Goal: Task Accomplishment & Management: Complete application form

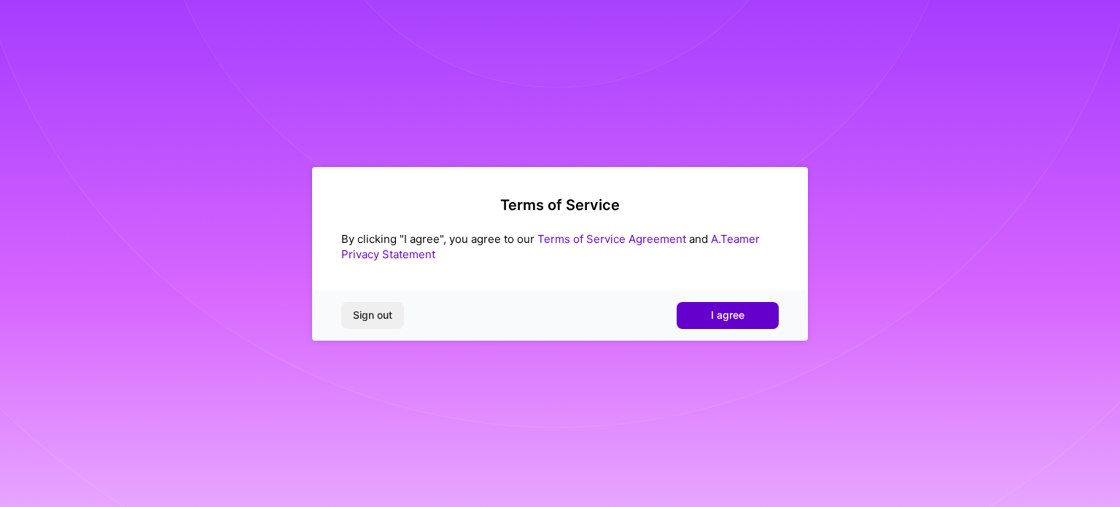
click at [734, 320] on span "I agree" at bounding box center [728, 315] width 34 height 15
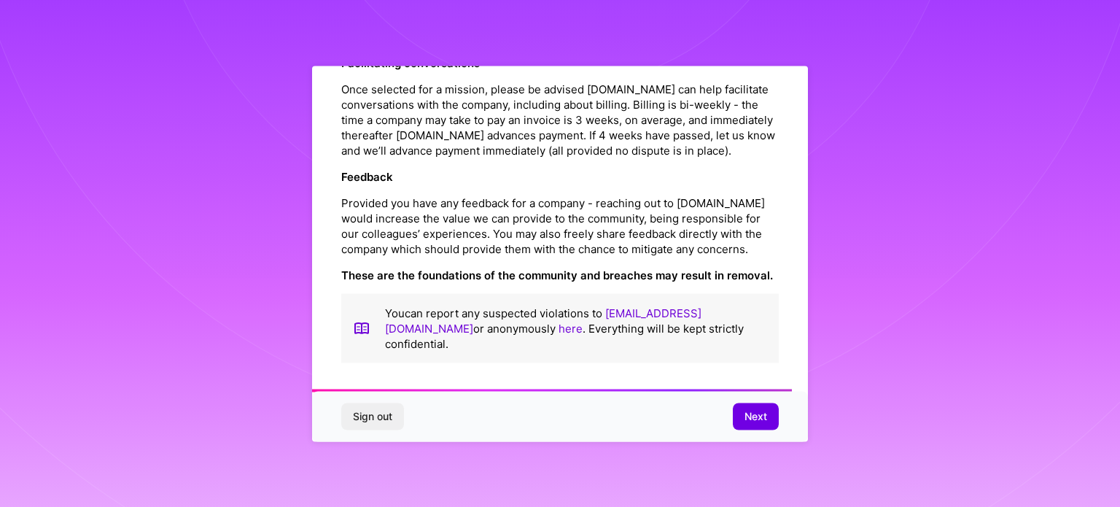
scroll to position [1691, 0]
click at [739, 416] on button "Next" at bounding box center [756, 416] width 46 height 26
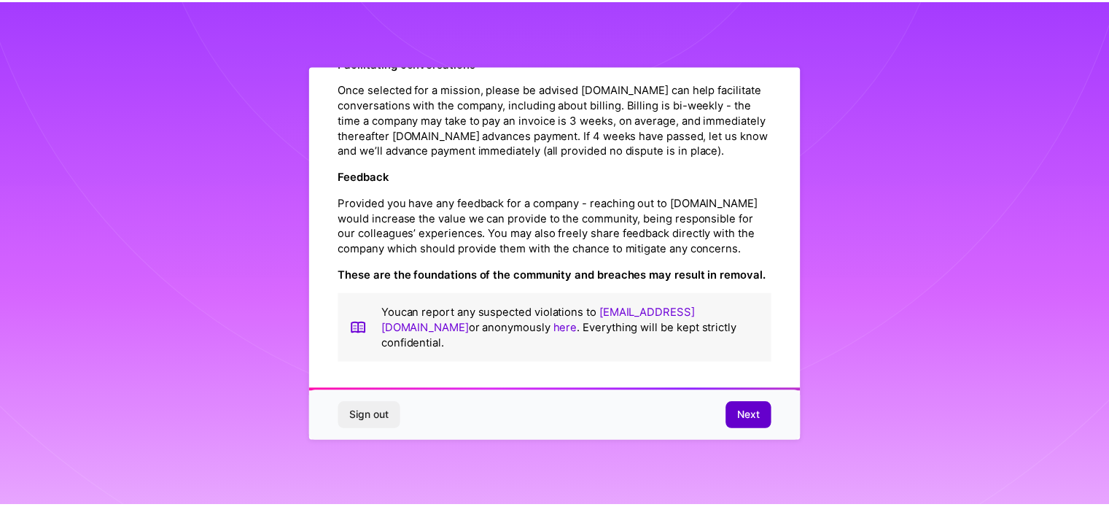
scroll to position [18, 0]
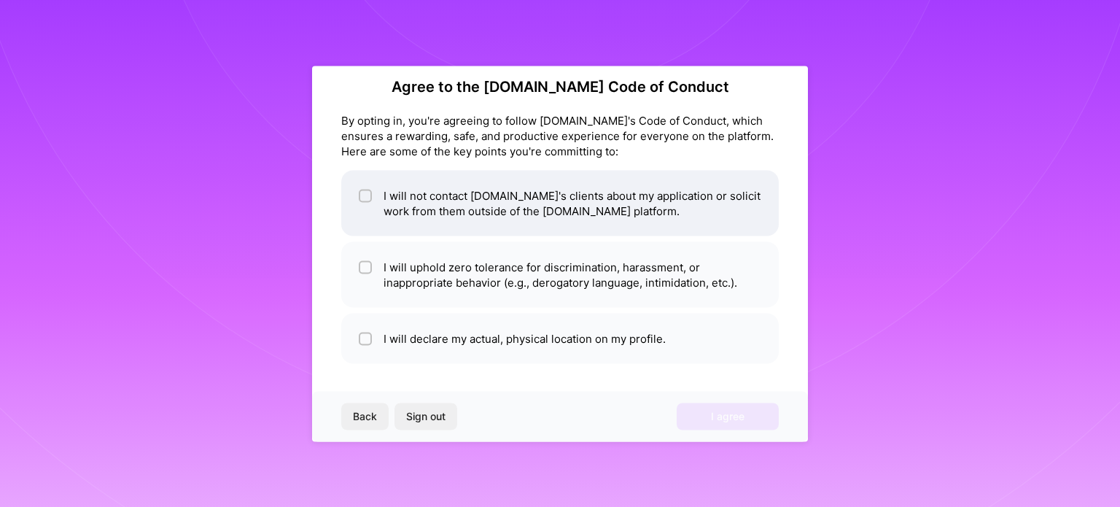
click at [364, 193] on input "checkbox" at bounding box center [367, 196] width 10 height 10
checkbox input "true"
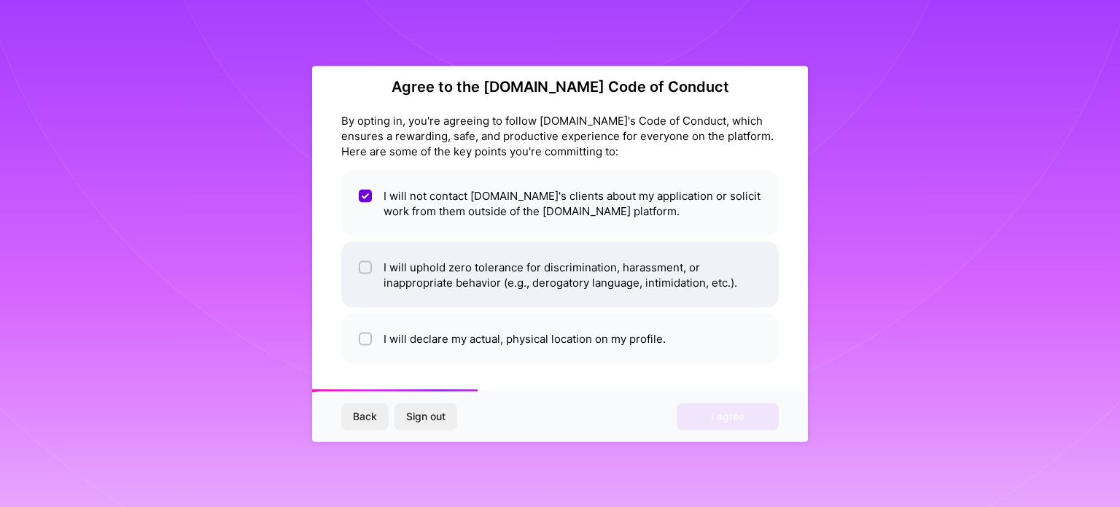
click at [362, 270] on input "checkbox" at bounding box center [367, 268] width 10 height 10
checkbox input "true"
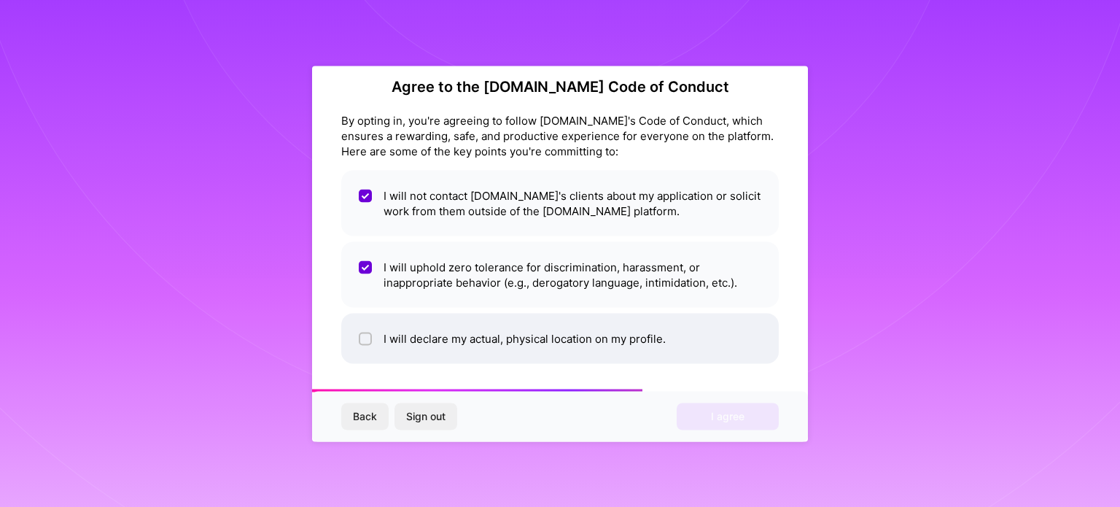
click at [365, 338] on input "checkbox" at bounding box center [367, 339] width 10 height 10
checkbox input "true"
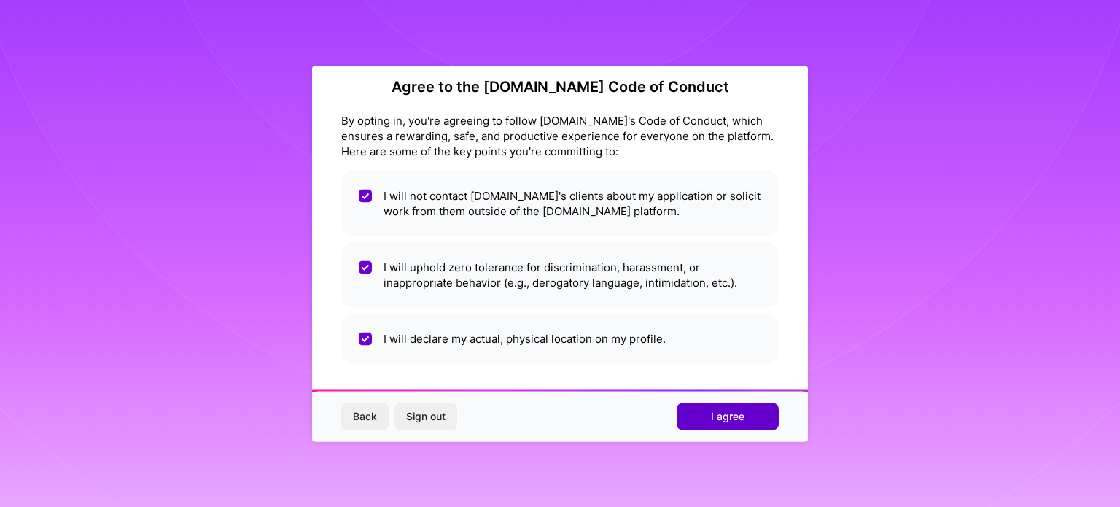
click at [755, 416] on button "I agree" at bounding box center [728, 416] width 102 height 26
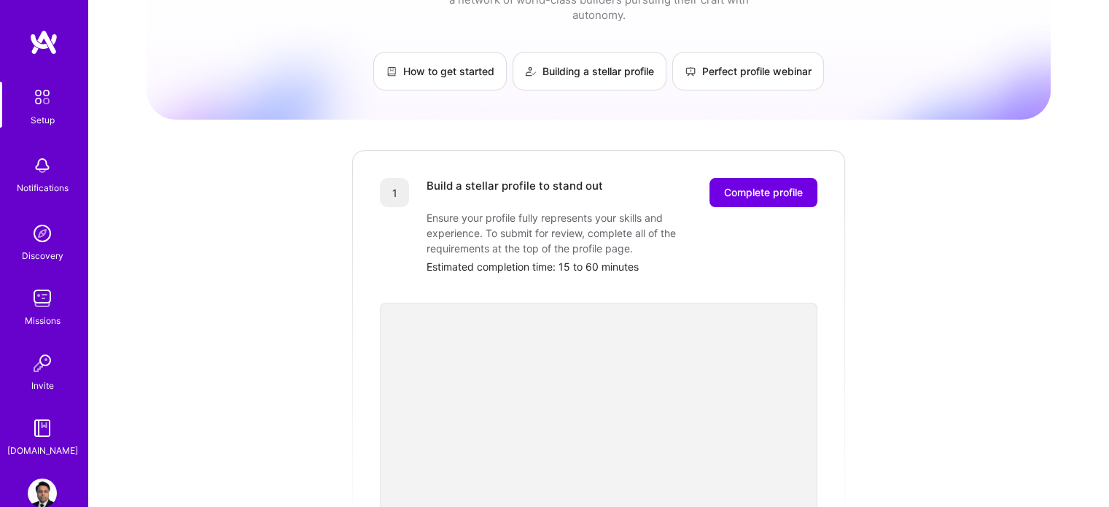
scroll to position [68, 0]
click at [761, 187] on span "Complete profile" at bounding box center [763, 194] width 79 height 15
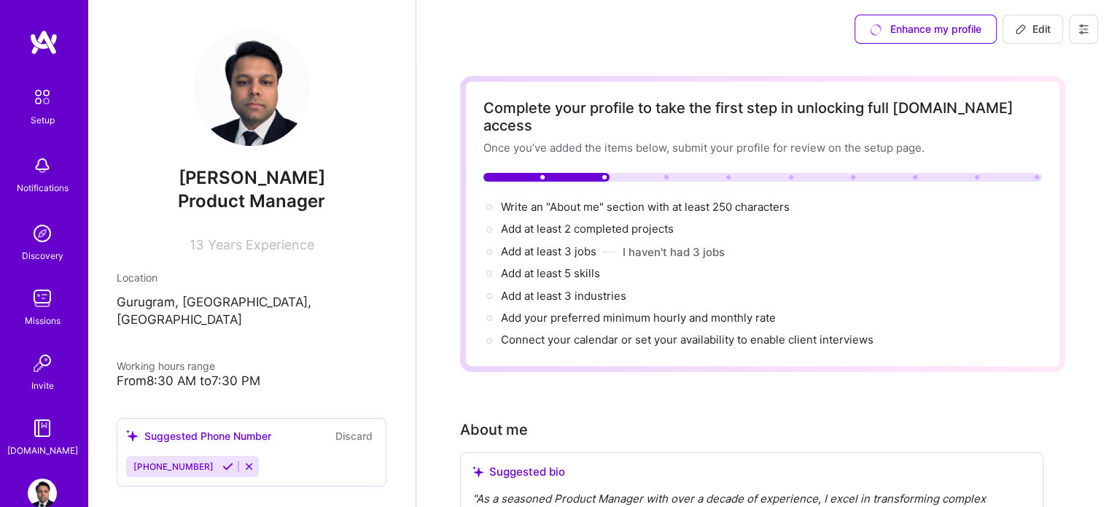
click at [246, 245] on span "Years Experience" at bounding box center [261, 244] width 106 height 15
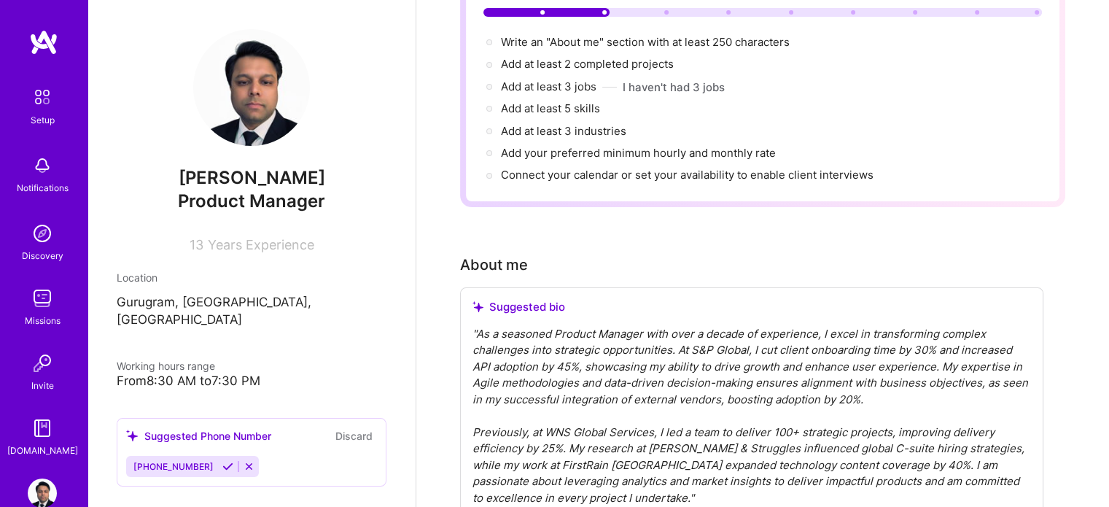
scroll to position [175, 0]
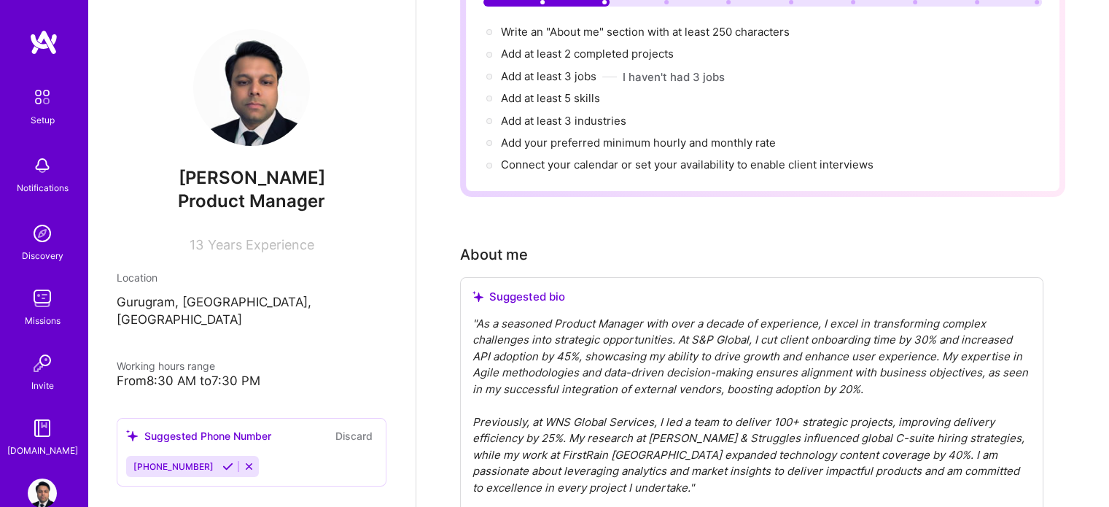
drag, startPoint x: 807, startPoint y: 12, endPoint x: 1009, endPoint y: 144, distance: 241.4
click at [1009, 144] on div "Write an "About me" section with at least 250 characters → Add at least 2 compl…" at bounding box center [763, 99] width 559 height 150
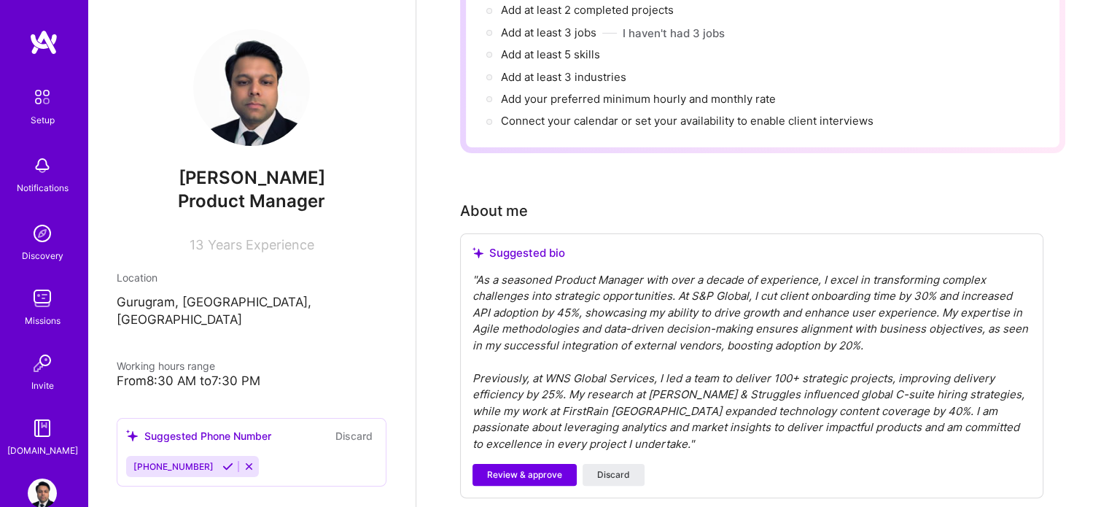
scroll to position [222, 0]
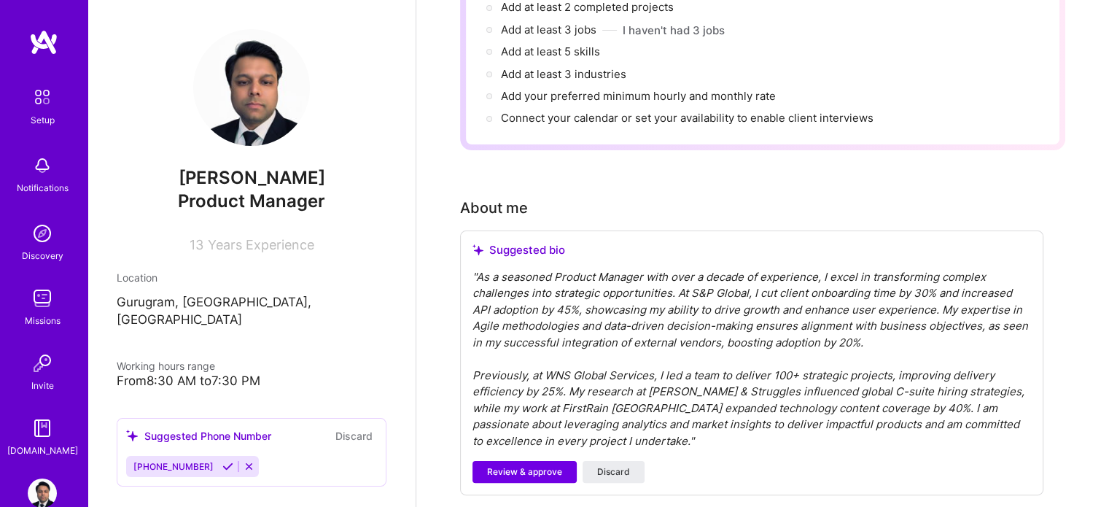
click at [844, 269] on div "" As a seasoned Product Manager with over a decade of experience, I excel in tr…" at bounding box center [752, 359] width 559 height 181
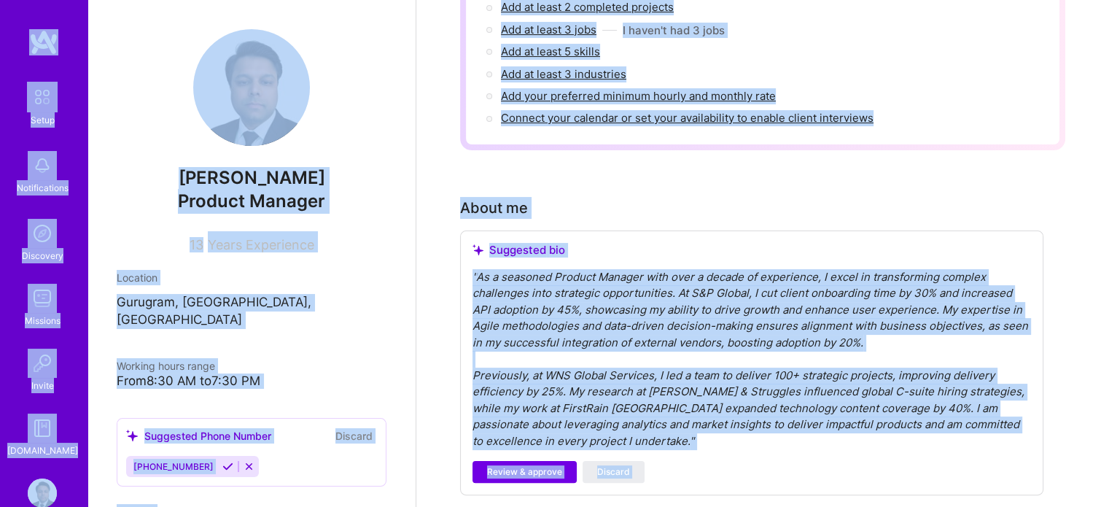
click at [773, 306] on div "" As a seasoned Product Manager with over a decade of experience, I excel in tr…" at bounding box center [752, 359] width 559 height 181
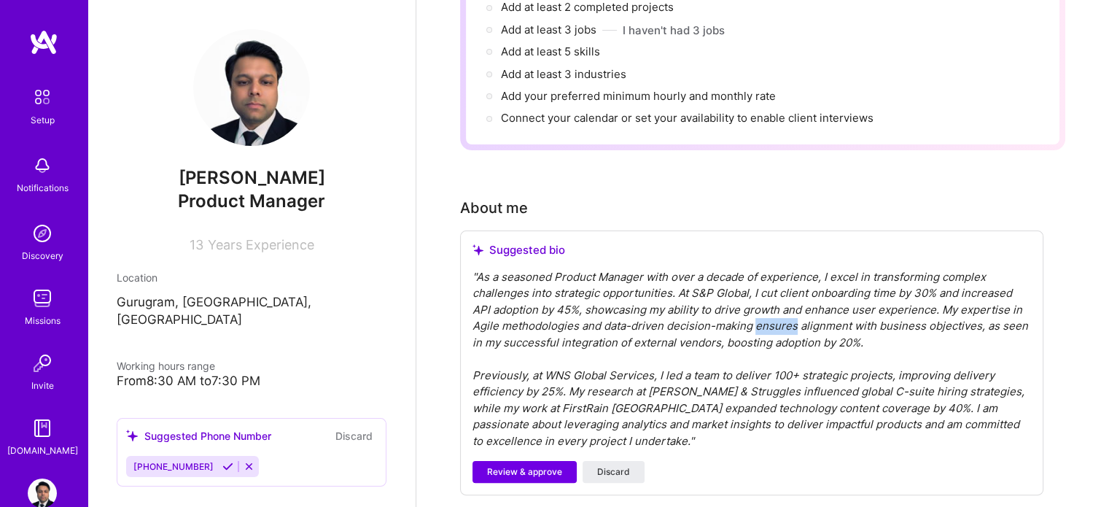
click at [773, 306] on div "" As a seasoned Product Manager with over a decade of experience, I excel in tr…" at bounding box center [752, 359] width 559 height 181
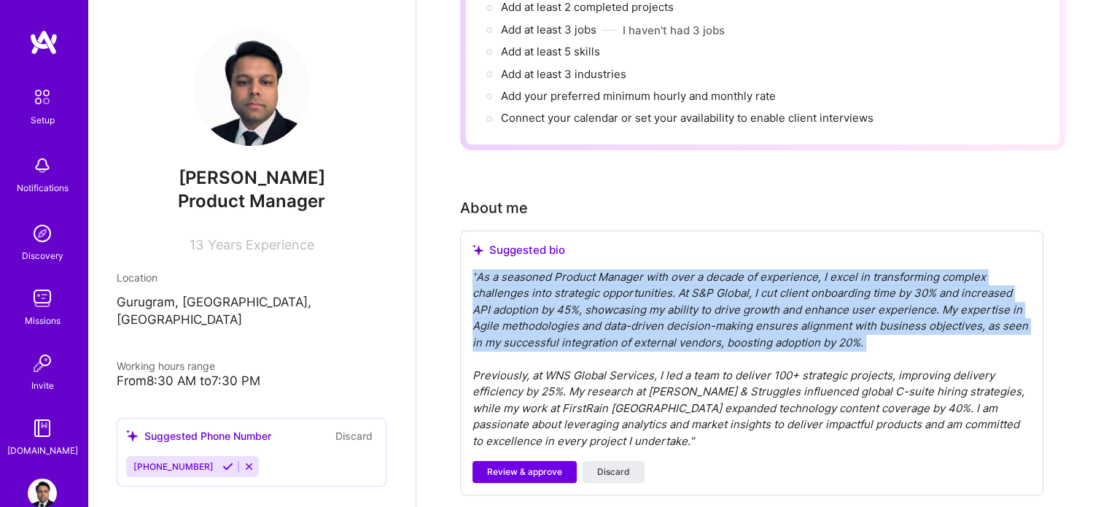
click at [773, 306] on div "" As a seasoned Product Manager with over a decade of experience, I excel in tr…" at bounding box center [752, 359] width 559 height 181
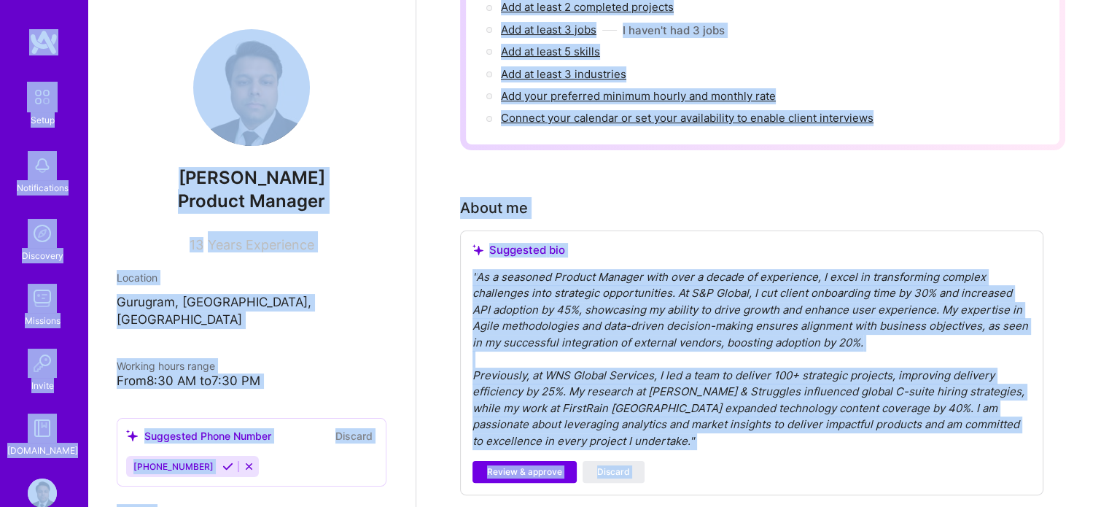
click at [773, 306] on div "" As a seasoned Product Manager with over a decade of experience, I excel in tr…" at bounding box center [752, 359] width 559 height 181
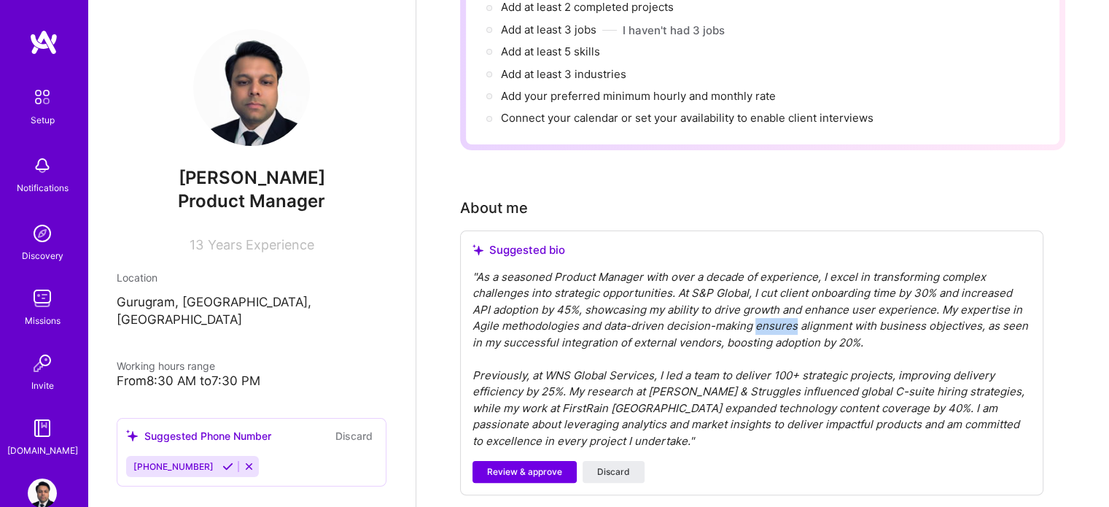
click at [773, 306] on div "" As a seasoned Product Manager with over a decade of experience, I excel in tr…" at bounding box center [752, 359] width 559 height 181
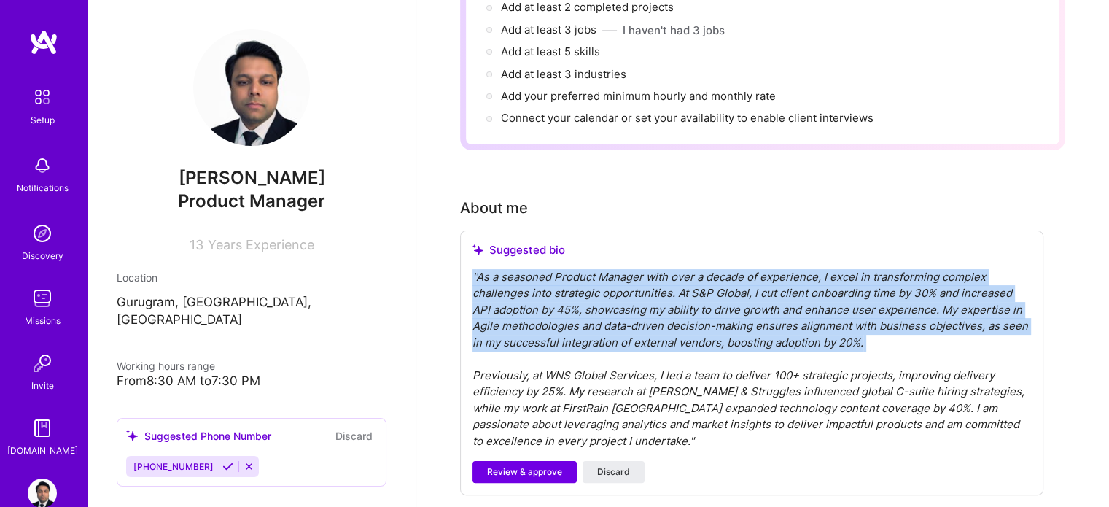
click at [773, 306] on div "" As a seasoned Product Manager with over a decade of experience, I excel in tr…" at bounding box center [752, 359] width 559 height 181
click at [620, 465] on span "Discard" at bounding box center [613, 471] width 33 height 13
click at [621, 465] on span "Discard" at bounding box center [613, 471] width 33 height 13
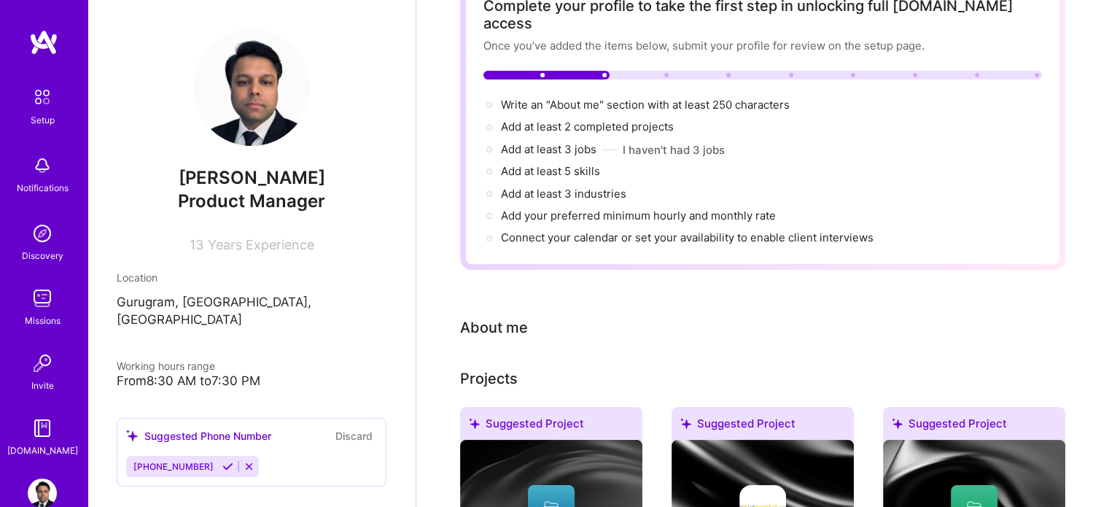
scroll to position [99, 0]
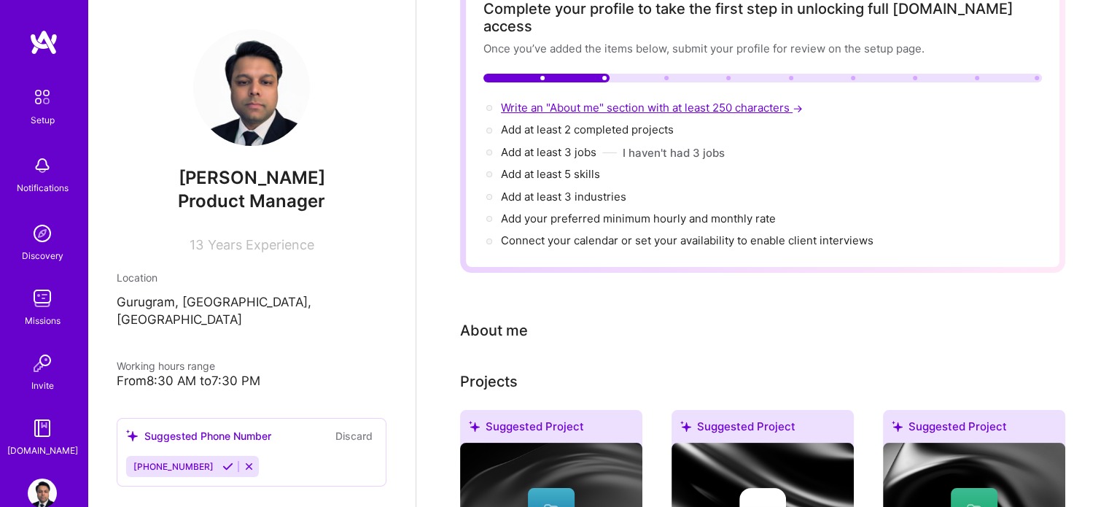
click at [730, 101] on span "Write an "About me" section with at least 250 characters →" at bounding box center [653, 108] width 305 height 14
select select "US"
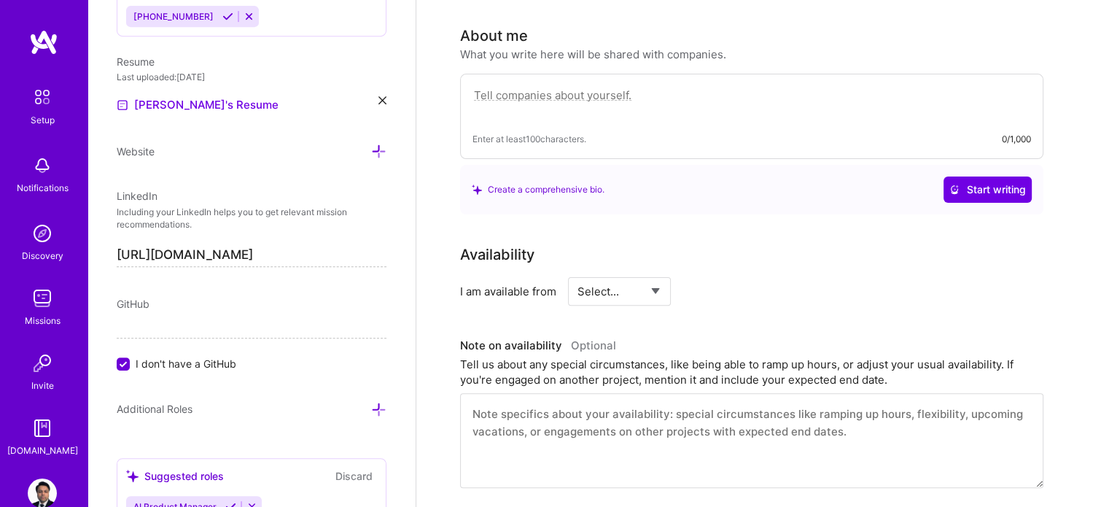
scroll to position [397, 0]
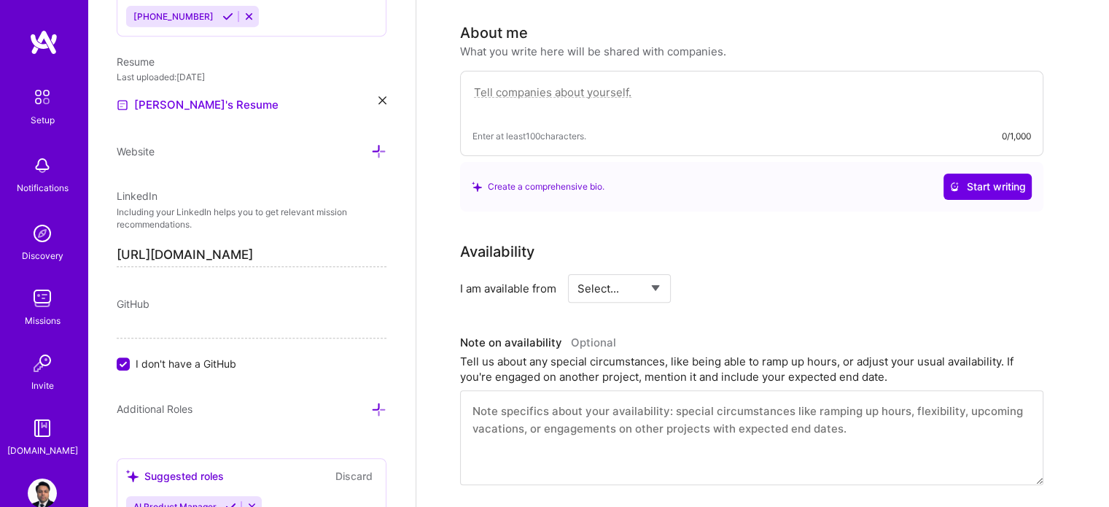
click at [592, 96] on div "Enter at least 100 characters. 0/1,000" at bounding box center [752, 113] width 584 height 85
click at [554, 83] on textarea at bounding box center [752, 100] width 559 height 34
paste textarea "I’m a results-oriented Product Manager with over a decade of experience buildin…"
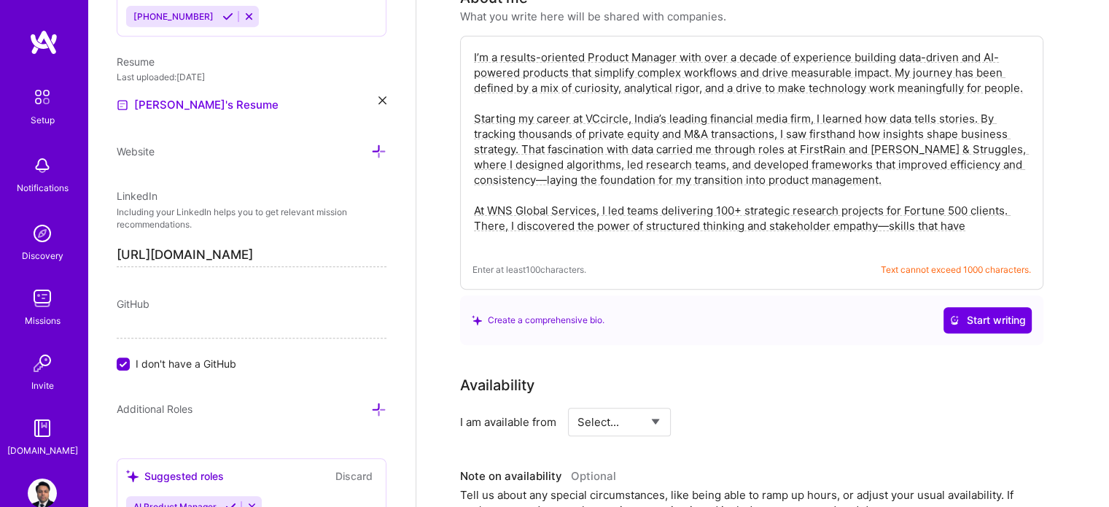
scroll to position [427, 0]
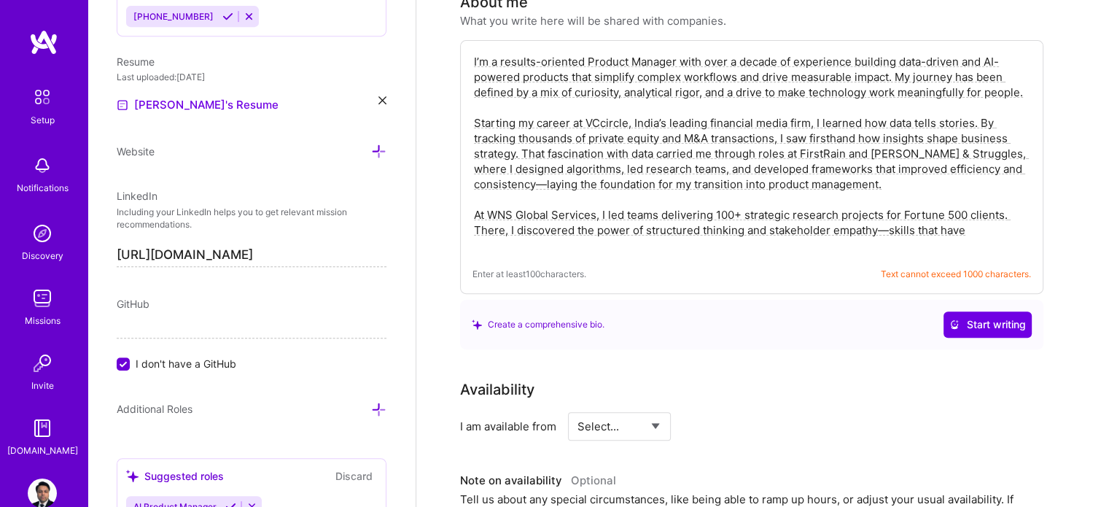
drag, startPoint x: 975, startPoint y: 206, endPoint x: 474, endPoint y: 101, distance: 512.0
click at [474, 101] on textarea "I’m a results-oriented Product Manager with over a decade of experience buildin…" at bounding box center [752, 154] width 559 height 202
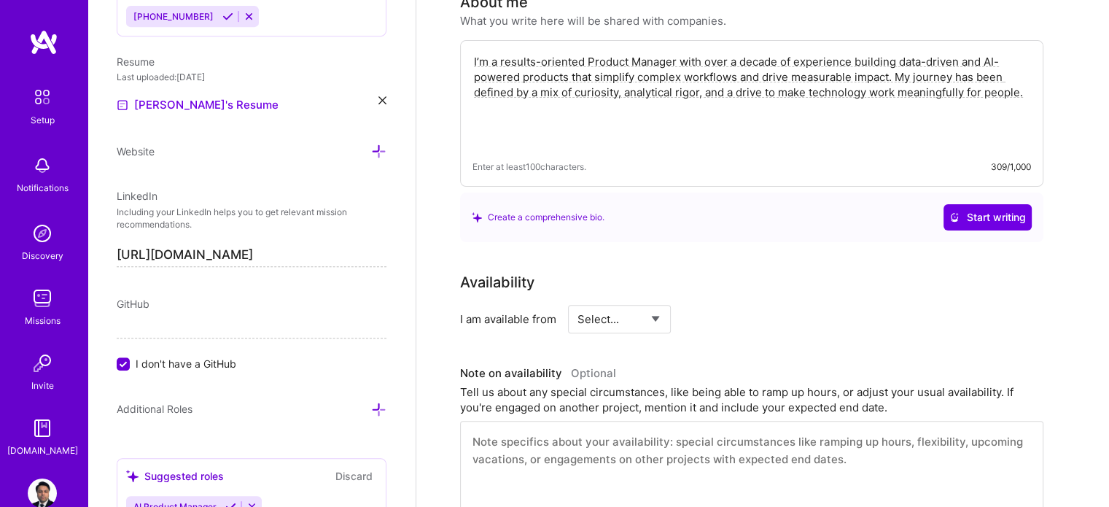
paste textarea "When I joined S&P Global, that mindset found its best playground. As a Product …"
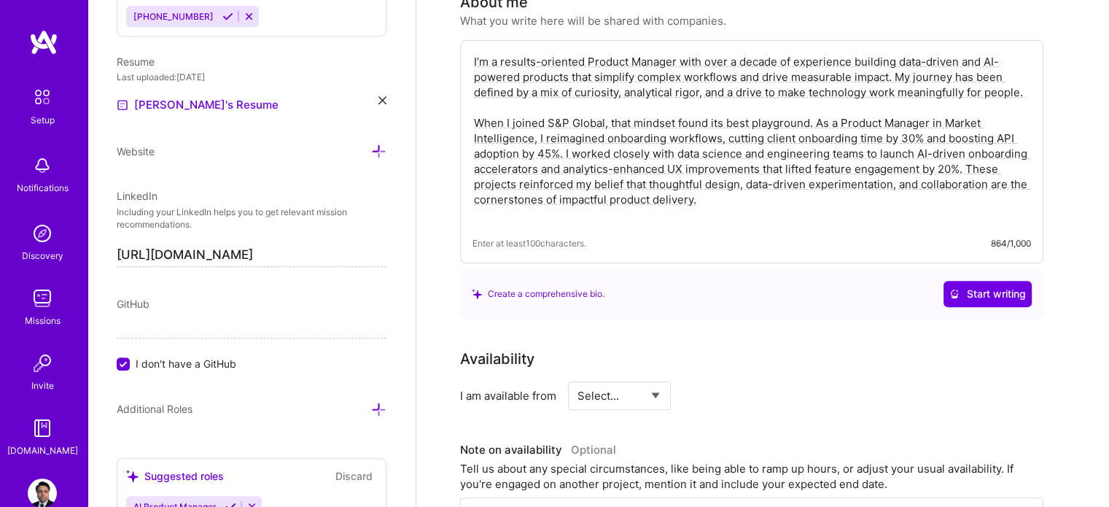
click at [584, 154] on textarea "I’m a results-oriented Product Manager with over a decade of experience buildin…" at bounding box center [752, 138] width 559 height 171
click at [646, 139] on textarea "I’m a results-oriented Product Manager with over a decade of experience buildin…" at bounding box center [752, 138] width 559 height 171
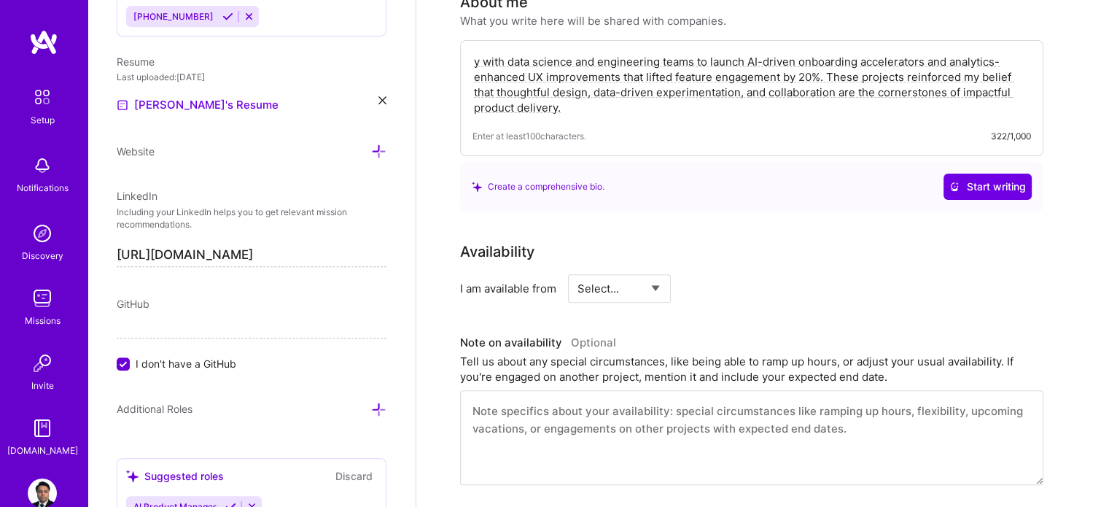
type textarea "y with data science and engineering teams to launch AI-driven onboarding accele…"
drag, startPoint x: 569, startPoint y: 100, endPoint x: 553, endPoint y: 74, distance: 30.2
click at [553, 74] on div "y with data science and engineering teams to launch AI-driven onboarding accele…" at bounding box center [752, 98] width 584 height 116
click at [553, 74] on textarea "y with data science and engineering teams to launch AI-driven onboarding accele…" at bounding box center [752, 85] width 559 height 64
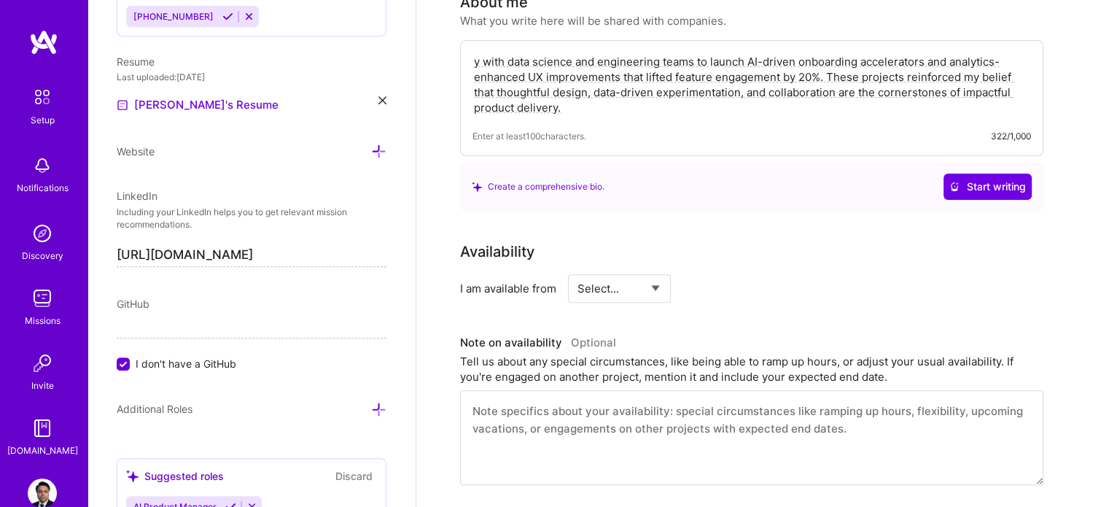
click at [553, 74] on textarea "y with data science and engineering teams to launch AI-driven onboarding accele…" at bounding box center [752, 85] width 559 height 64
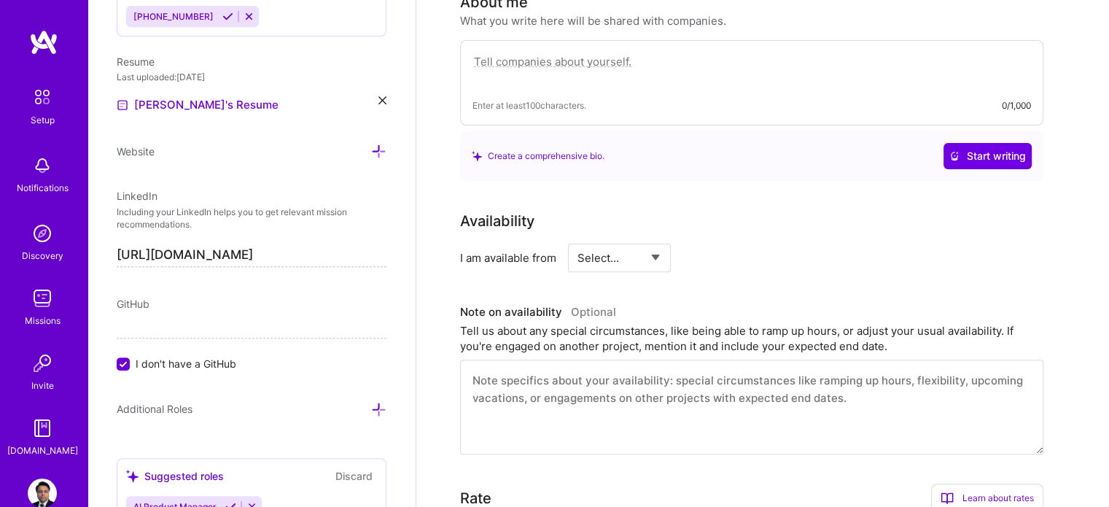
paste textarea "I’m a Product Manager with 10+ years of experience turning complex data and AI …"
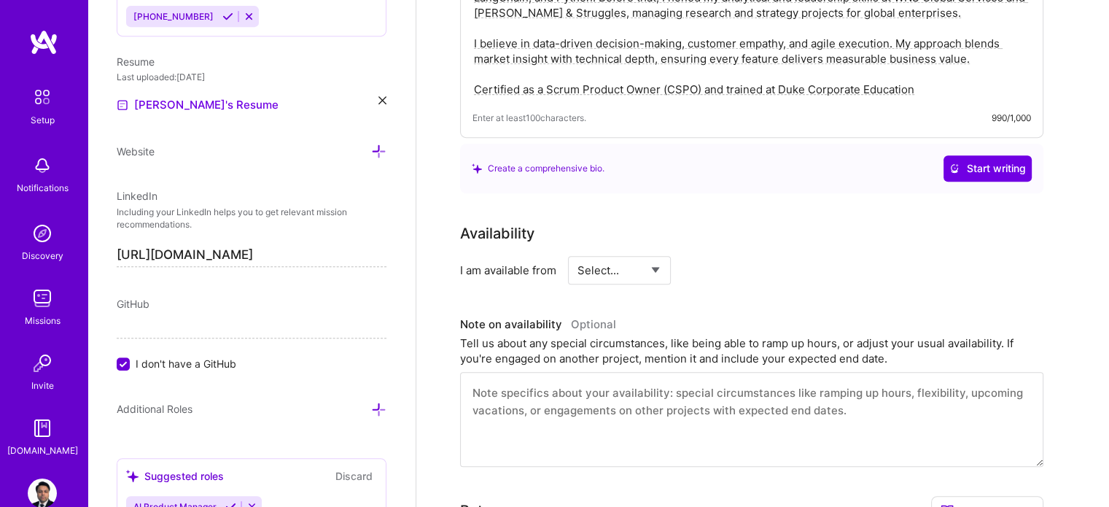
scroll to position [612, 0]
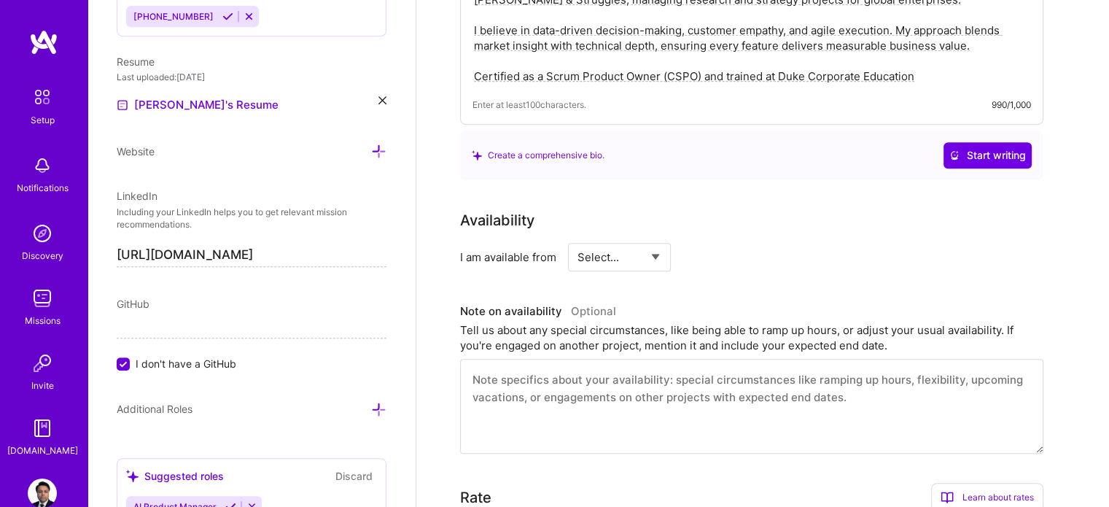
type textarea "I’m a Product Manager with 10+ years of experience turning complex data and AI …"
click at [644, 239] on select "Select... Right Now Future Date Not Available" at bounding box center [620, 257] width 84 height 37
select select "Right Now"
click at [578, 239] on select "Select... Right Now Future Date Not Available" at bounding box center [620, 257] width 84 height 37
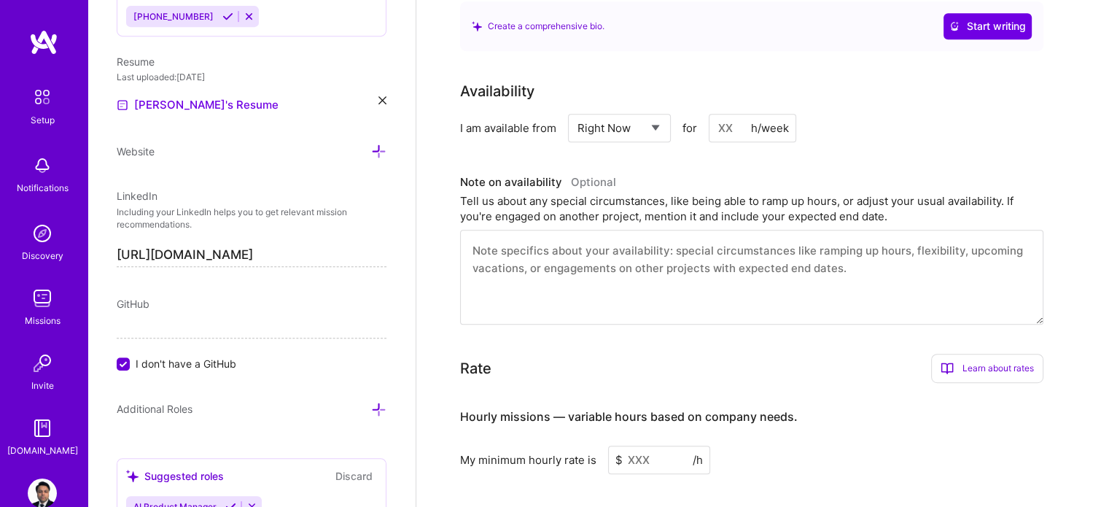
scroll to position [753, 0]
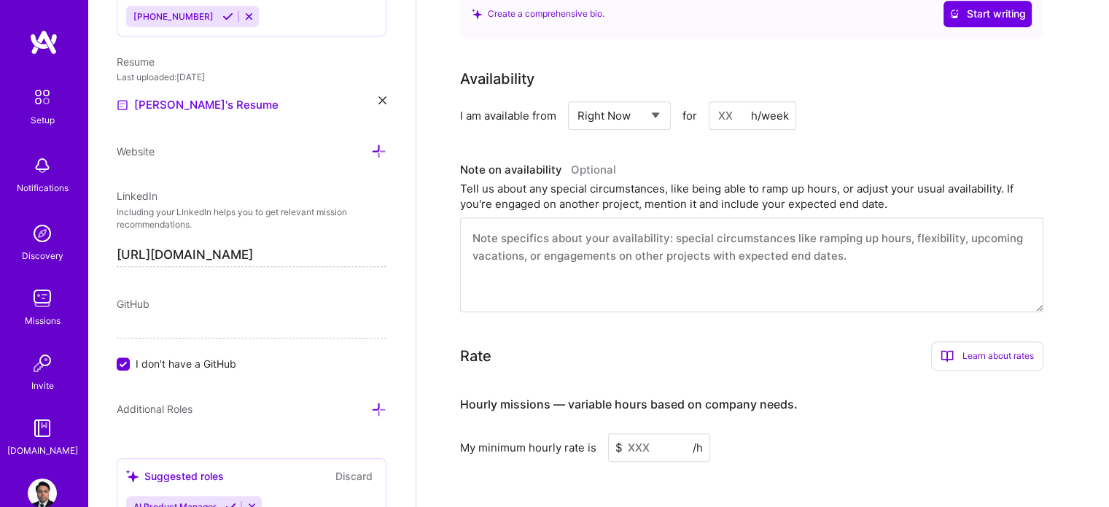
click at [648, 245] on textarea at bounding box center [752, 264] width 584 height 95
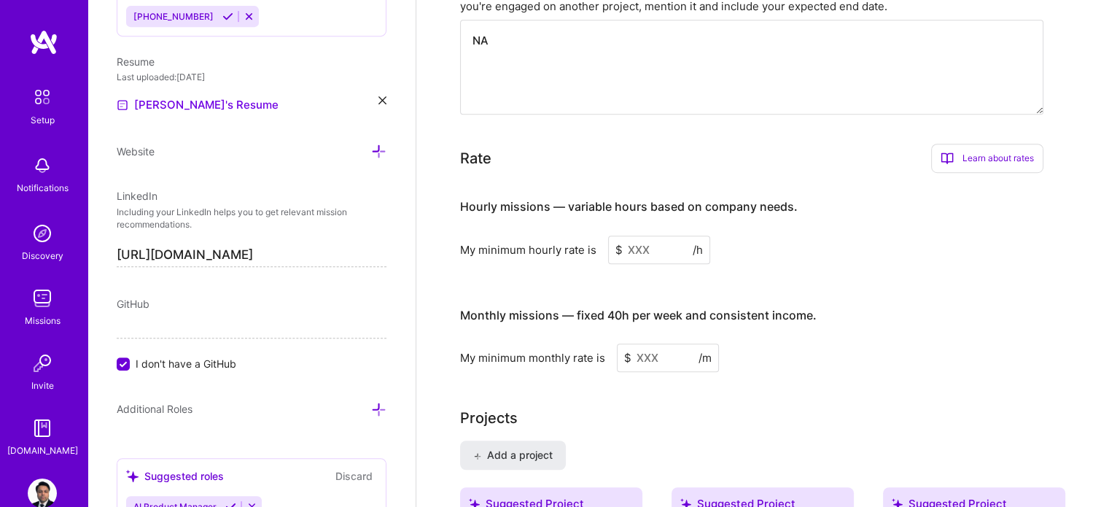
scroll to position [976, 0]
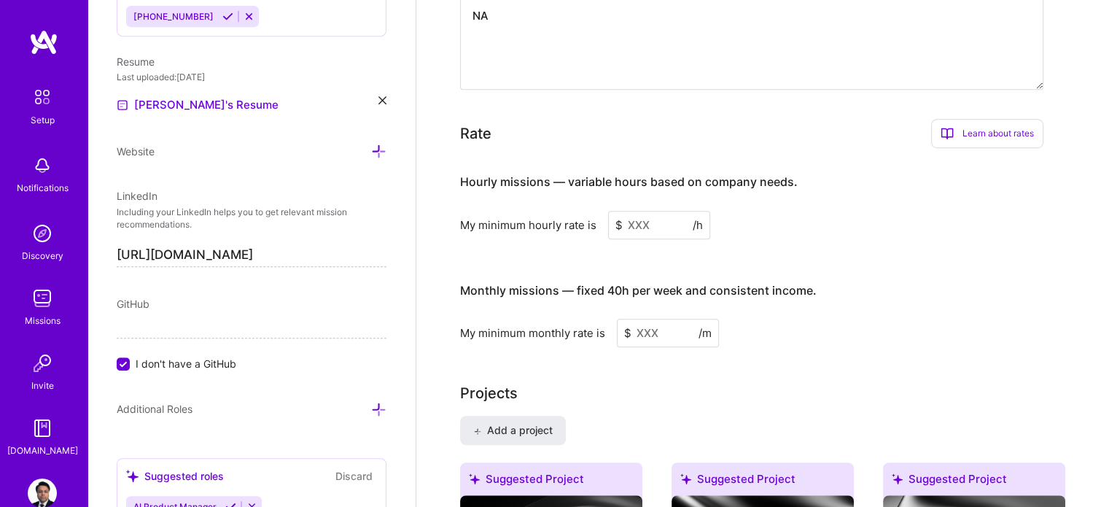
type textarea "NA"
click at [632, 211] on input at bounding box center [659, 225] width 102 height 28
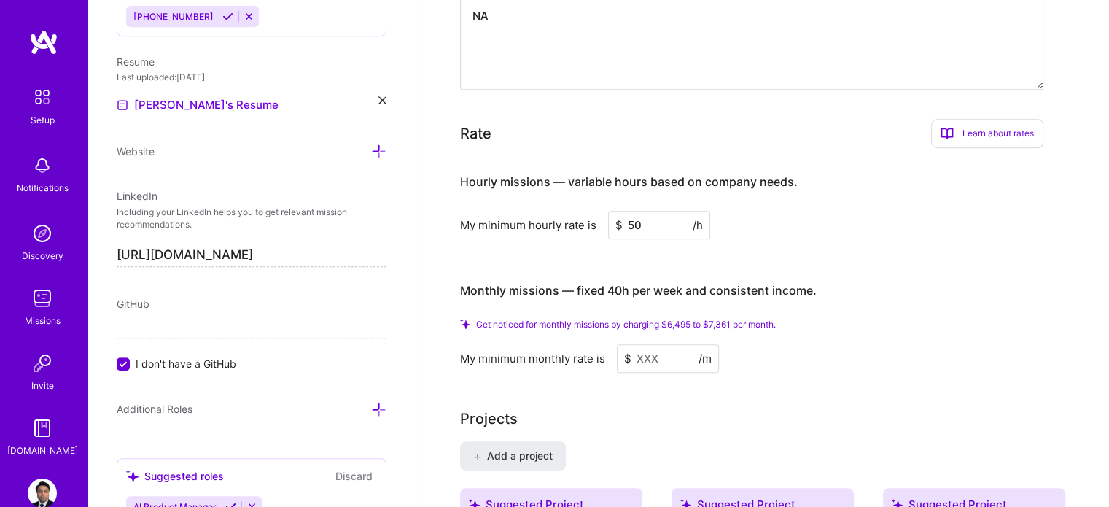
type input "50"
click at [646, 344] on input at bounding box center [668, 358] width 102 height 28
type input "5"
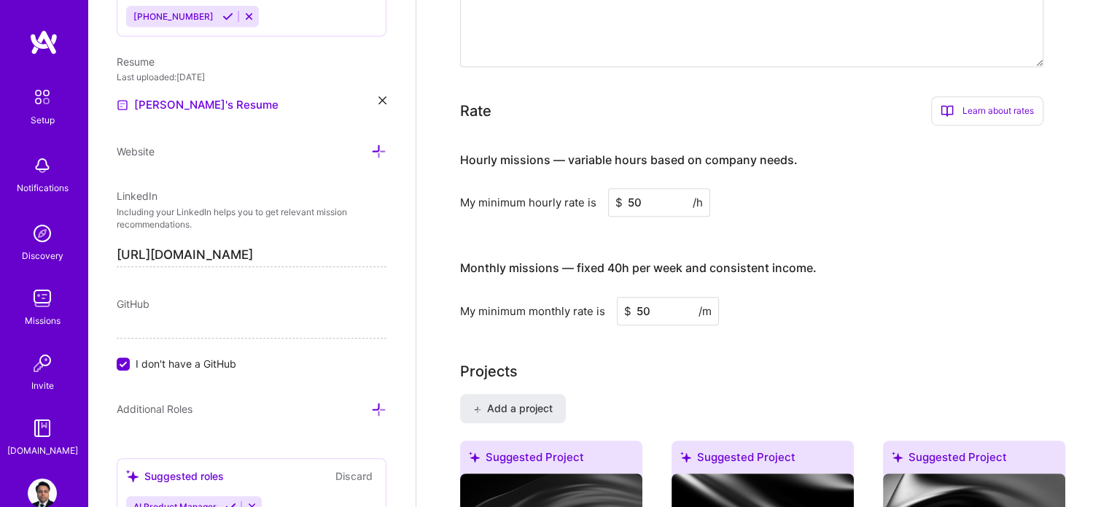
type input "5"
type input "2"
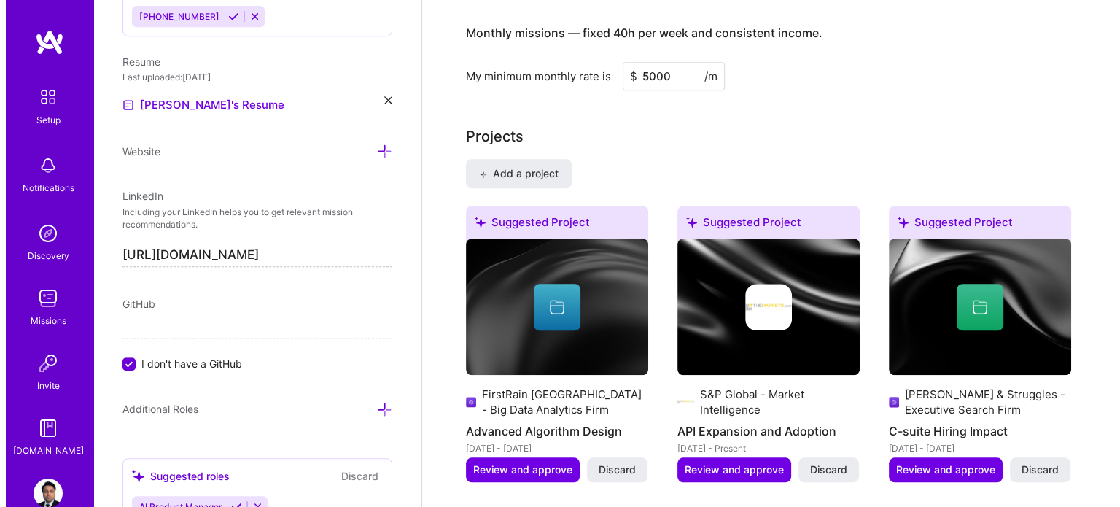
scroll to position [1291, 0]
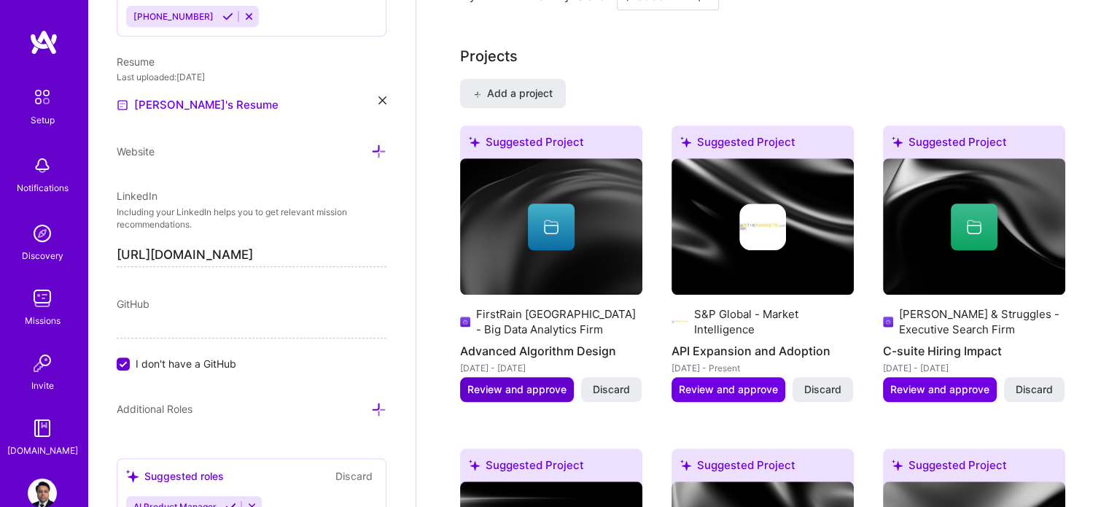
type input "5000"
click at [493, 382] on span "Review and approve" at bounding box center [517, 389] width 99 height 15
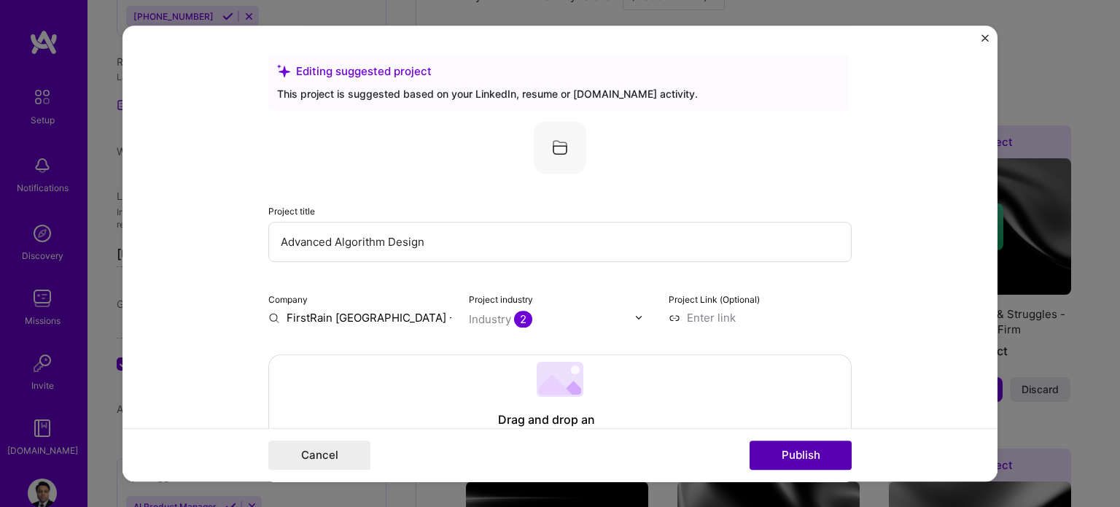
click at [795, 448] on button "Publish" at bounding box center [801, 455] width 102 height 29
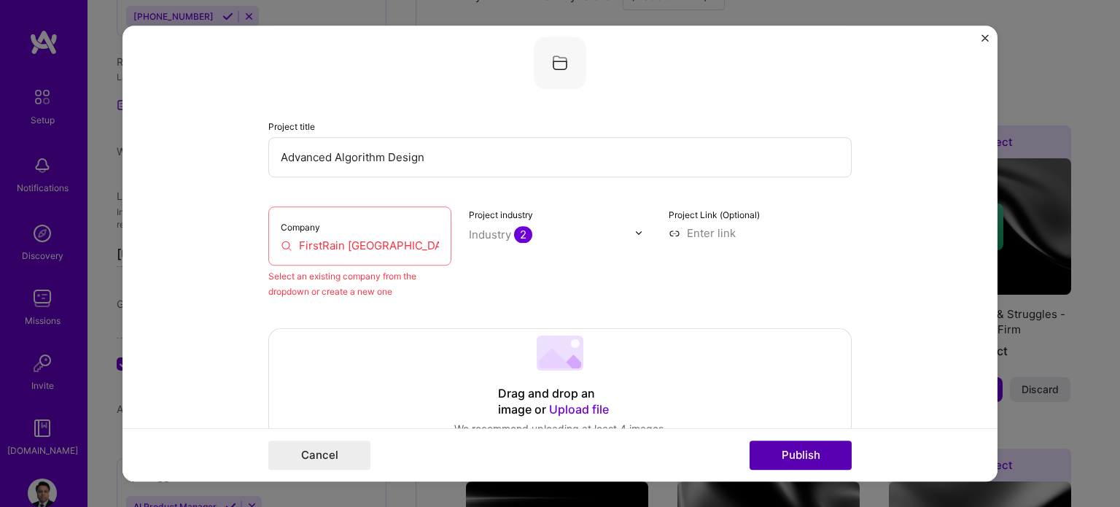
scroll to position [96, 0]
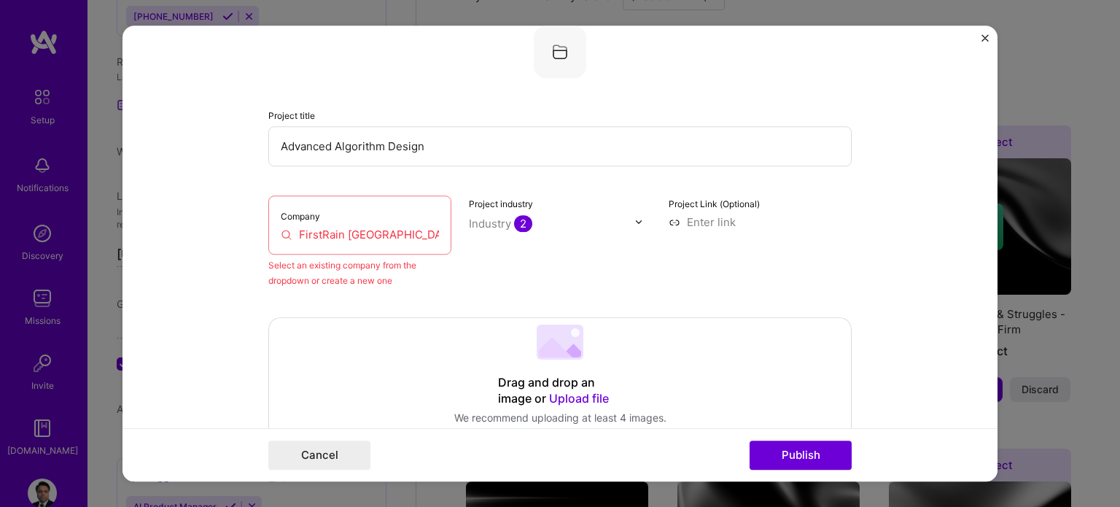
click at [362, 230] on input "FirstRain India - Big Data Analytics Firm" at bounding box center [360, 234] width 158 height 15
click at [366, 232] on input "FirstRain India - Big Data Analytics Firm" at bounding box center [360, 234] width 158 height 15
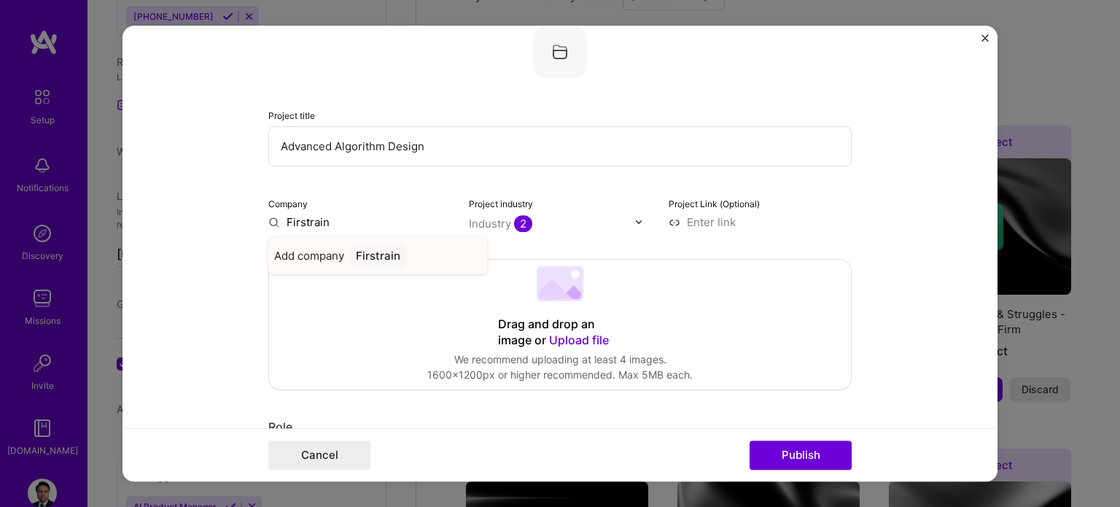
type input "Firstrain"
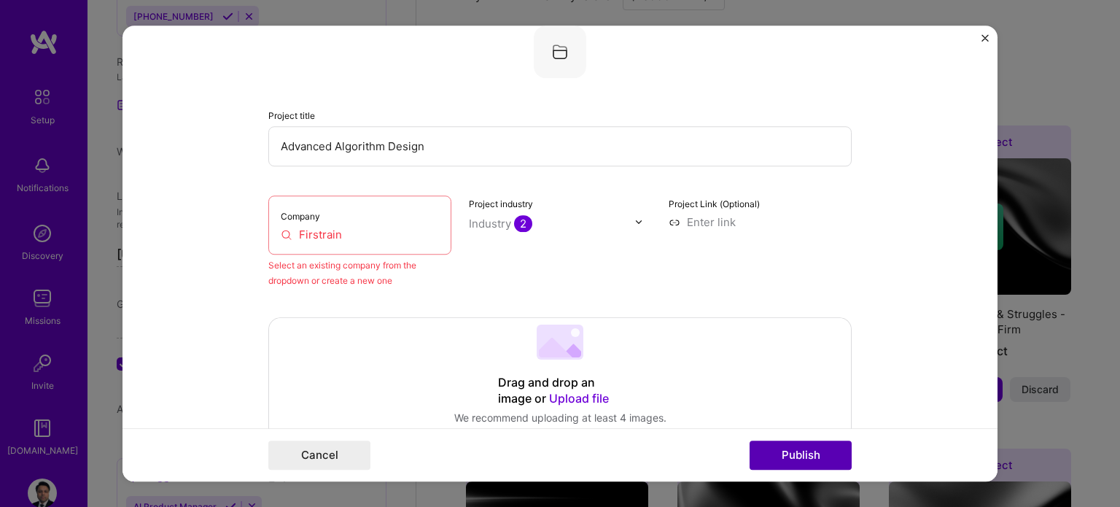
click at [797, 449] on button "Publish" at bounding box center [801, 455] width 102 height 29
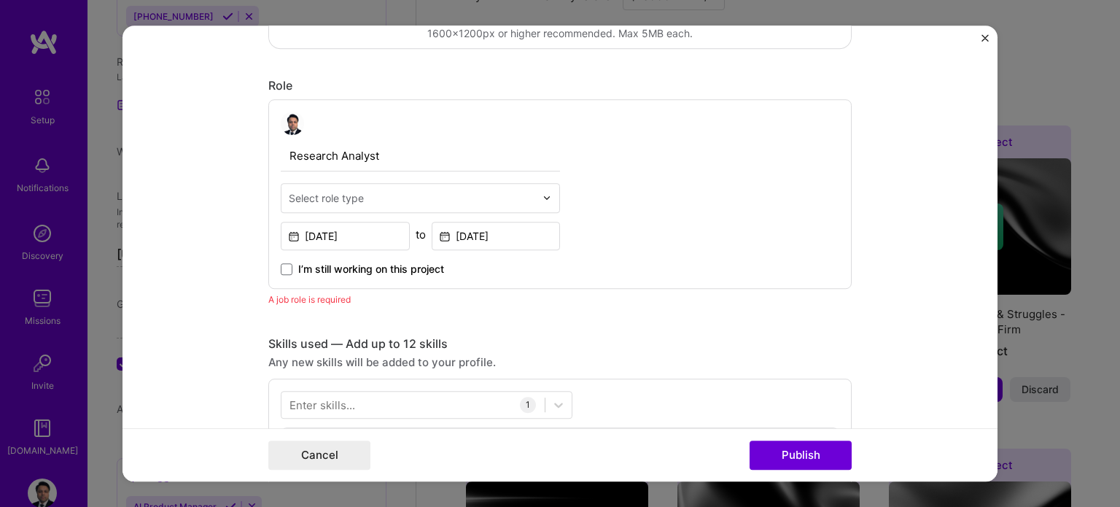
scroll to position [505, 0]
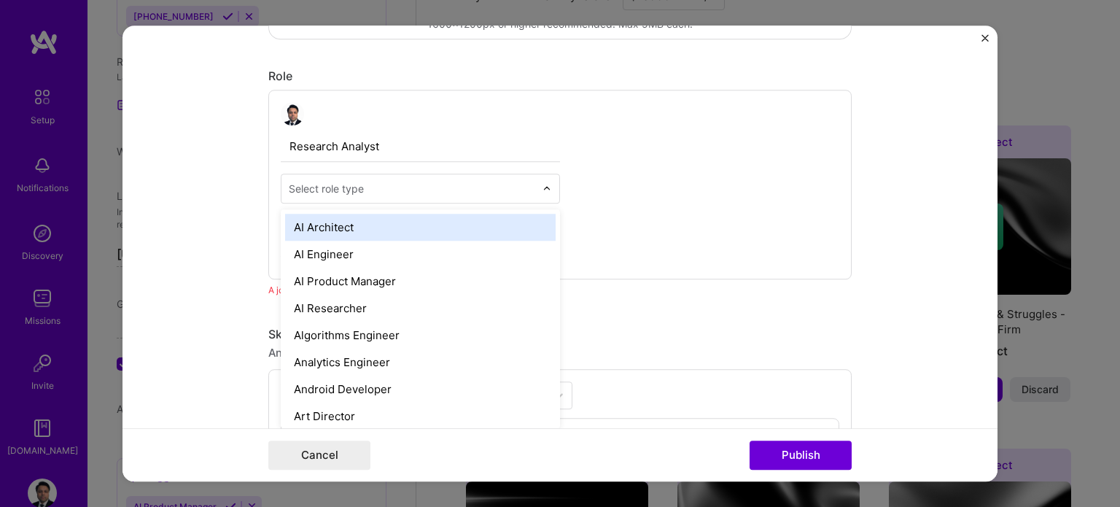
click at [441, 174] on div "Select role type" at bounding box center [412, 188] width 261 height 28
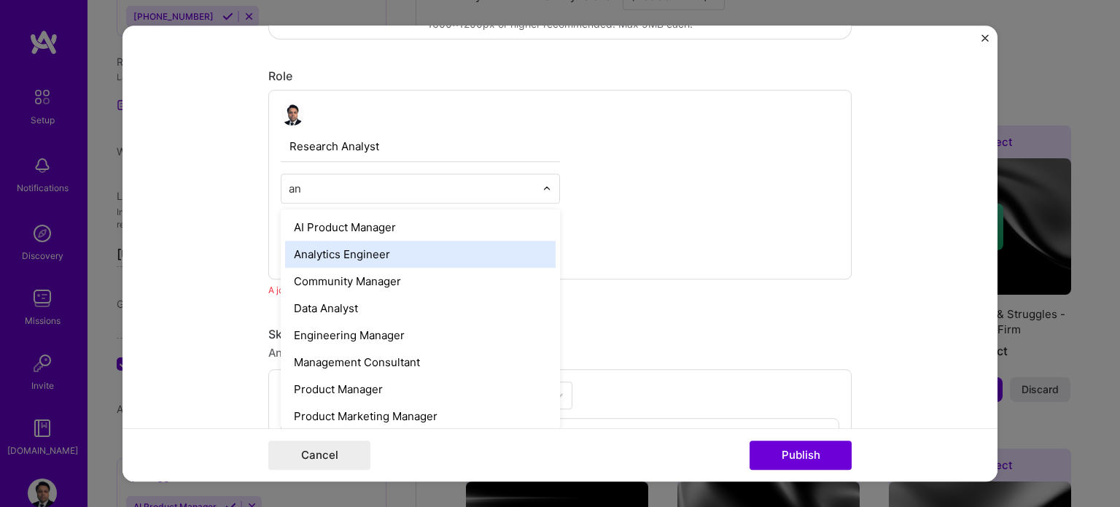
type input "a"
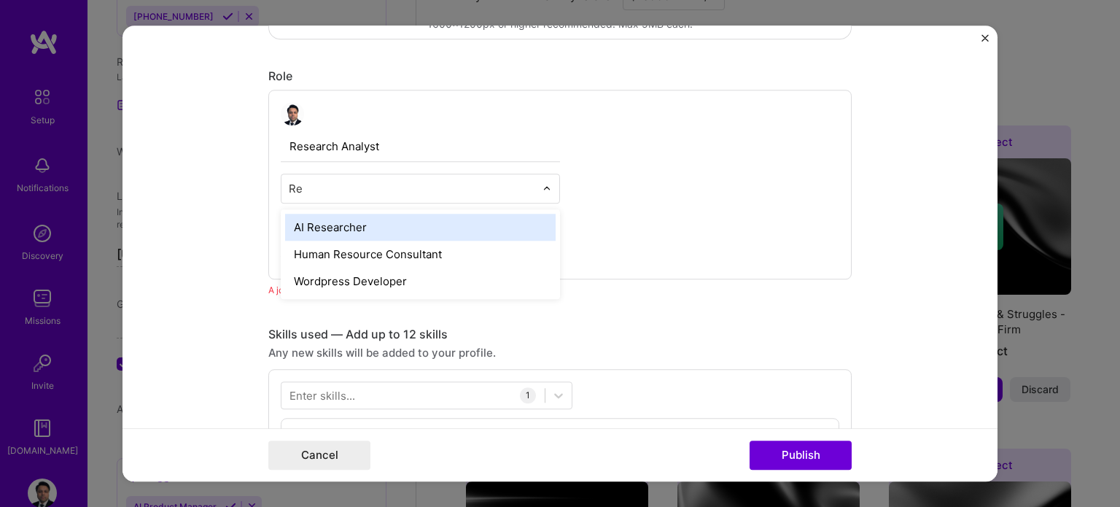
type input "R"
type input "Analyst"
click at [344, 222] on div "Data Analyst" at bounding box center [420, 227] width 271 height 27
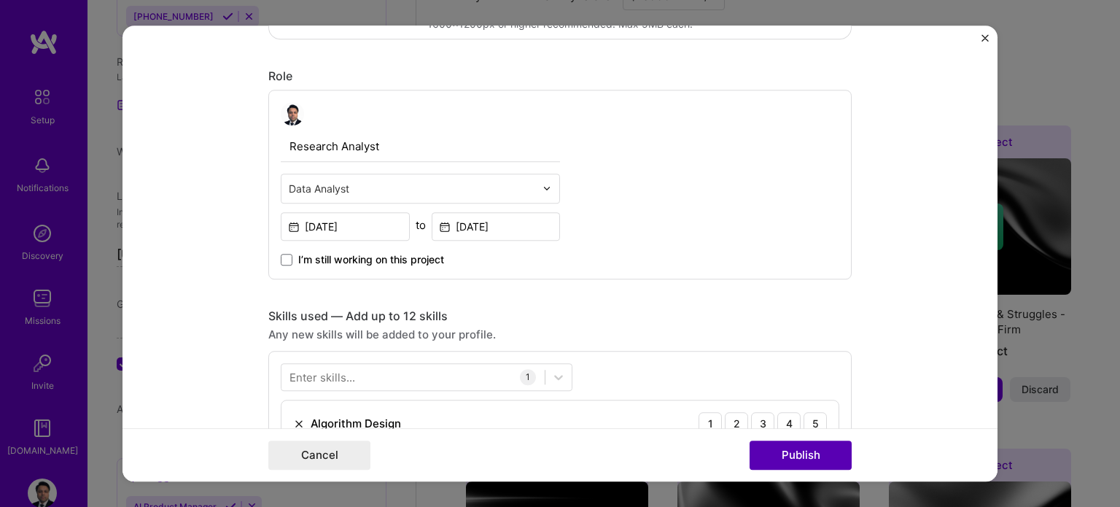
click at [782, 449] on button "Publish" at bounding box center [801, 455] width 102 height 29
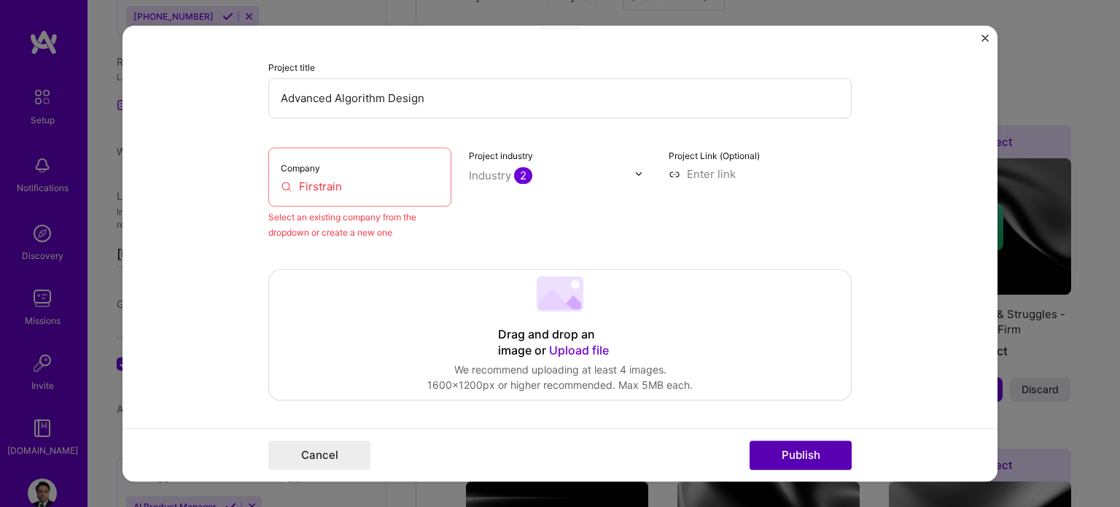
scroll to position [96, 0]
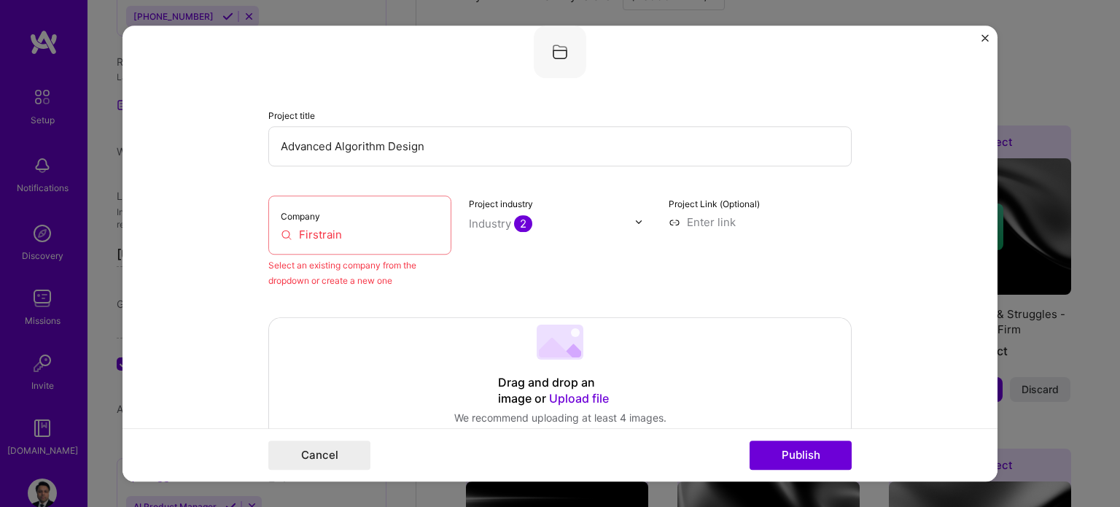
click at [352, 228] on input "Firstrain" at bounding box center [360, 234] width 158 height 15
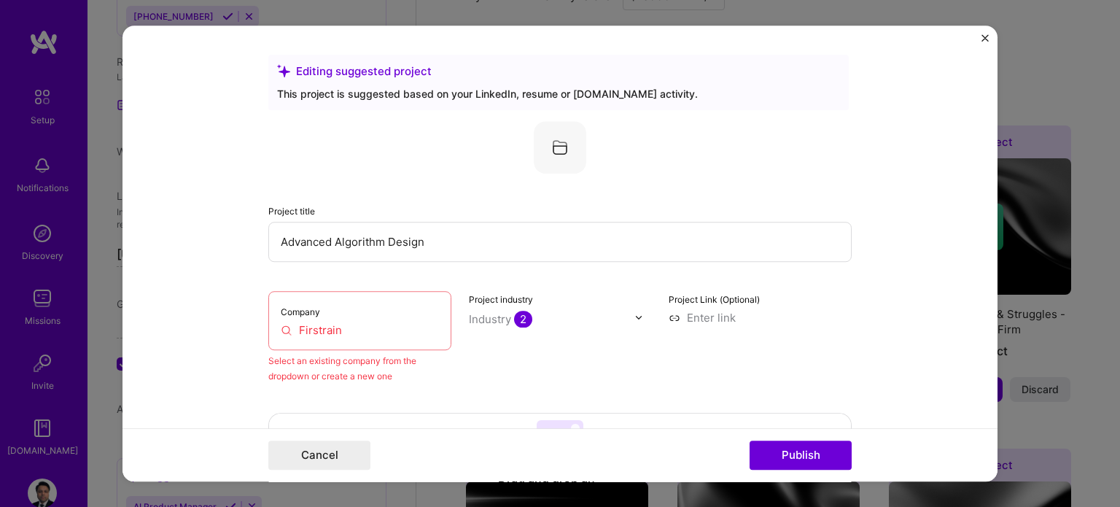
click at [984, 34] on img "Close" at bounding box center [985, 37] width 7 height 7
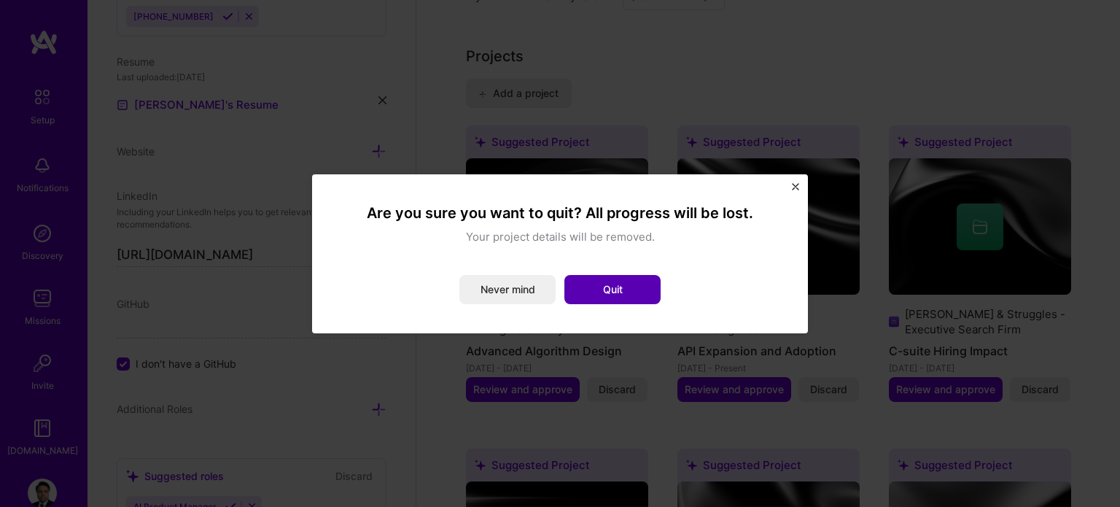
click at [604, 287] on button "Quit" at bounding box center [613, 289] width 96 height 29
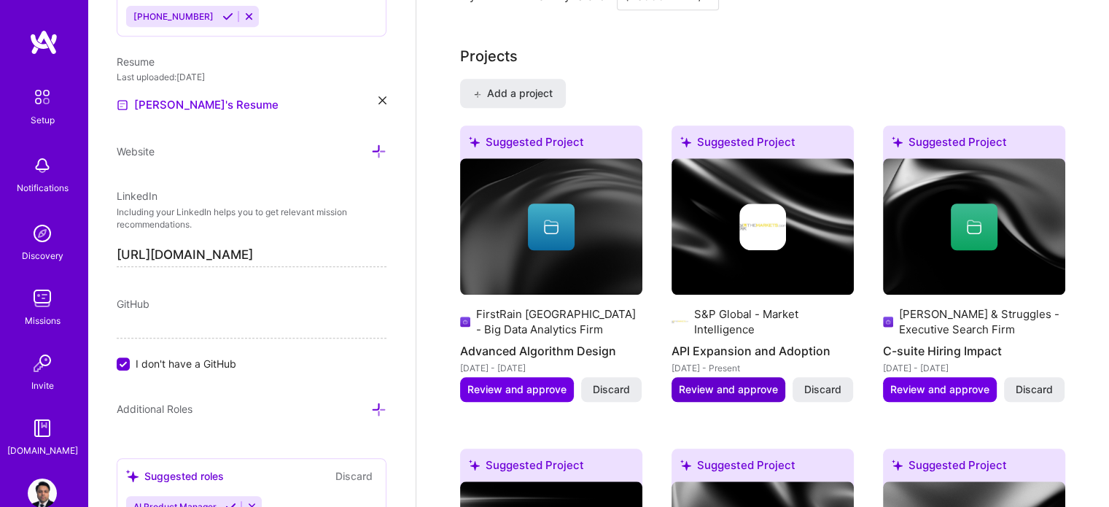
click at [730, 382] on span "Review and approve" at bounding box center [728, 389] width 99 height 15
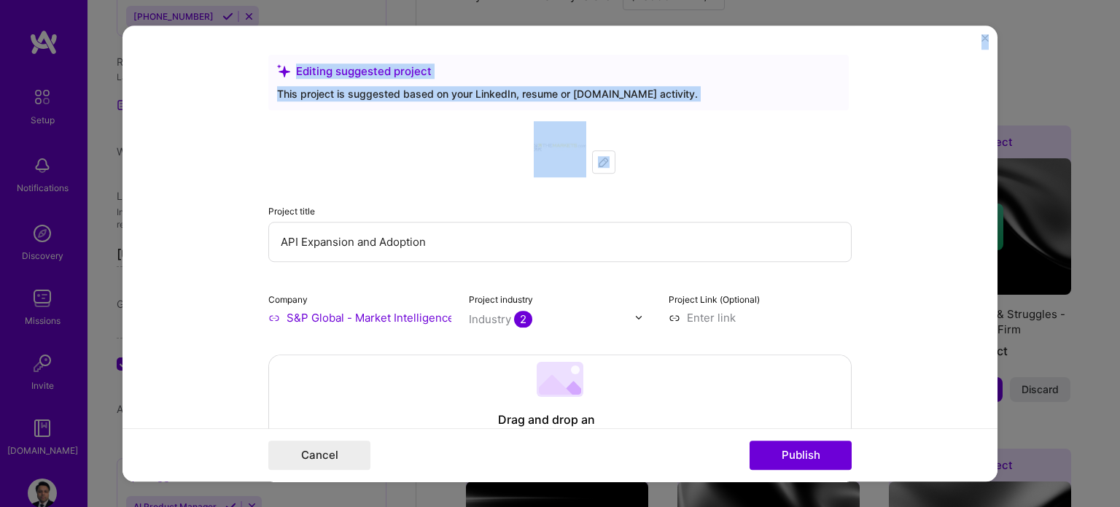
drag, startPoint x: 998, startPoint y: 137, endPoint x: 832, endPoint y: 152, distance: 167.0
click at [832, 152] on div "Editing suggested project This project is suggested based on your LinkedIn, res…" at bounding box center [560, 253] width 1120 height 507
click at [832, 152] on div at bounding box center [560, 147] width 584 height 53
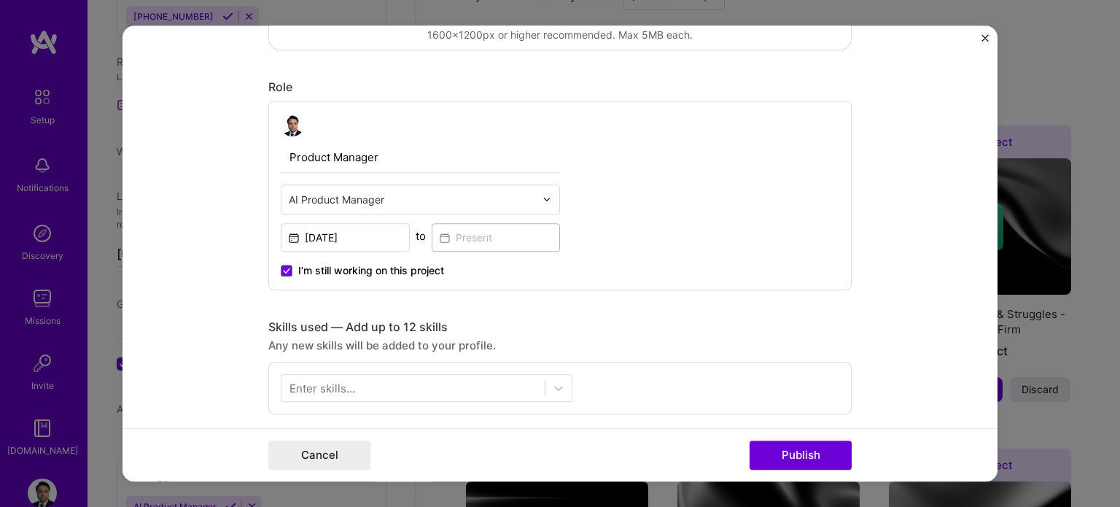
scroll to position [438, 0]
click at [805, 443] on button "Publish" at bounding box center [801, 455] width 102 height 29
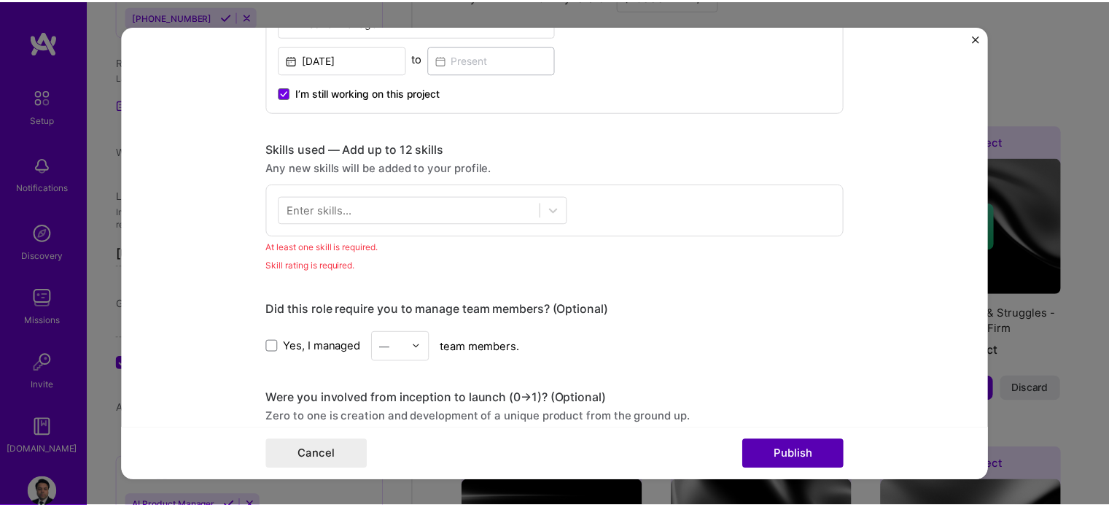
scroll to position [727, 0]
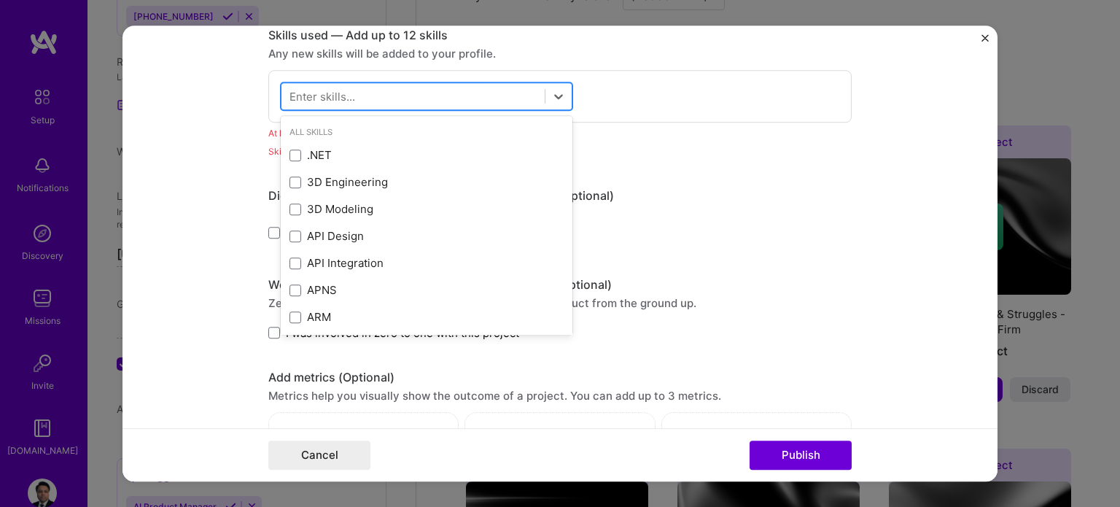
click at [463, 97] on div at bounding box center [413, 96] width 263 height 24
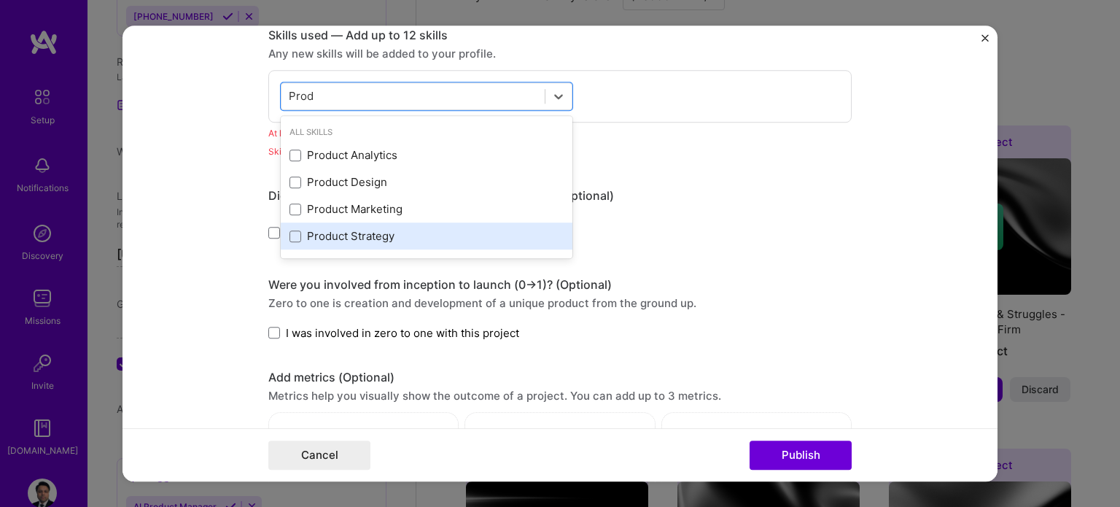
click at [302, 232] on div "Product Strategy" at bounding box center [427, 236] width 274 height 15
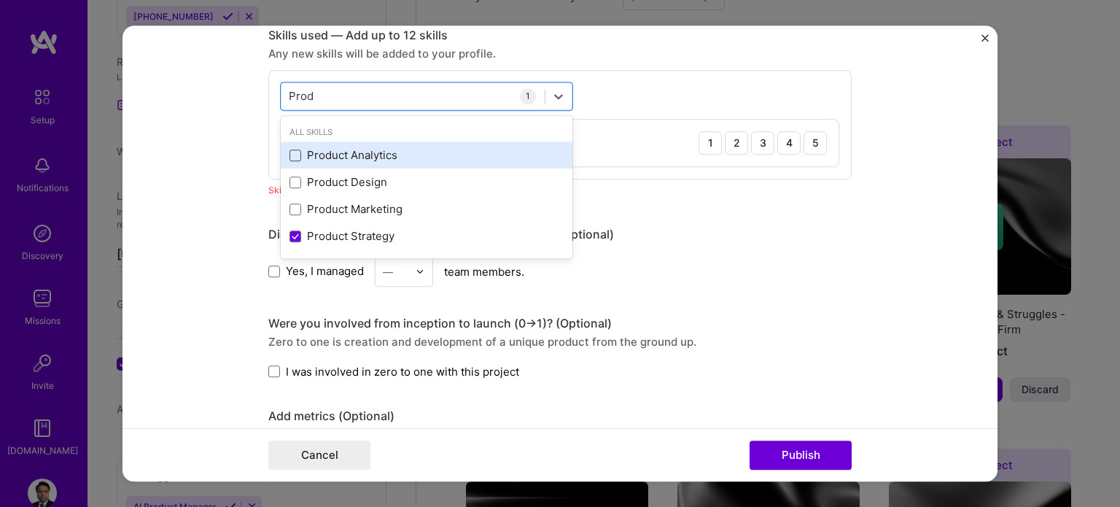
click at [293, 156] on span at bounding box center [296, 156] width 12 height 12
click at [0, 0] on input "checkbox" at bounding box center [0, 0] width 0 height 0
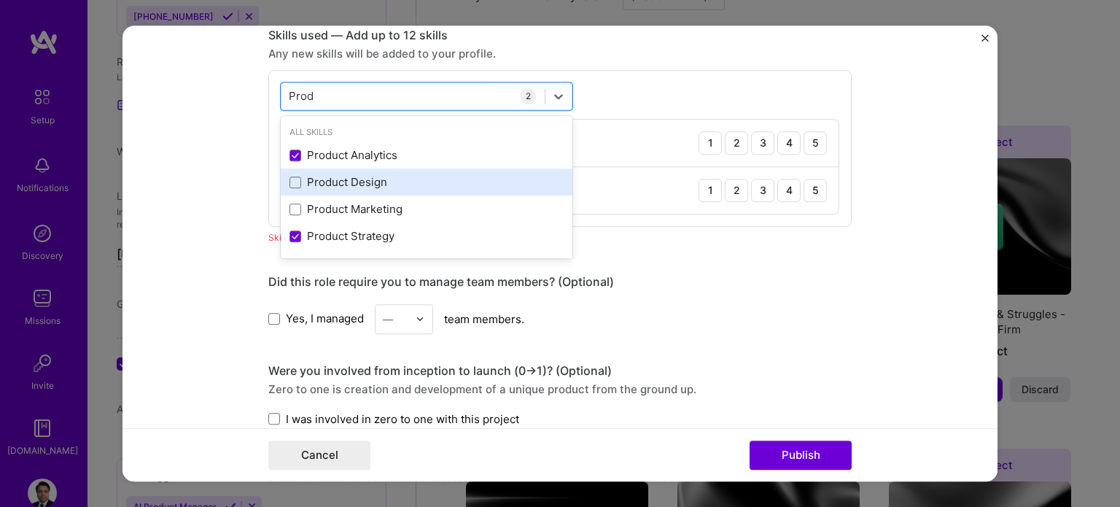
click at [296, 180] on div "Product Design" at bounding box center [427, 182] width 274 height 15
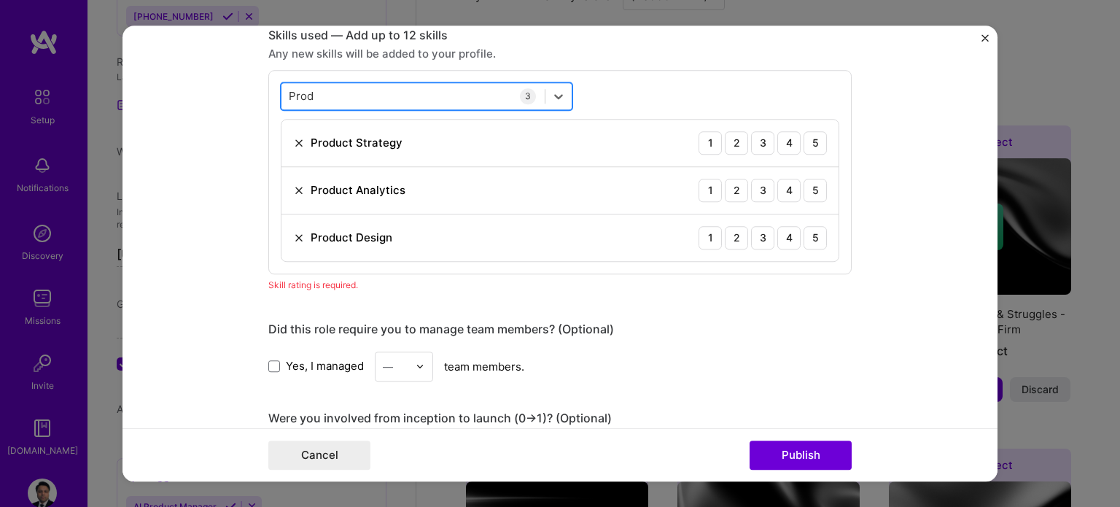
click at [341, 96] on div "Prod Prod" at bounding box center [413, 96] width 263 height 24
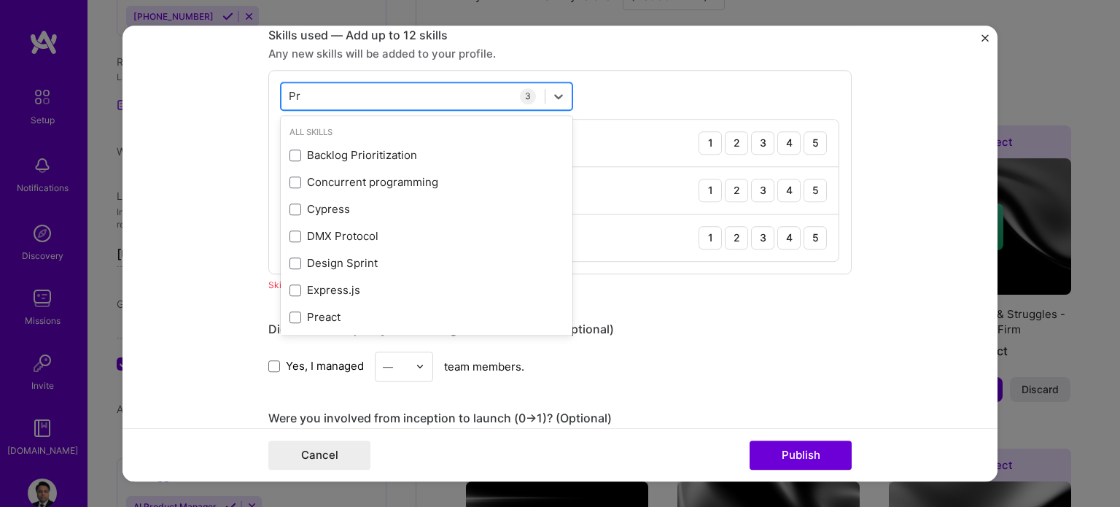
type input "P"
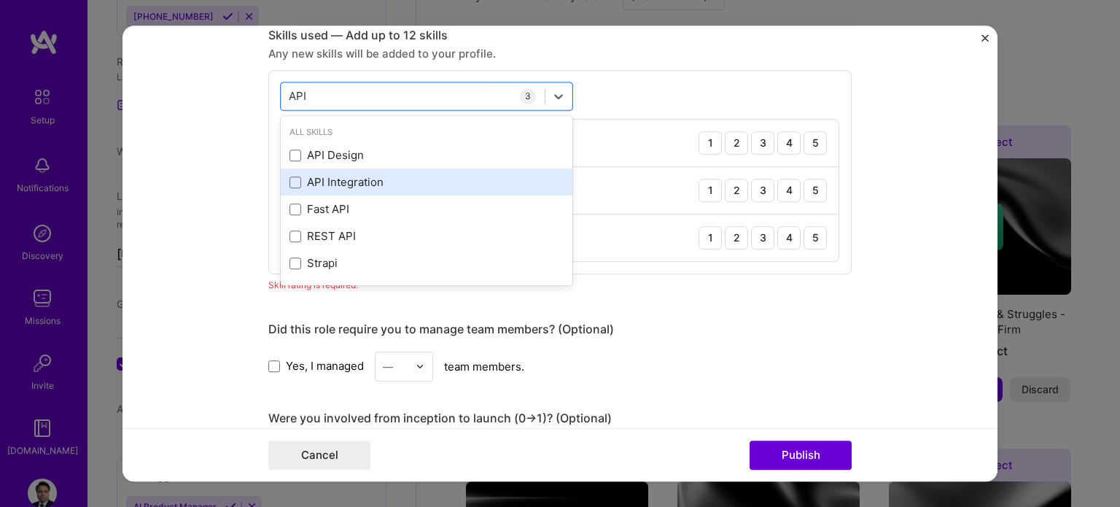
click at [301, 175] on div "API Integration" at bounding box center [427, 182] width 274 height 15
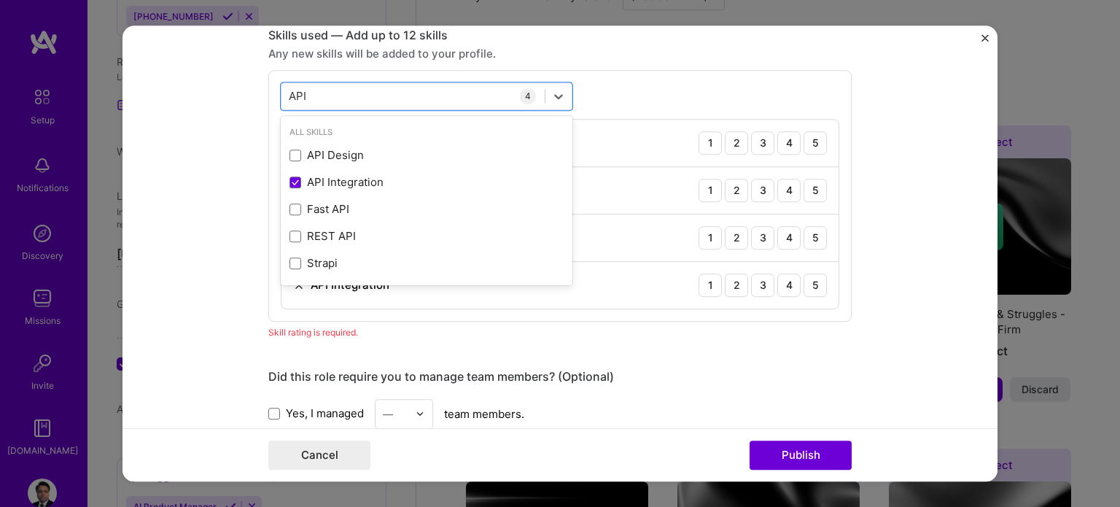
type input "API"
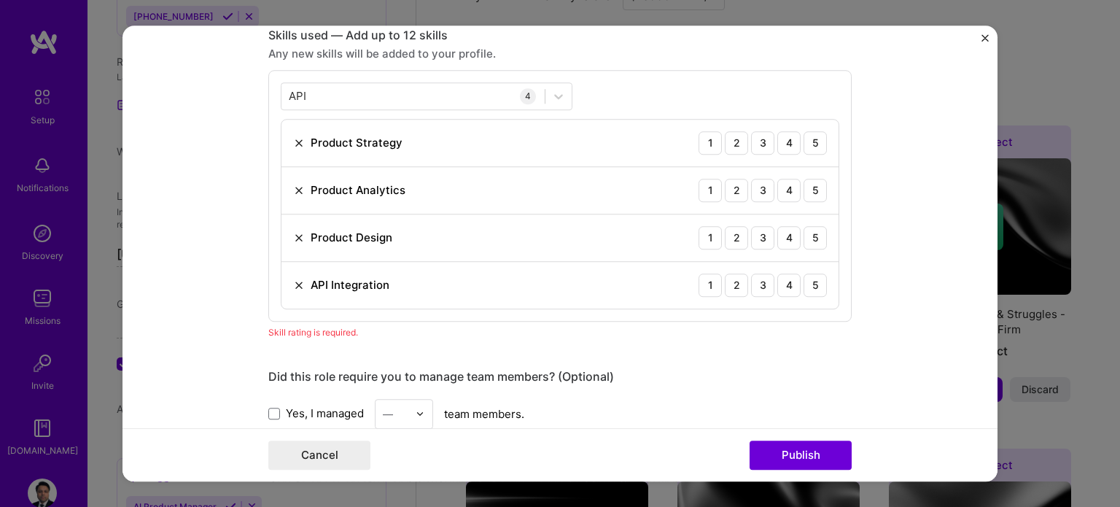
click at [637, 325] on div "Skill rating is required." at bounding box center [560, 332] width 584 height 15
click at [786, 142] on div "4" at bounding box center [789, 142] width 23 height 23
click at [809, 186] on div "5" at bounding box center [815, 190] width 23 height 23
click at [790, 232] on div "4" at bounding box center [789, 237] width 23 height 23
click at [809, 286] on div "5" at bounding box center [815, 285] width 23 height 23
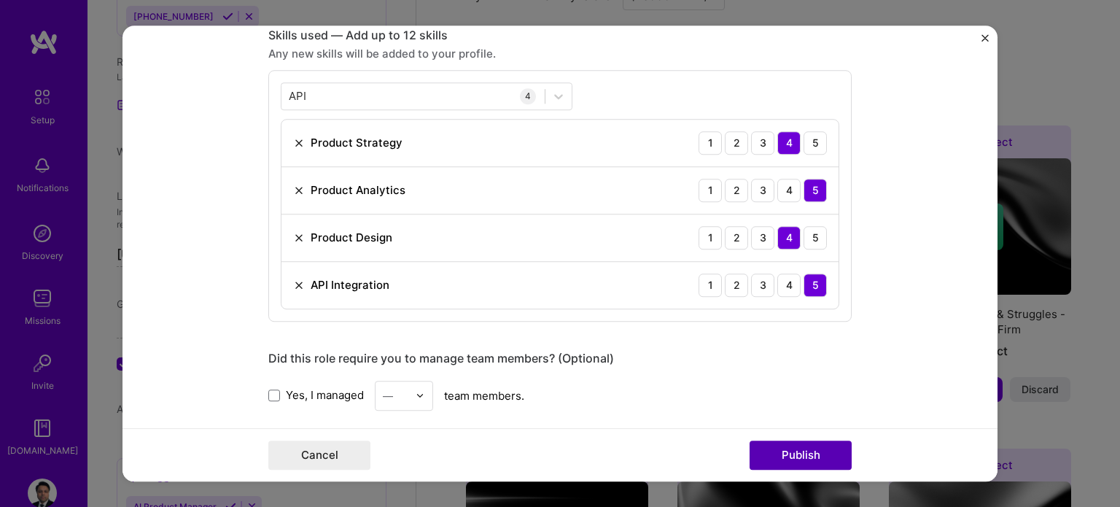
click at [776, 452] on button "Publish" at bounding box center [801, 455] width 102 height 29
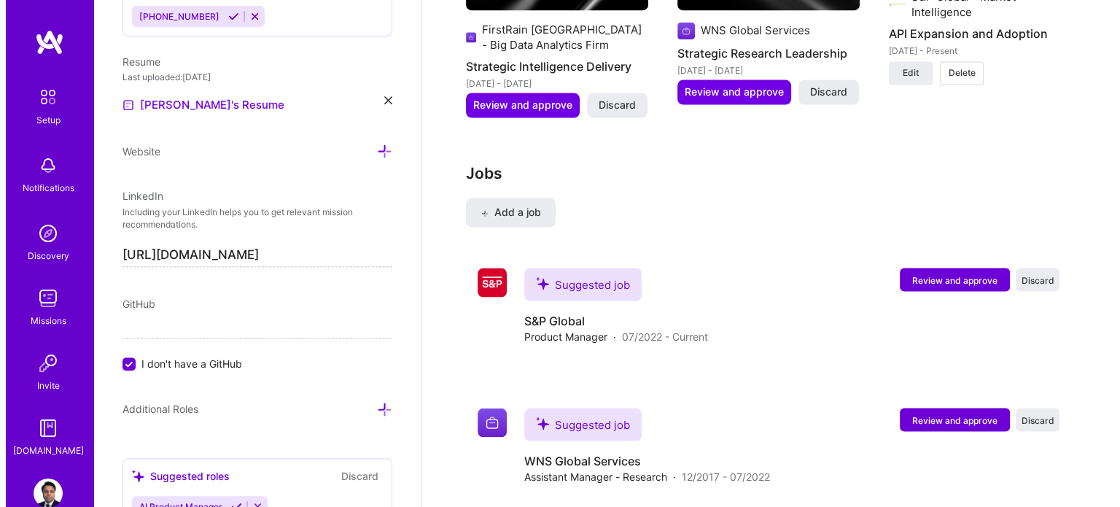
scroll to position [2542, 0]
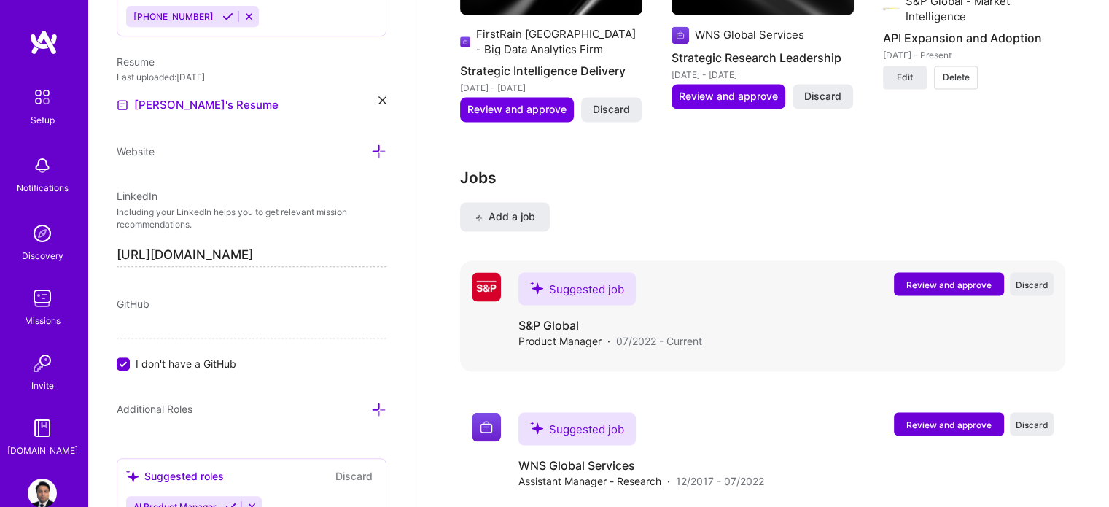
click at [949, 278] on span "Review and approve" at bounding box center [949, 284] width 85 height 12
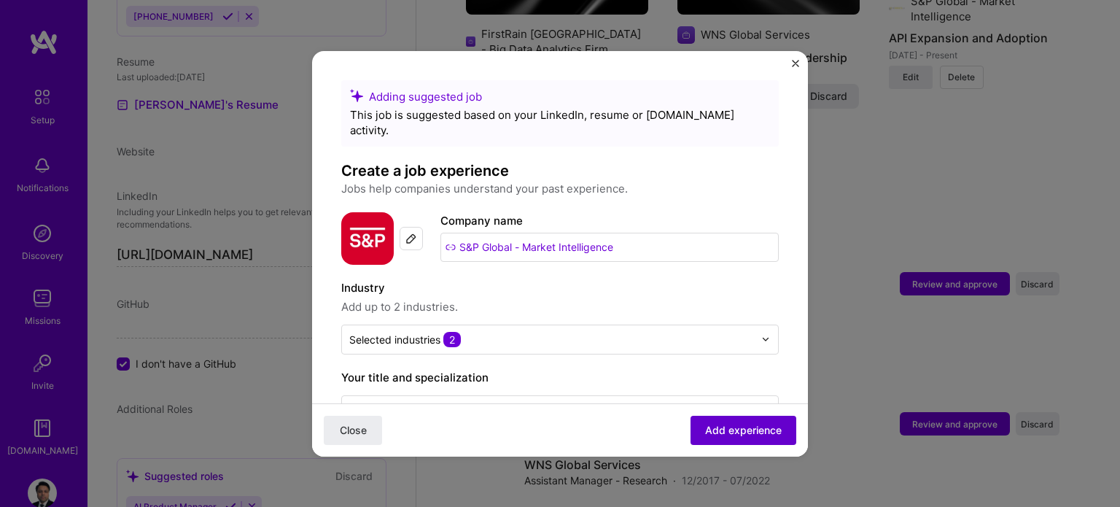
click at [740, 441] on button "Add experience" at bounding box center [744, 429] width 106 height 29
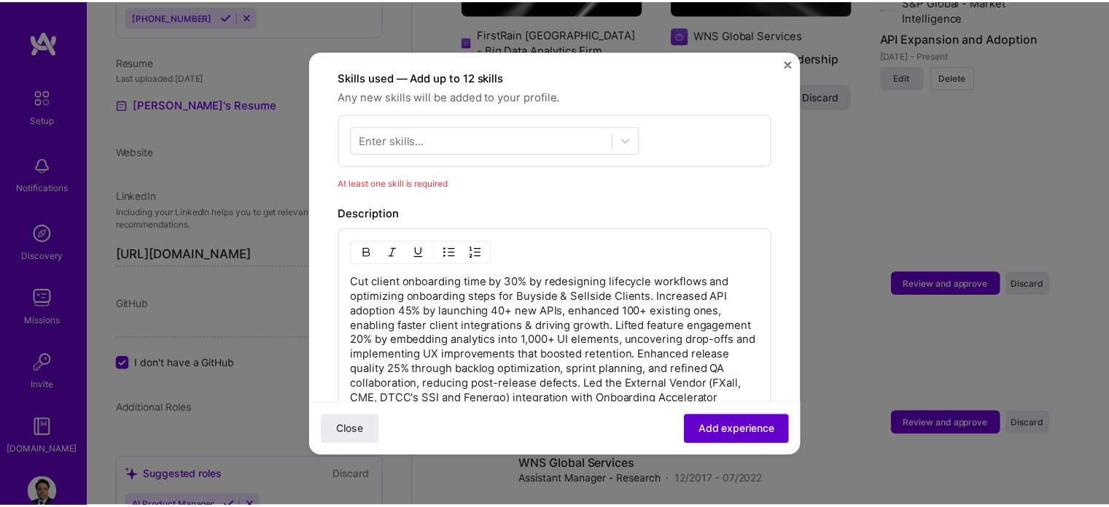
scroll to position [504, 0]
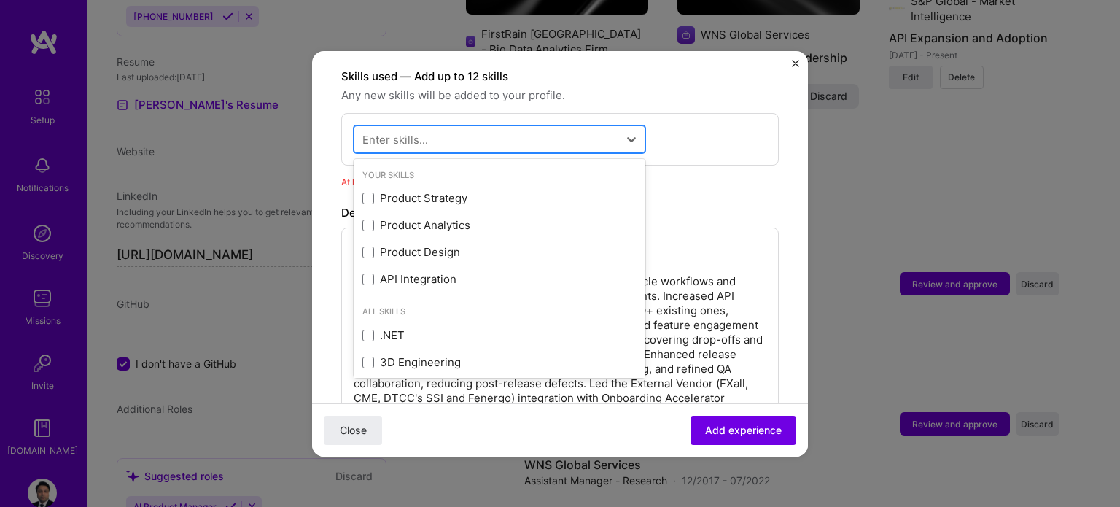
click at [483, 127] on div at bounding box center [485, 139] width 263 height 24
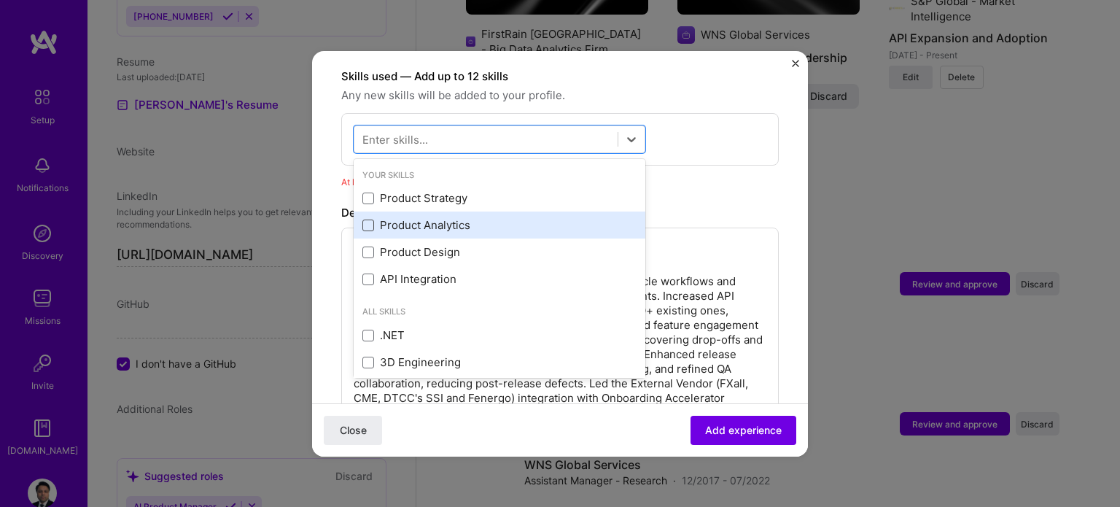
drag, startPoint x: 365, startPoint y: 177, endPoint x: 367, endPoint y: 209, distance: 32.1
click at [367, 209] on div "Product Strategy Product Analytics Product Design API Integration" at bounding box center [500, 239] width 292 height 108
click at [367, 220] on span at bounding box center [369, 226] width 12 height 12
click at [0, 0] on input "checkbox" at bounding box center [0, 0] width 0 height 0
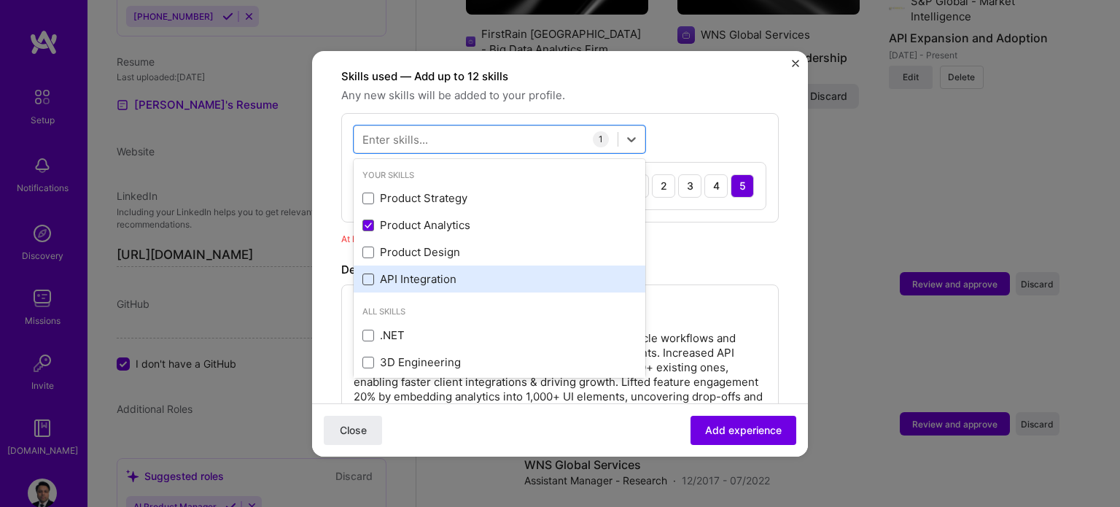
drag, startPoint x: 367, startPoint y: 234, endPoint x: 367, endPoint y: 263, distance: 28.4
click at [367, 263] on div "Product Strategy Product Analytics Product Design API Integration" at bounding box center [500, 239] width 292 height 108
click at [367, 274] on span at bounding box center [369, 280] width 12 height 12
click at [0, 0] on input "checkbox" at bounding box center [0, 0] width 0 height 0
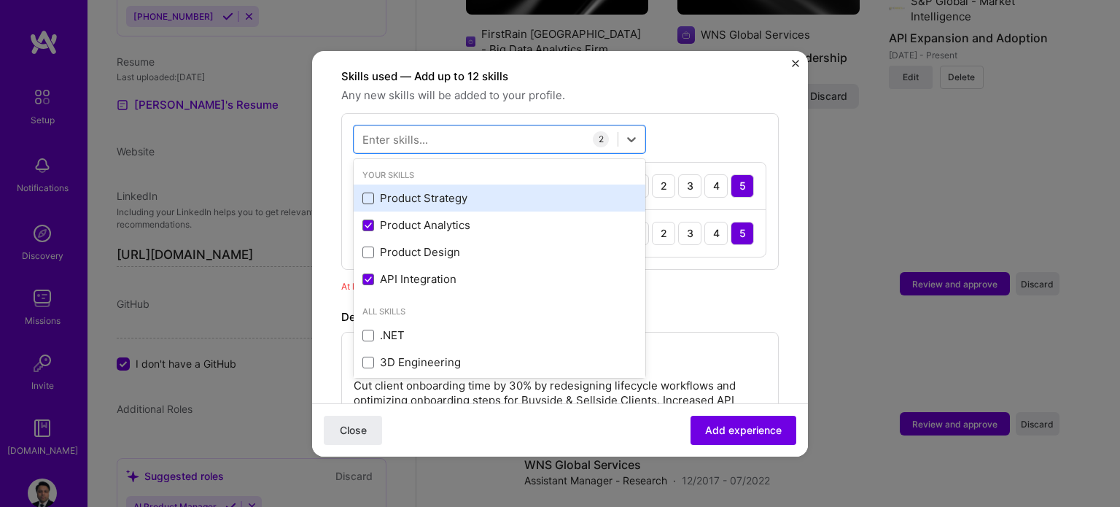
click at [368, 193] on span at bounding box center [369, 199] width 12 height 12
click at [0, 0] on input "checkbox" at bounding box center [0, 0] width 0 height 0
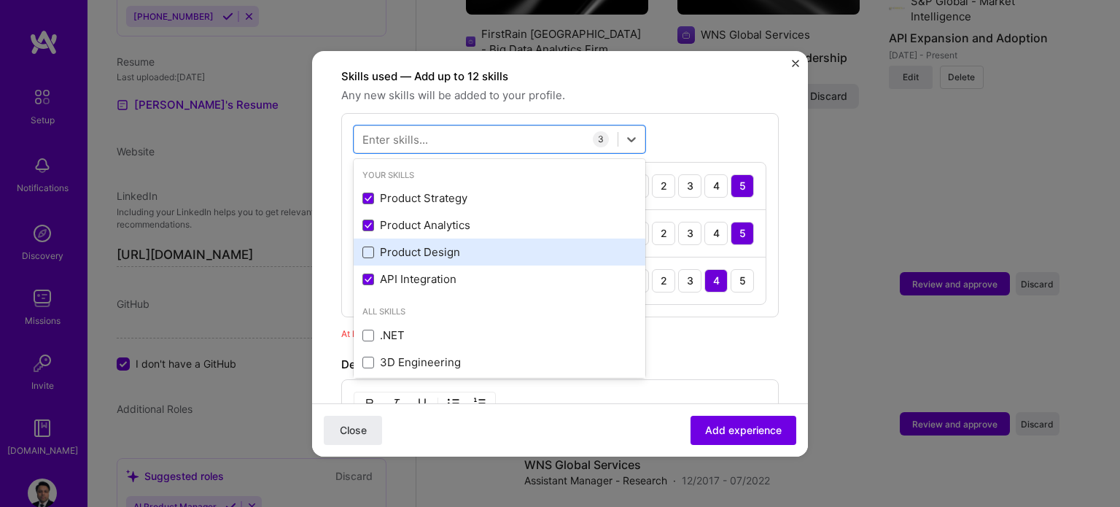
click at [370, 247] on span at bounding box center [369, 253] width 12 height 12
click at [0, 0] on input "checkbox" at bounding box center [0, 0] width 0 height 0
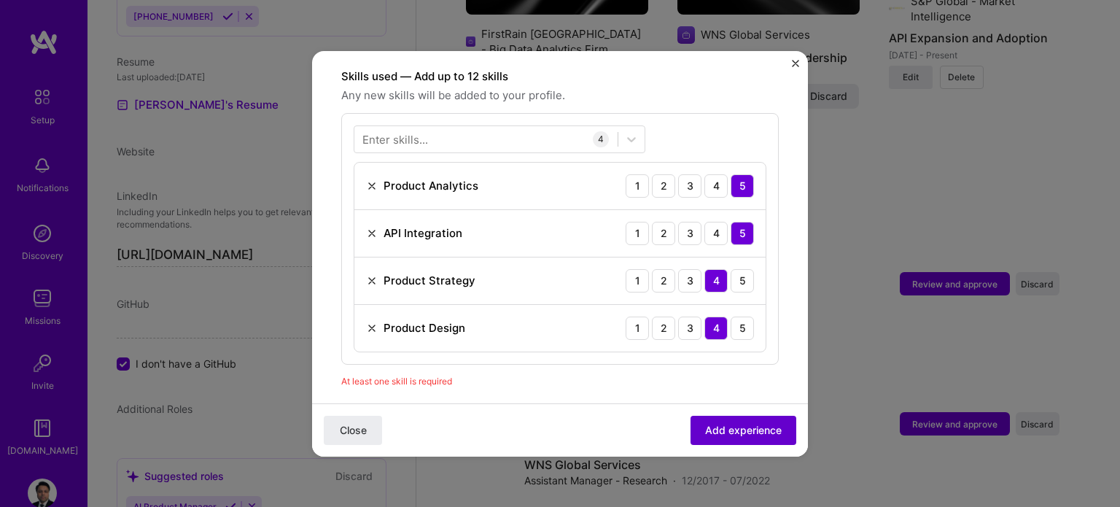
click at [735, 438] on button "Add experience" at bounding box center [744, 429] width 106 height 29
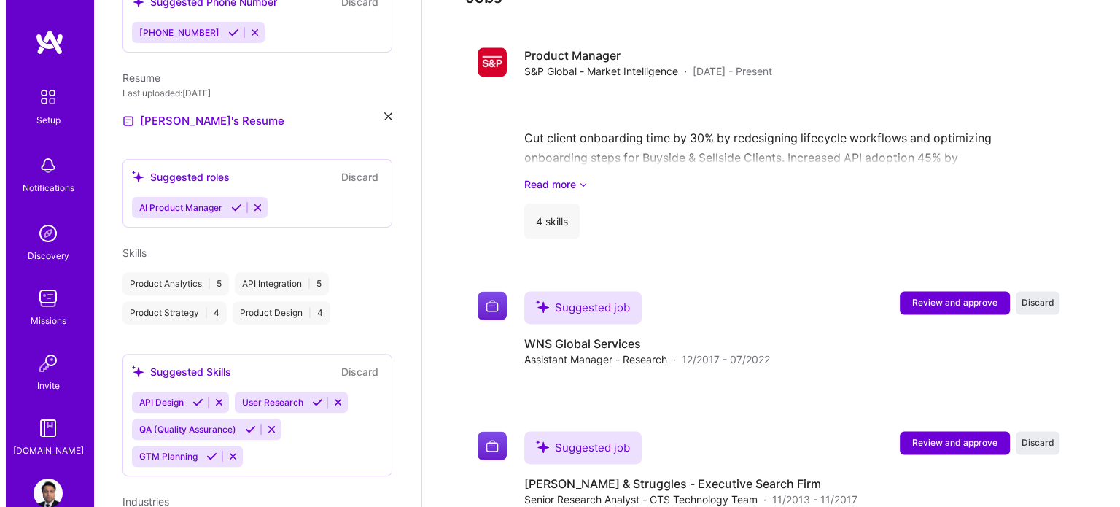
scroll to position [1831, 0]
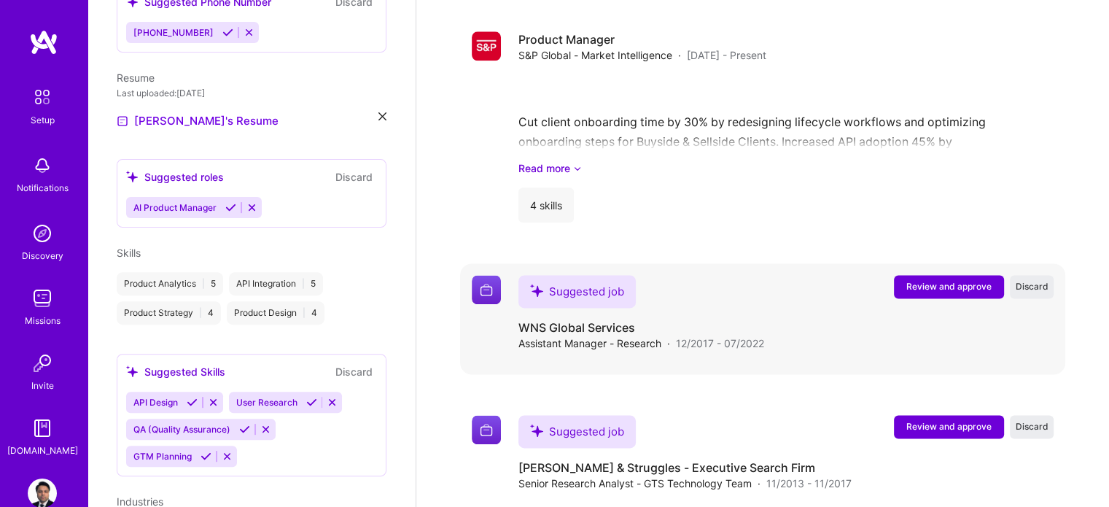
click at [951, 280] on span "Review and approve" at bounding box center [949, 286] width 85 height 12
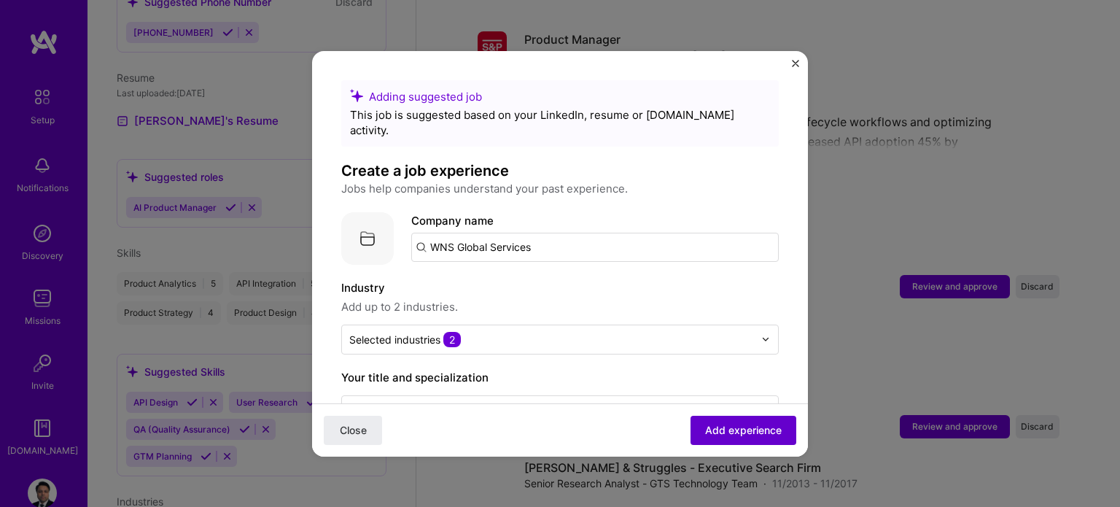
click at [715, 431] on span "Add experience" at bounding box center [743, 429] width 77 height 15
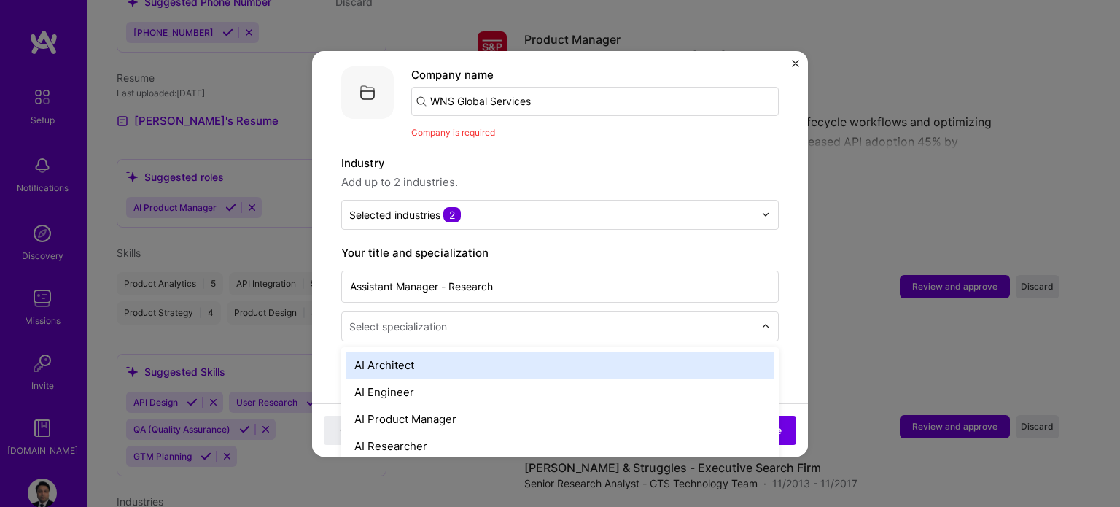
scroll to position [1879, 0]
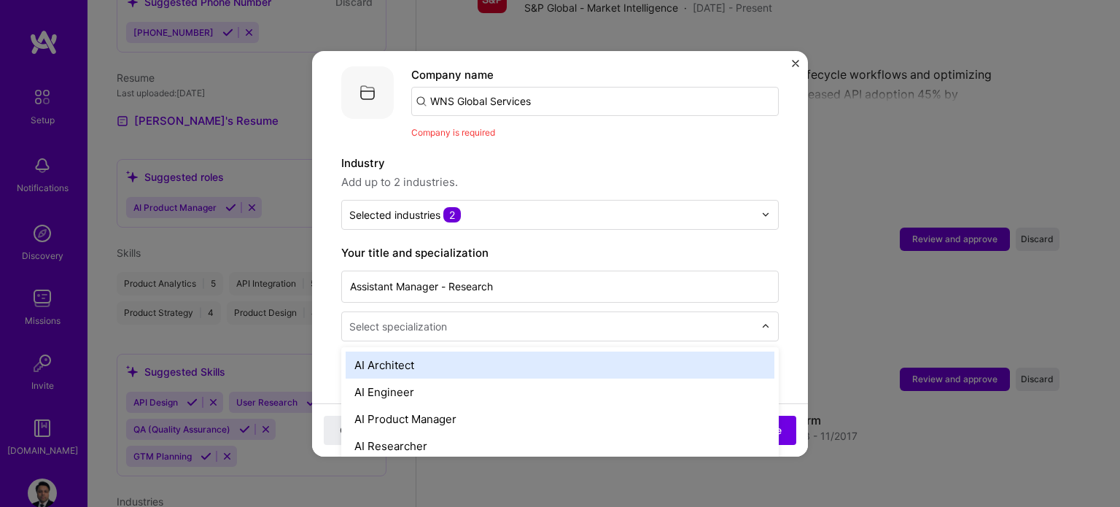
click at [449, 319] on input "text" at bounding box center [553, 326] width 408 height 15
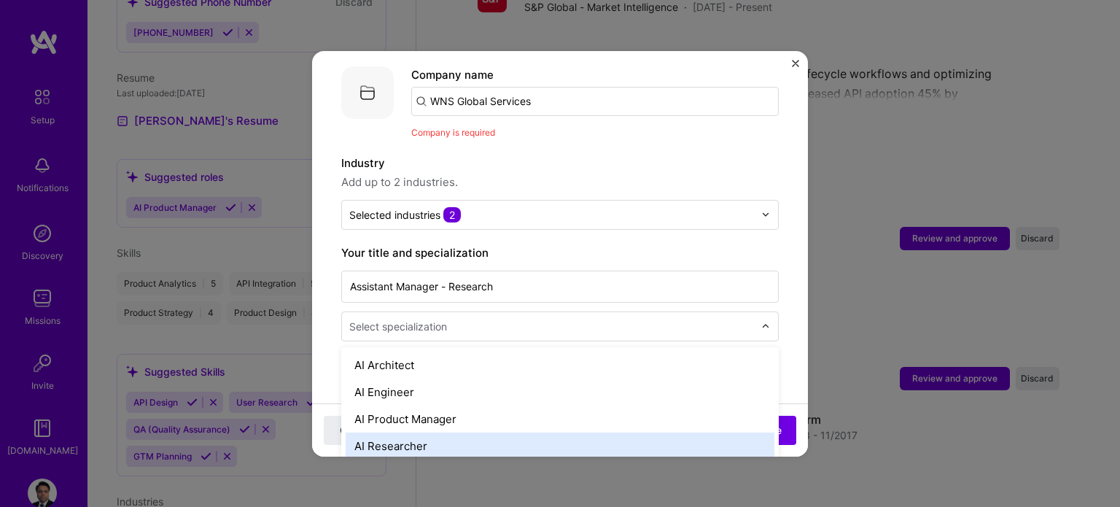
click at [368, 434] on div "AI Researcher" at bounding box center [560, 446] width 429 height 27
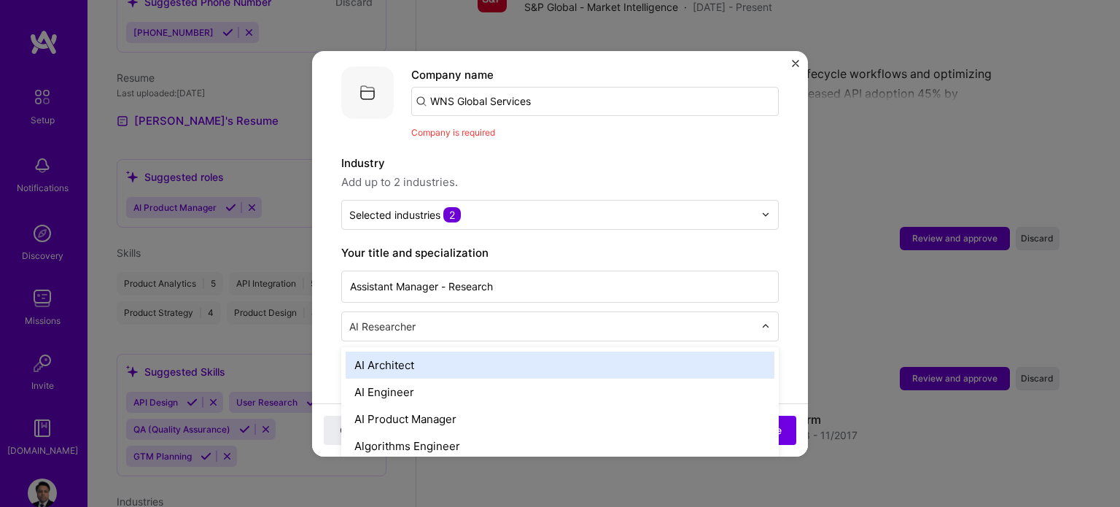
scroll to position [1928, 0]
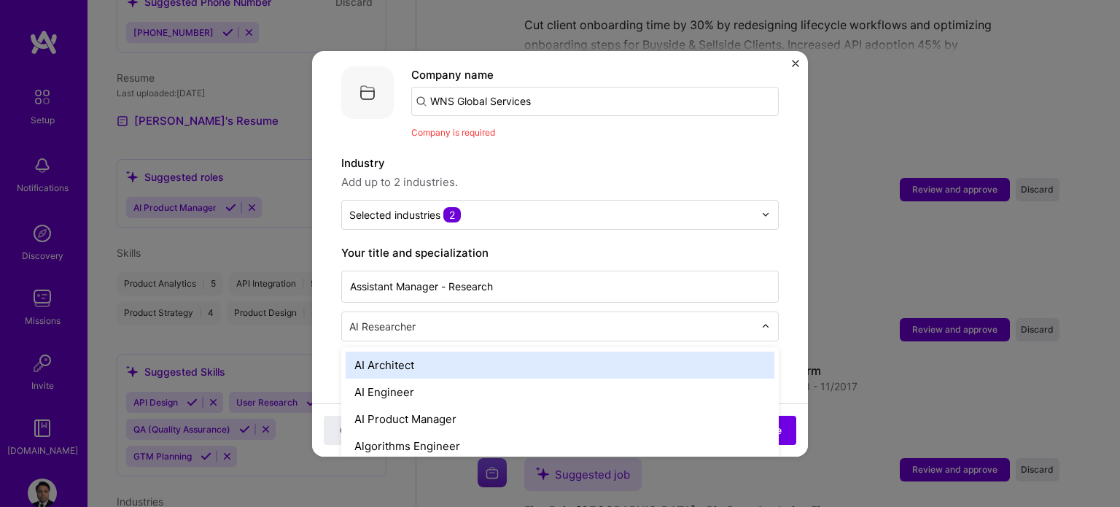
click at [426, 319] on input "text" at bounding box center [553, 326] width 408 height 15
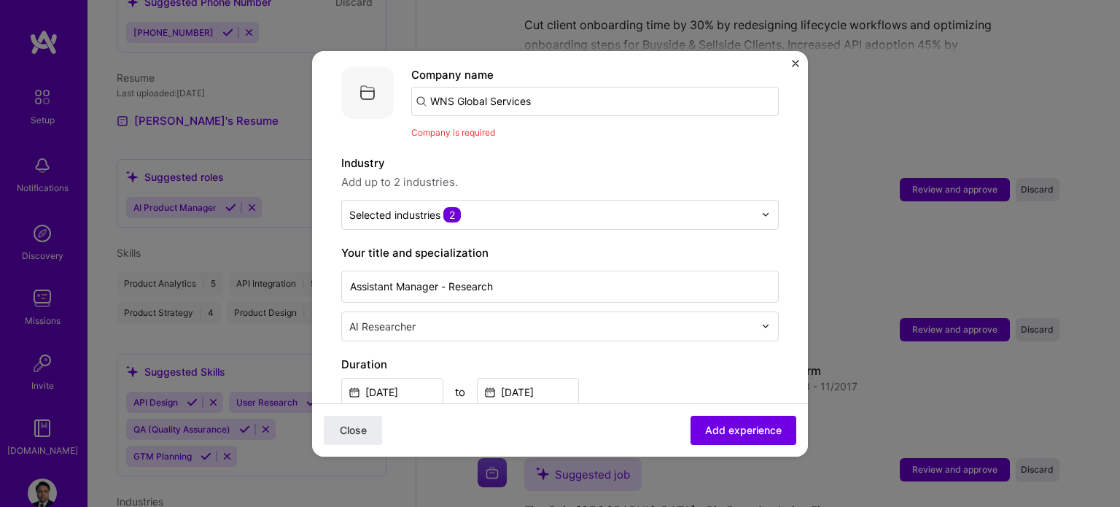
click at [750, 434] on span "Add experience" at bounding box center [743, 429] width 77 height 15
click at [731, 436] on span "Add experience" at bounding box center [743, 429] width 77 height 15
click at [721, 428] on span "Add experience" at bounding box center [743, 429] width 77 height 15
click at [581, 92] on input "WNS Global Services" at bounding box center [595, 101] width 368 height 29
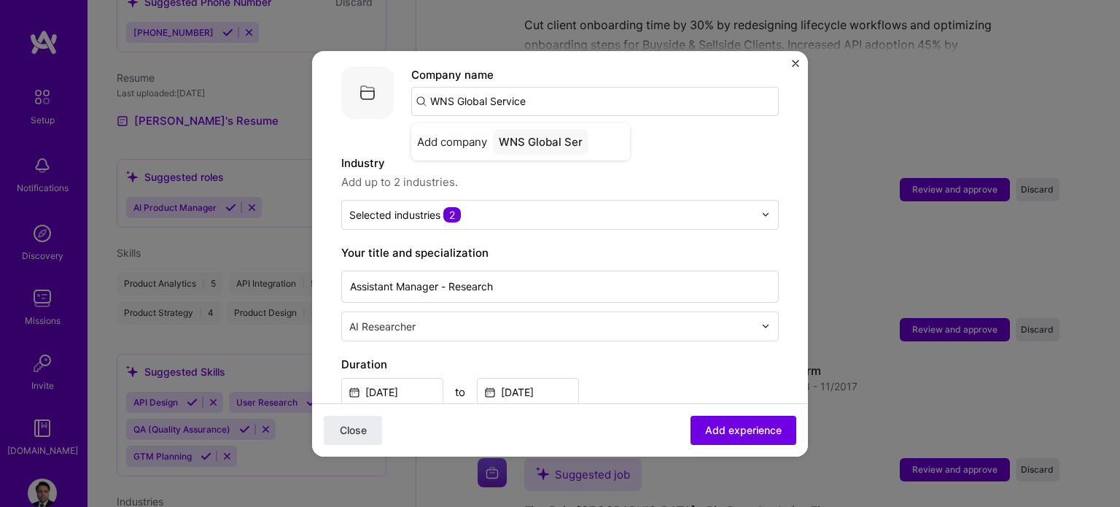
type input "WNS Global Services"
click at [427, 134] on span "Add company" at bounding box center [452, 141] width 70 height 15
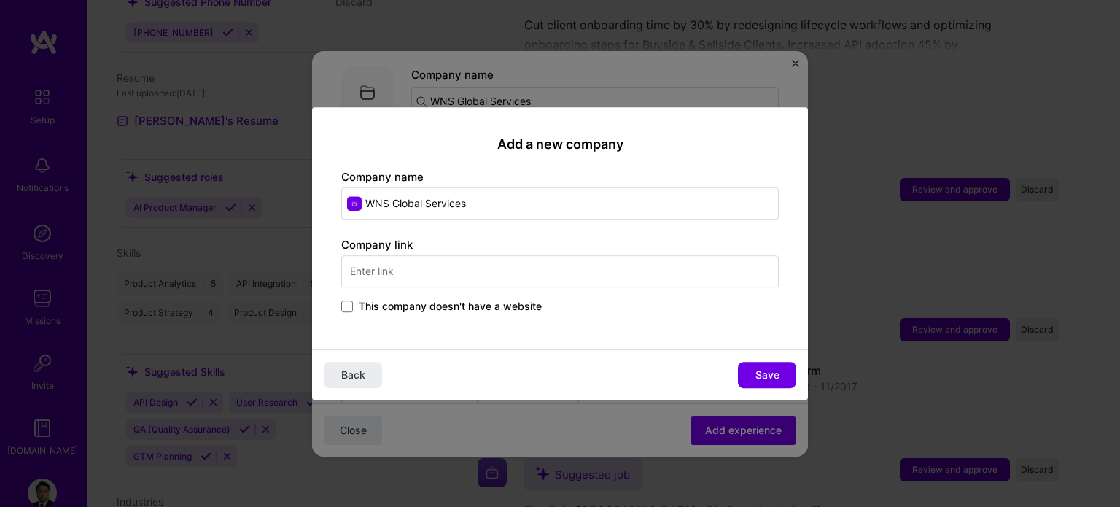
drag, startPoint x: 469, startPoint y: 206, endPoint x: 365, endPoint y: 204, distance: 104.3
click at [365, 204] on input "WNS Global Services" at bounding box center [560, 203] width 438 height 32
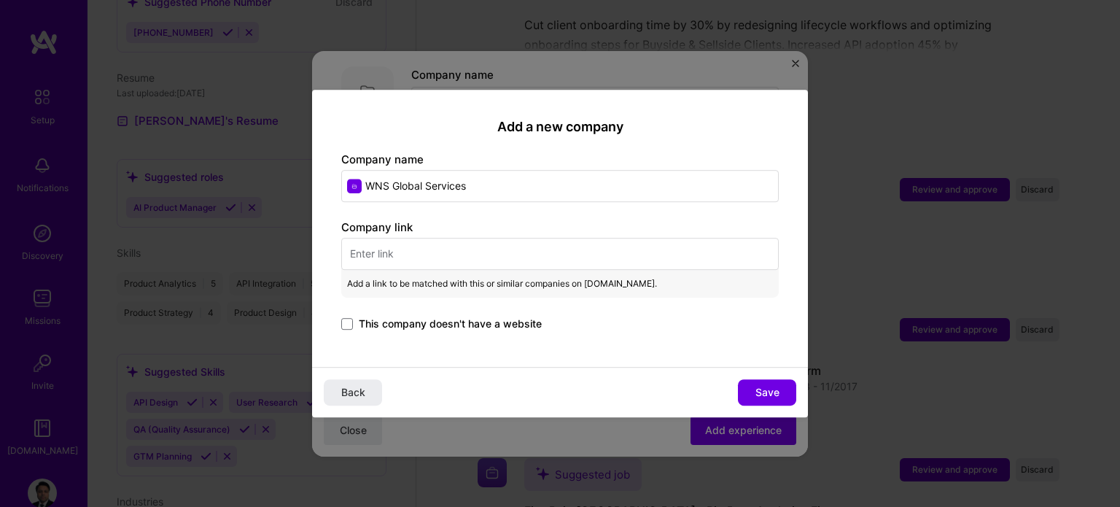
click at [478, 255] on input "text" at bounding box center [560, 254] width 438 height 32
paste input "https://www.wns.com/"
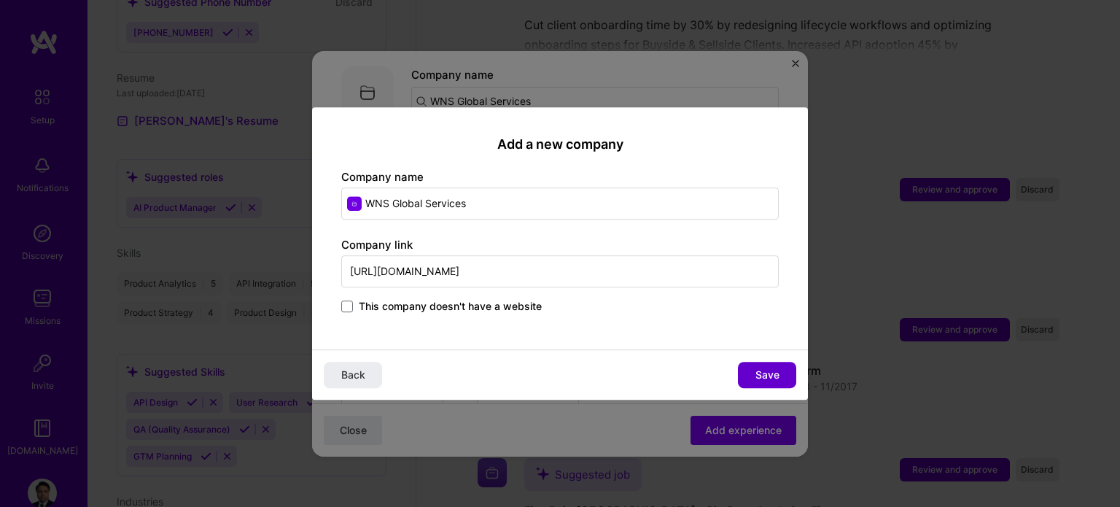
type input "https://www.wns.com/"
click at [767, 368] on span "Save" at bounding box center [768, 375] width 24 height 15
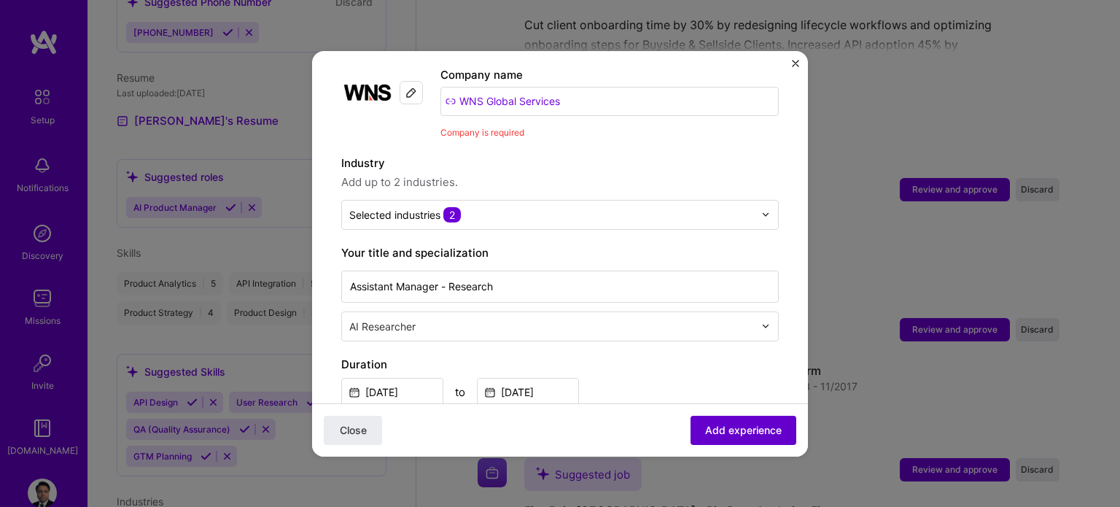
click at [763, 433] on span "Add experience" at bounding box center [743, 429] width 77 height 15
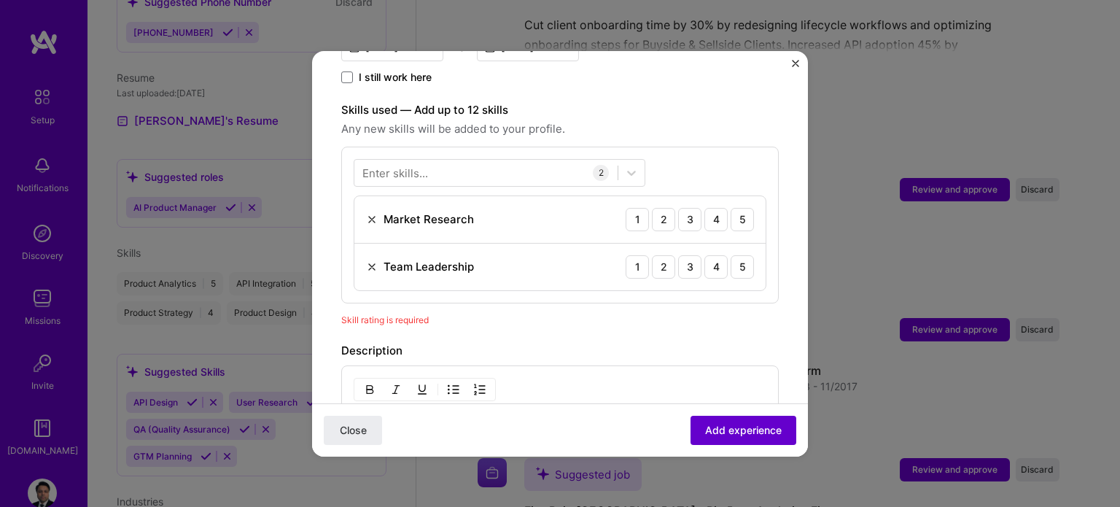
scroll to position [504, 0]
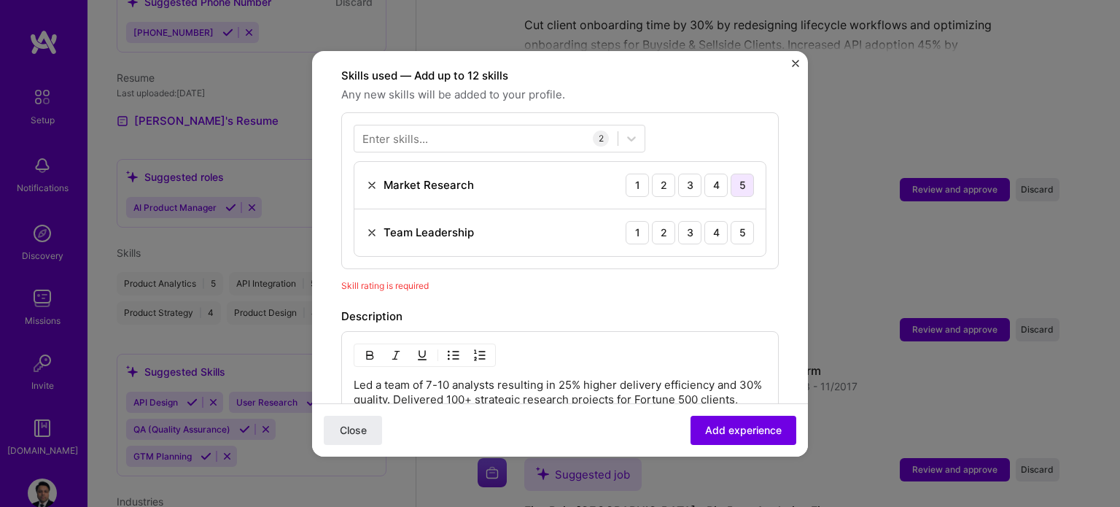
click at [731, 174] on div "5" at bounding box center [742, 185] width 23 height 23
click at [716, 221] on div "4" at bounding box center [716, 232] width 23 height 23
click at [731, 221] on div "5" at bounding box center [742, 232] width 23 height 23
click at [743, 430] on span "Add experience" at bounding box center [743, 429] width 77 height 15
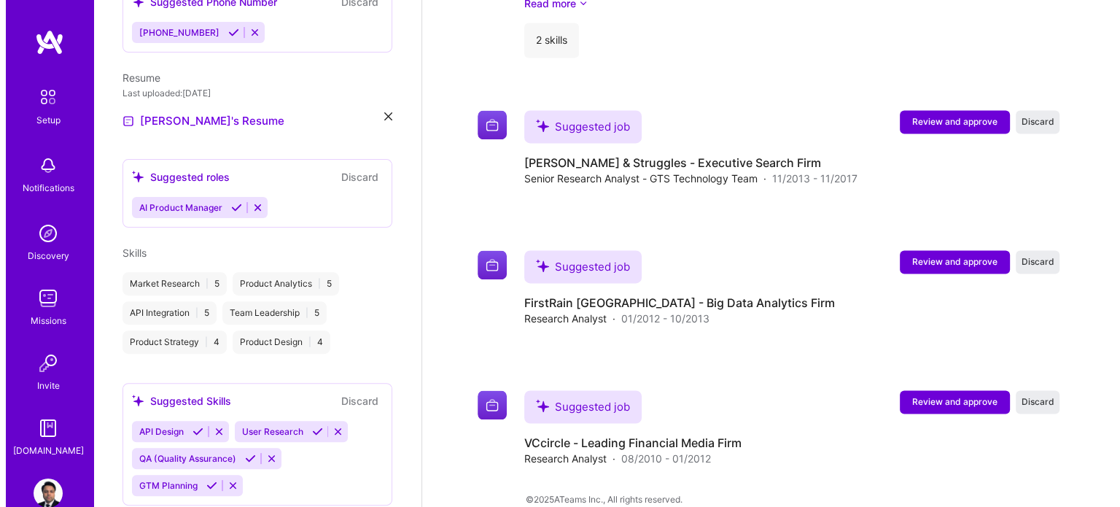
scroll to position [2213, 0]
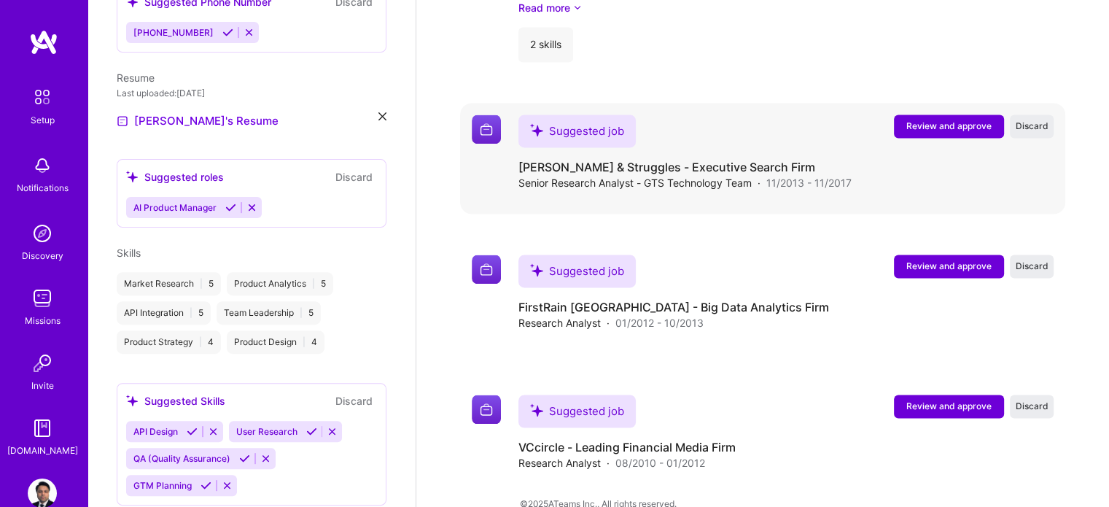
click at [931, 120] on span "Review and approve" at bounding box center [949, 126] width 85 height 12
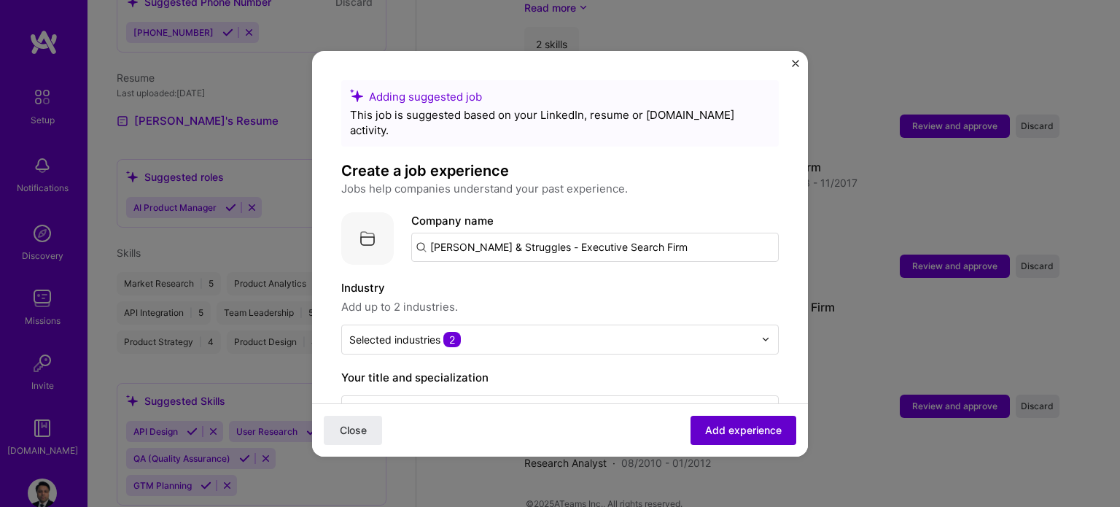
click at [704, 437] on button "Add experience" at bounding box center [744, 429] width 106 height 29
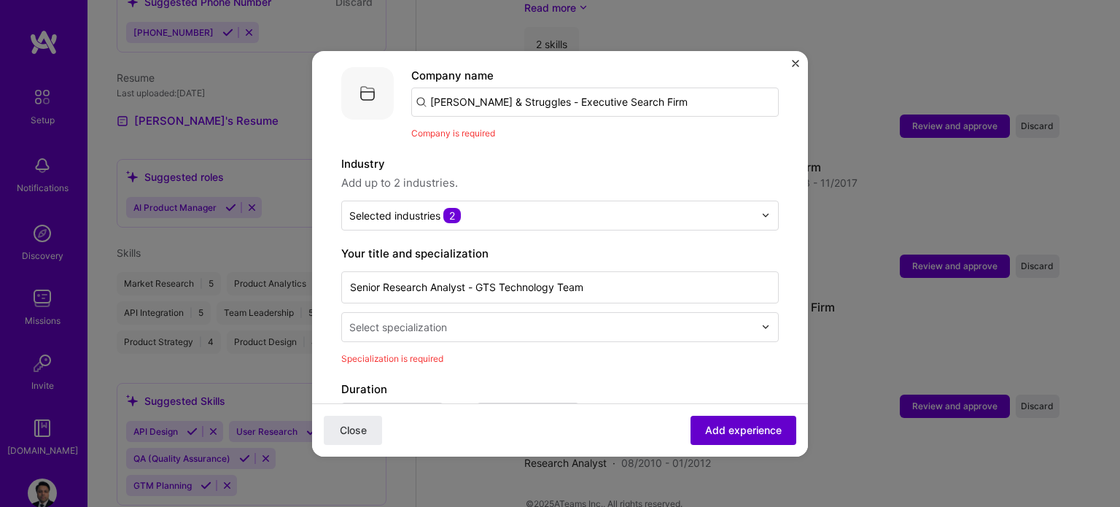
scroll to position [146, 0]
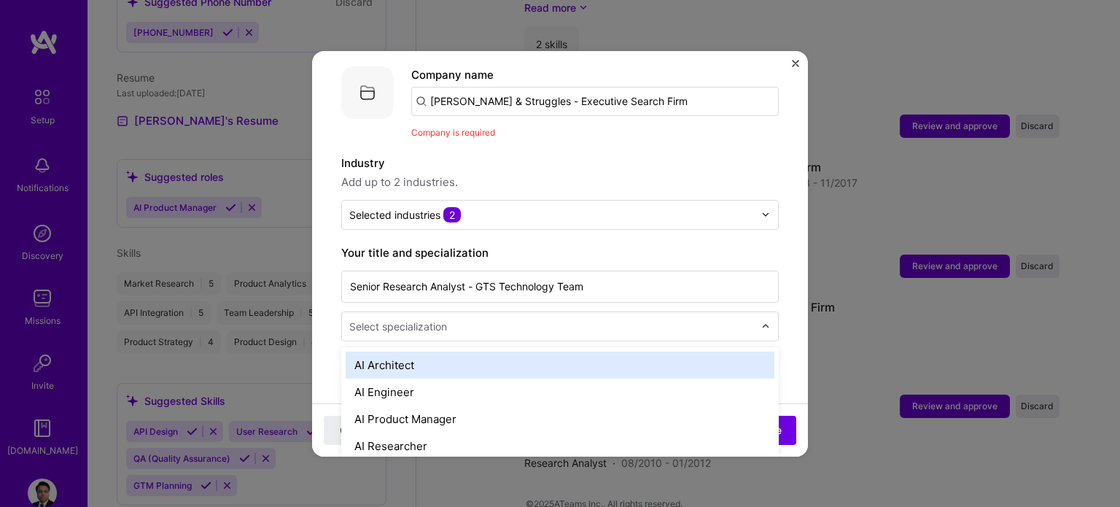
click at [458, 319] on input "text" at bounding box center [553, 326] width 408 height 15
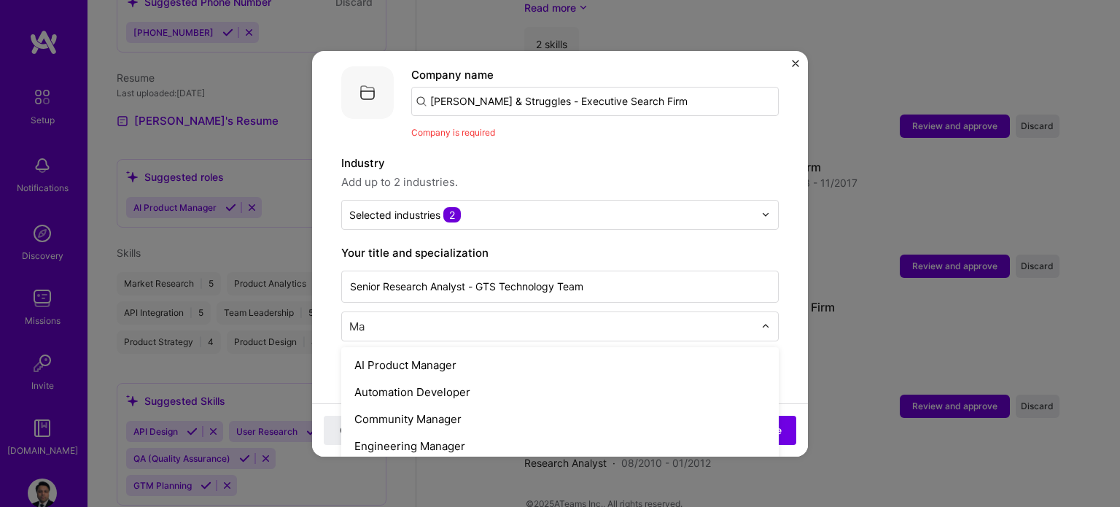
type input "M"
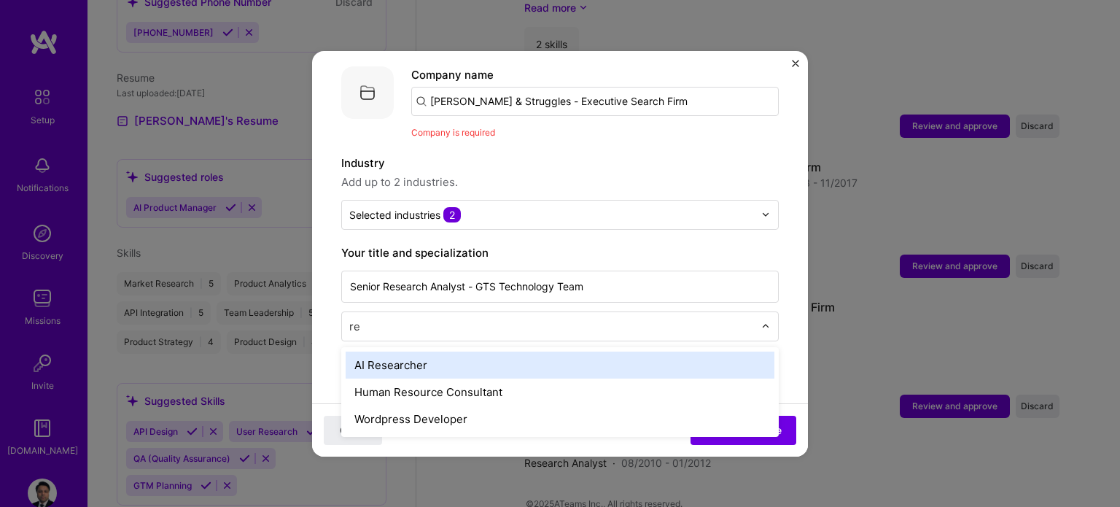
type input "r"
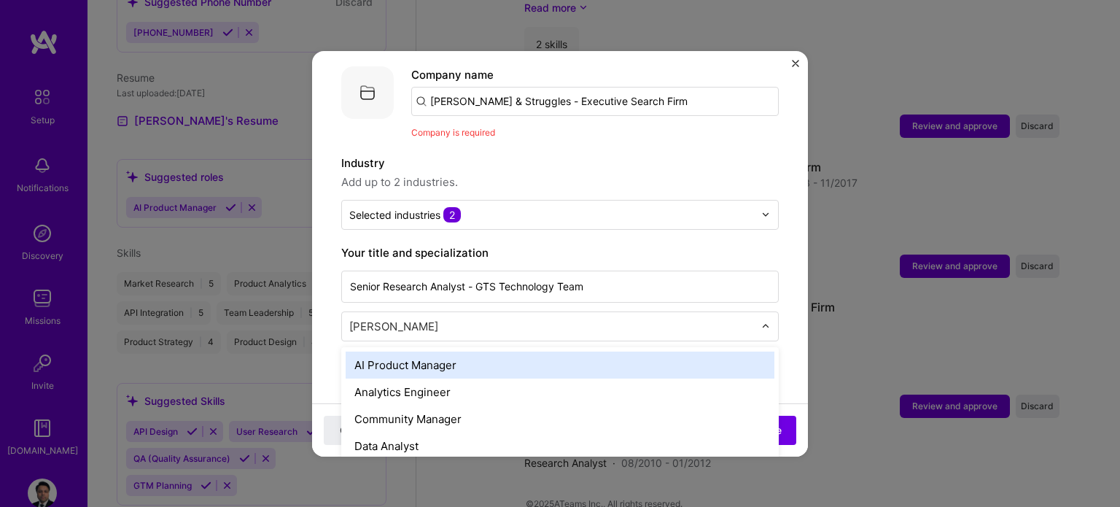
type input "anal"
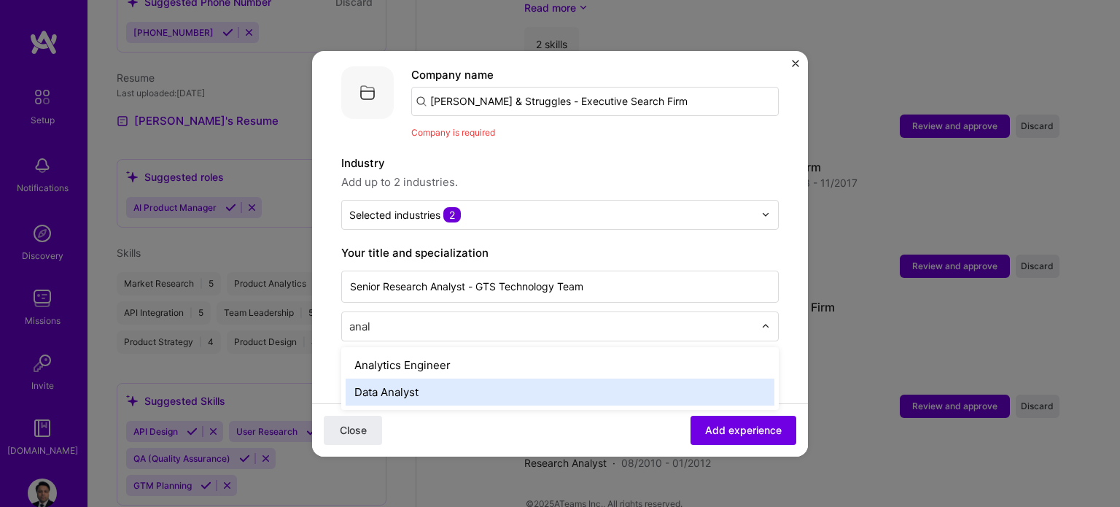
click at [412, 379] on div "Data Analyst" at bounding box center [560, 392] width 429 height 27
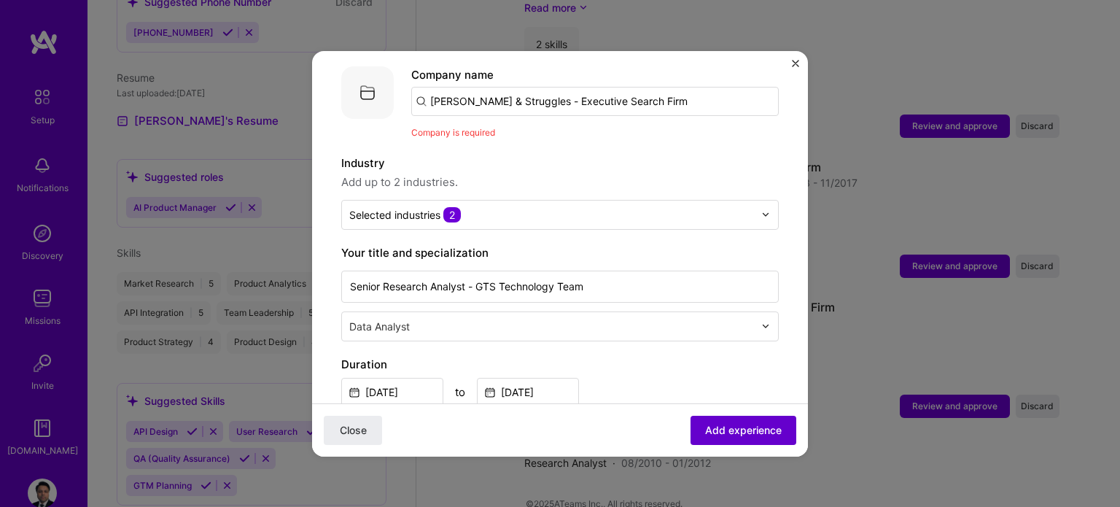
click at [705, 425] on span "Add experience" at bounding box center [743, 429] width 77 height 15
click at [739, 429] on span "Add experience" at bounding box center [743, 429] width 77 height 15
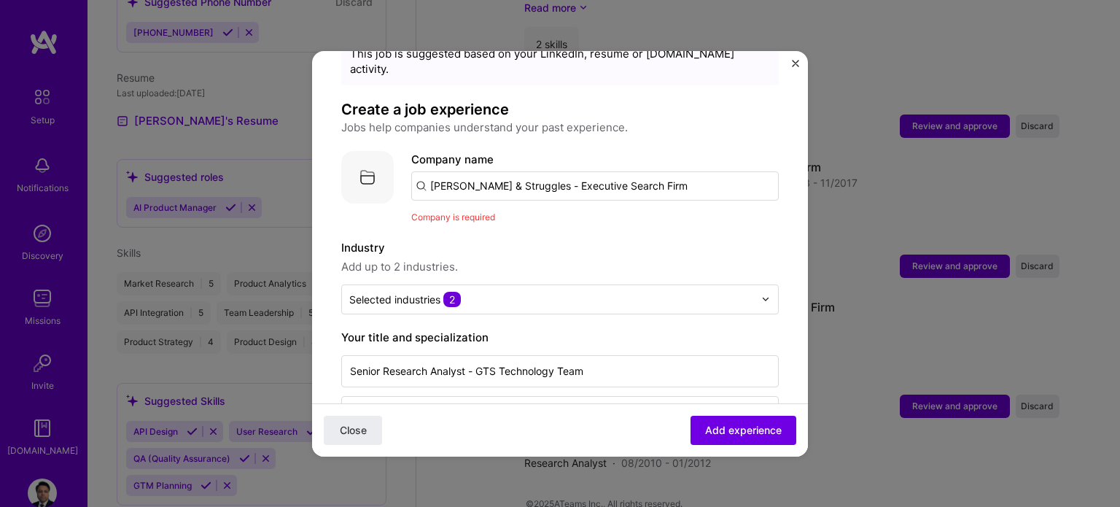
click at [691, 171] on input "Heidrick & Struggles - Executive Search Firm" at bounding box center [595, 185] width 368 height 29
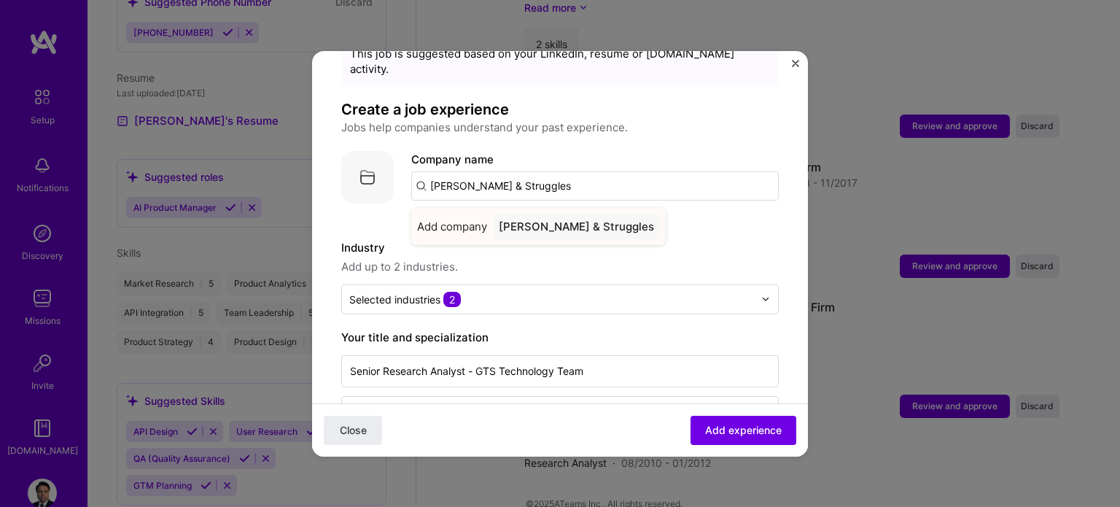
type input "Heidrick & Struggles"
click at [560, 214] on div "Heidrick & Struggles" at bounding box center [576, 227] width 167 height 26
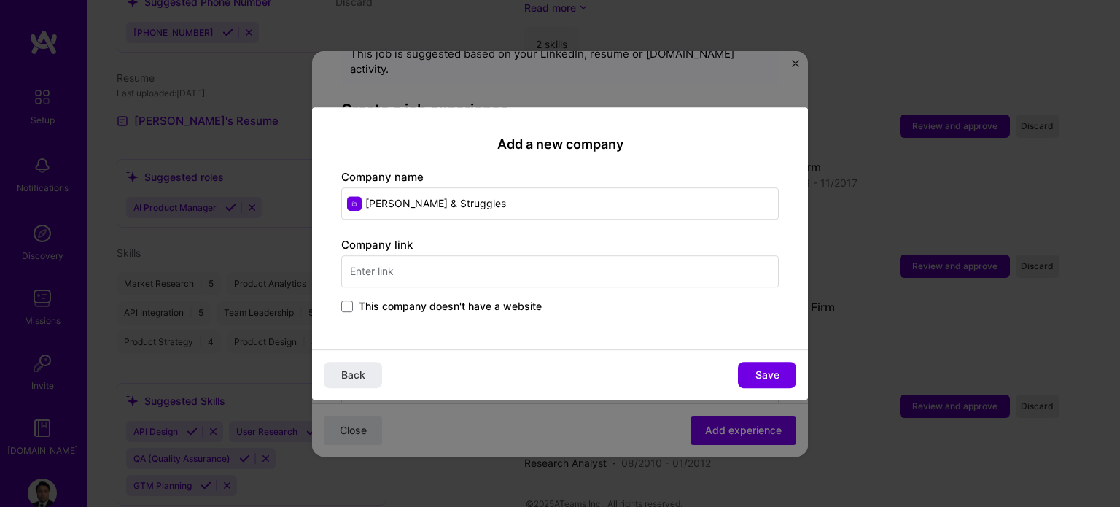
drag, startPoint x: 499, startPoint y: 209, endPoint x: 365, endPoint y: 221, distance: 134.1
click at [365, 221] on div "Add a new company Company name Heidrick & Struggles Company link This company d…" at bounding box center [560, 228] width 496 height 243
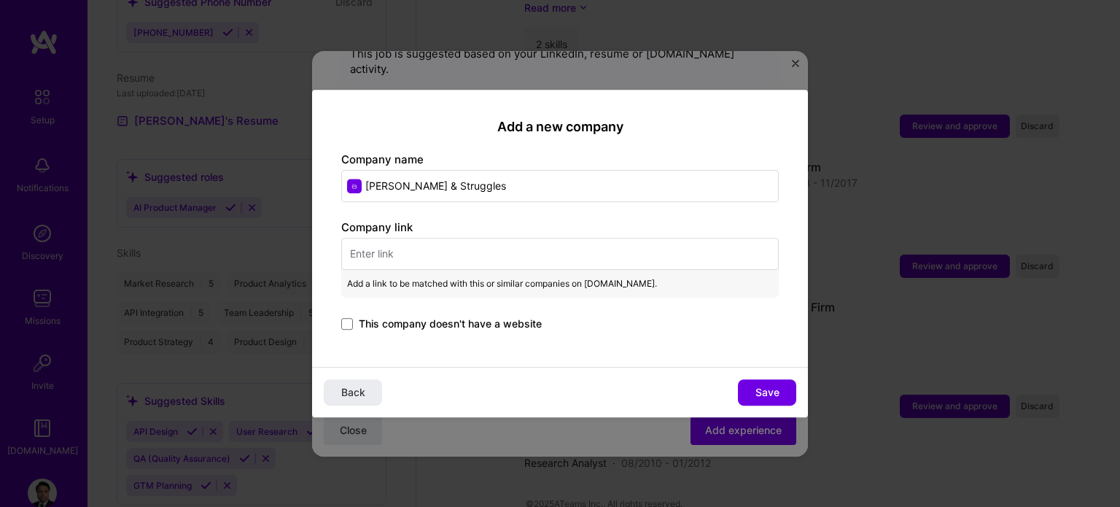
click at [422, 247] on input "text" at bounding box center [560, 254] width 438 height 32
paste input "https://www.heidrick.com/"
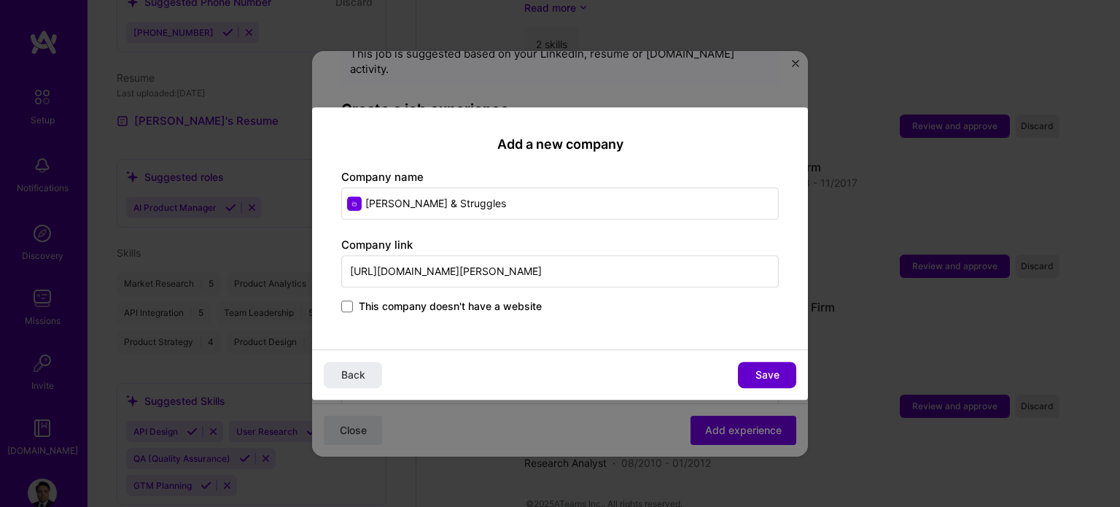
type input "https://www.heidrick.com/"
click at [781, 369] on button "Save" at bounding box center [767, 375] width 58 height 26
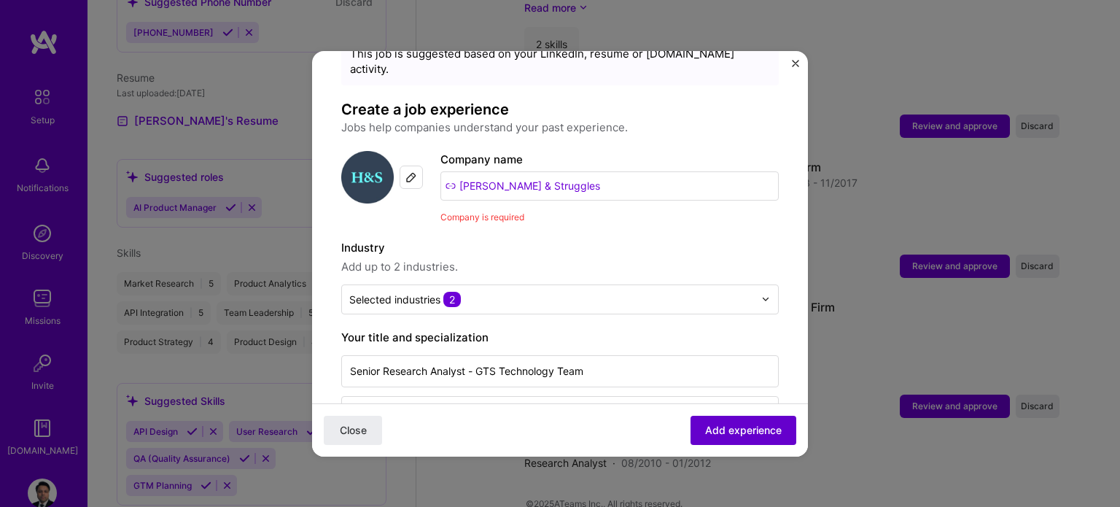
click at [729, 422] on span "Add experience" at bounding box center [743, 429] width 77 height 15
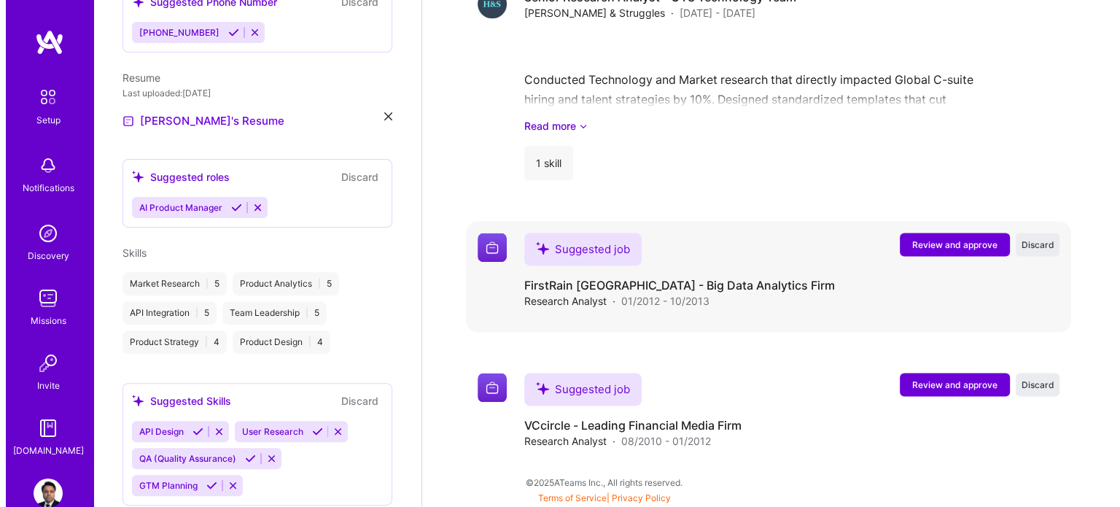
scroll to position [2295, 0]
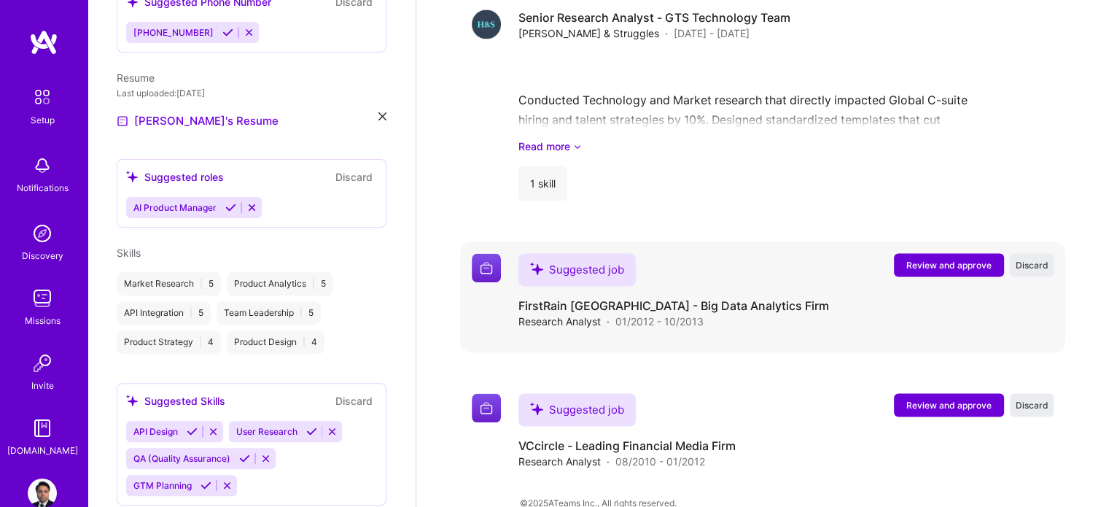
click at [944, 253] on button "Review and approve" at bounding box center [949, 264] width 110 height 23
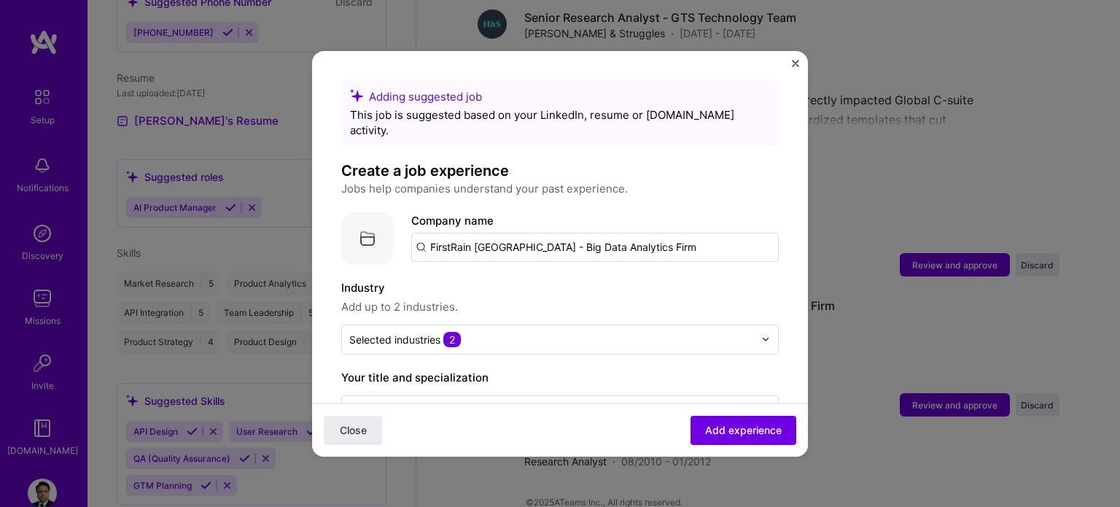
drag, startPoint x: 499, startPoint y: 230, endPoint x: 809, endPoint y: 218, distance: 310.2
click at [809, 218] on div "Adding suggested job This job is suggested based on your LinkedIn, resume or A.…" at bounding box center [560, 253] width 1120 height 507
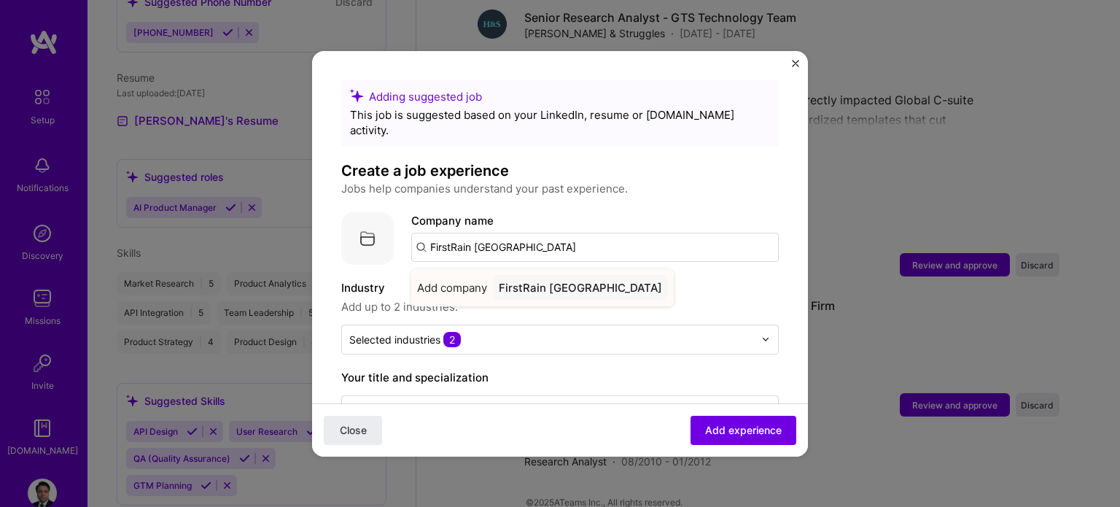
type input "FirstRain India"
click at [529, 275] on div "FirstRain India" at bounding box center [580, 288] width 175 height 26
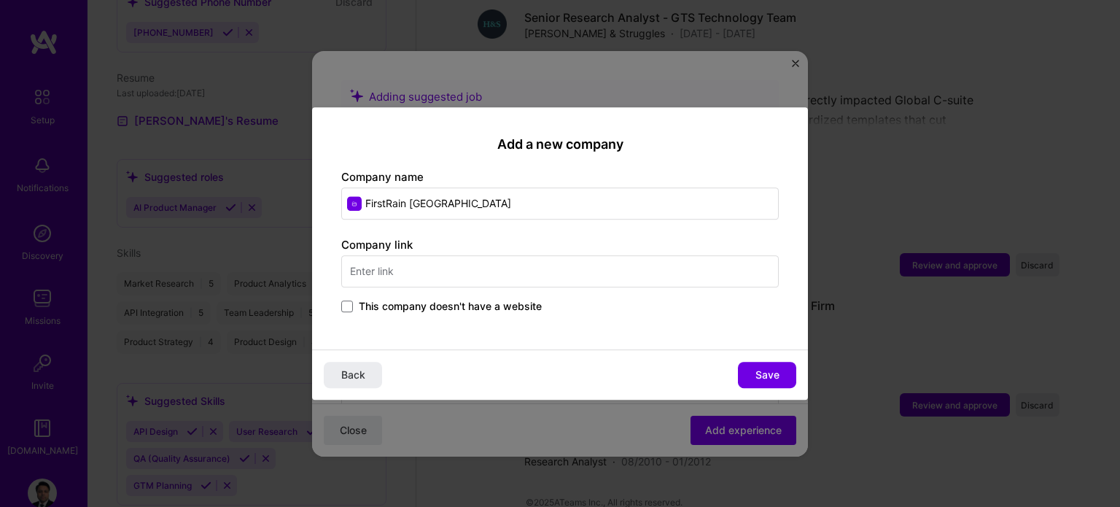
click at [384, 212] on input "FirstRain India" at bounding box center [560, 203] width 438 height 32
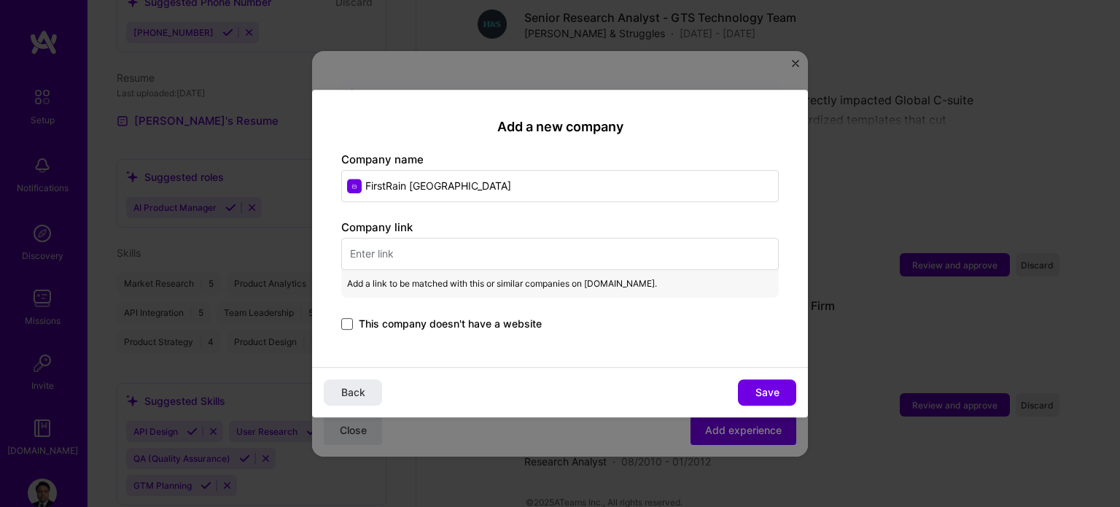
click at [350, 322] on span at bounding box center [347, 324] width 12 height 12
click at [0, 0] on input "This company doesn't have a website" at bounding box center [0, 0] width 0 height 0
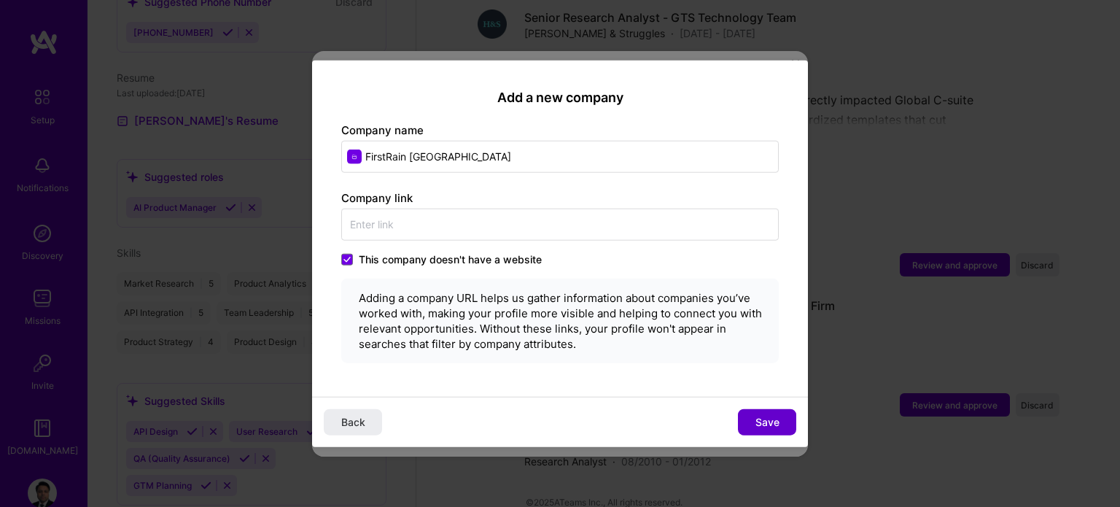
click at [770, 411] on button "Save" at bounding box center [767, 422] width 58 height 26
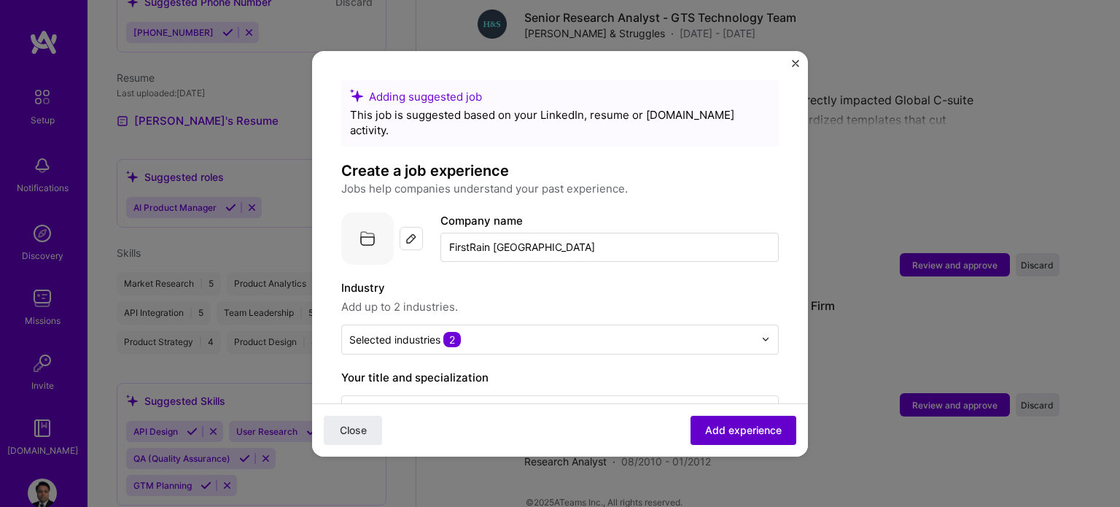
click at [737, 431] on span "Add experience" at bounding box center [743, 429] width 77 height 15
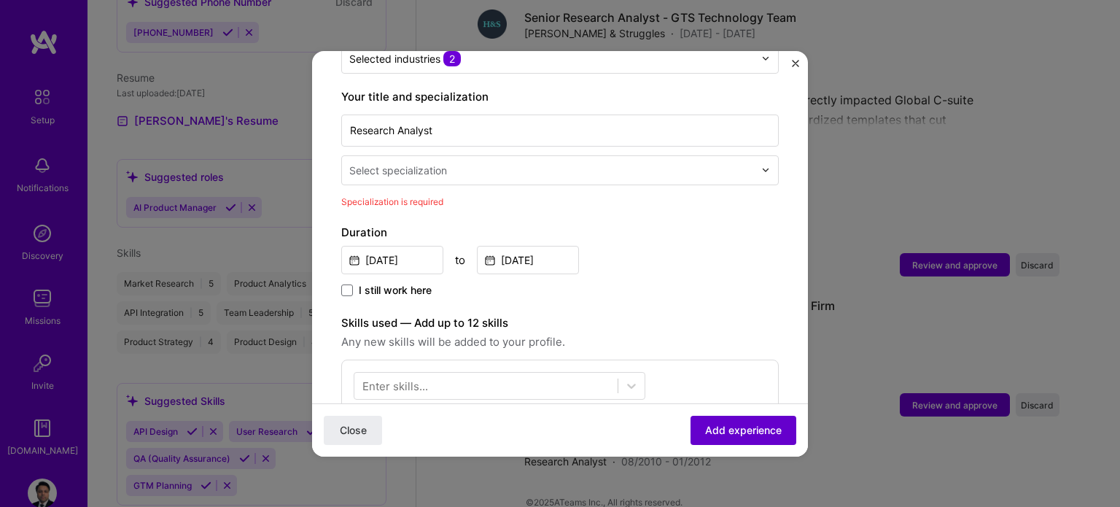
scroll to position [302, 0]
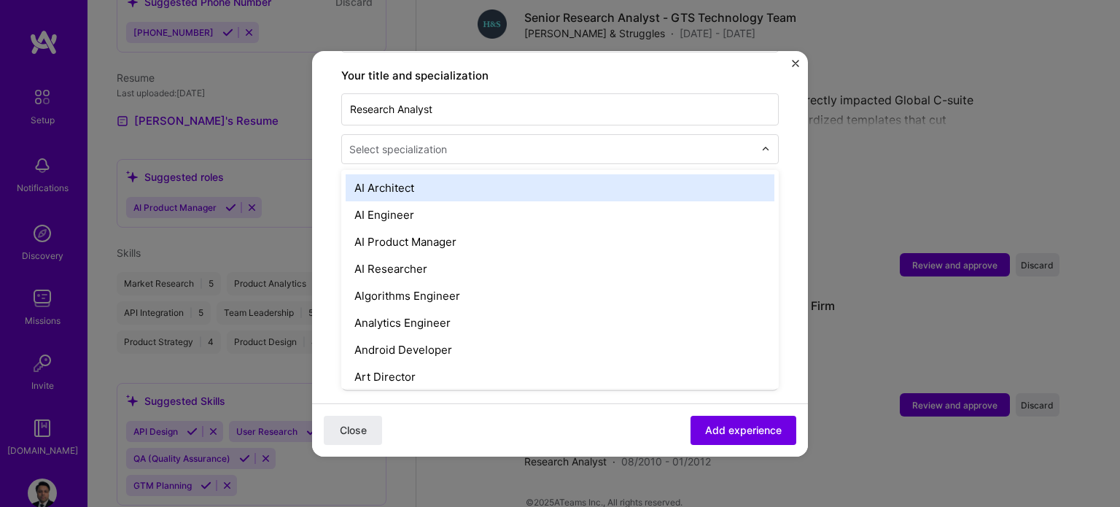
click at [443, 144] on div "Select specialization" at bounding box center [551, 149] width 419 height 28
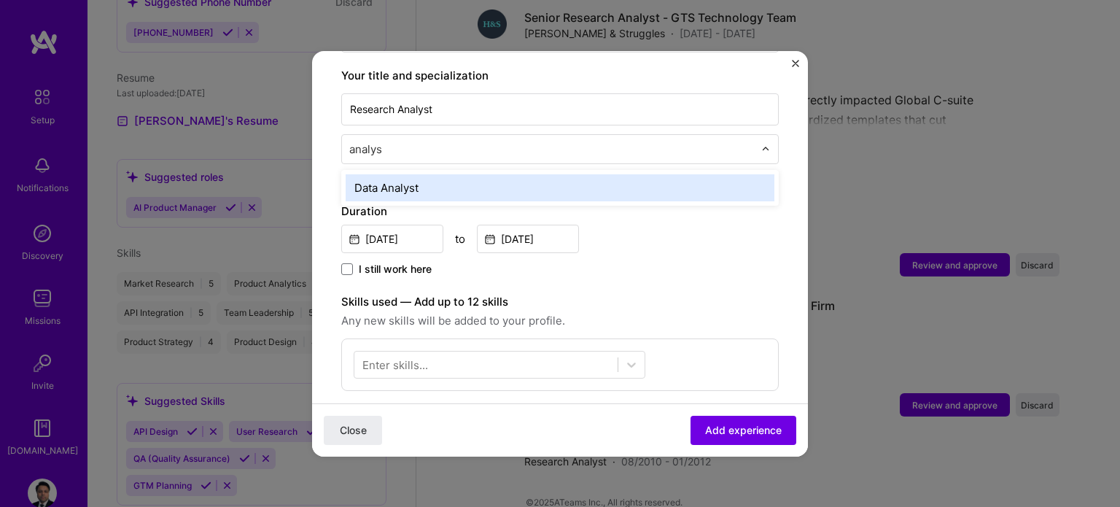
type input "analyst"
click at [408, 174] on div "Data Analyst" at bounding box center [560, 187] width 429 height 27
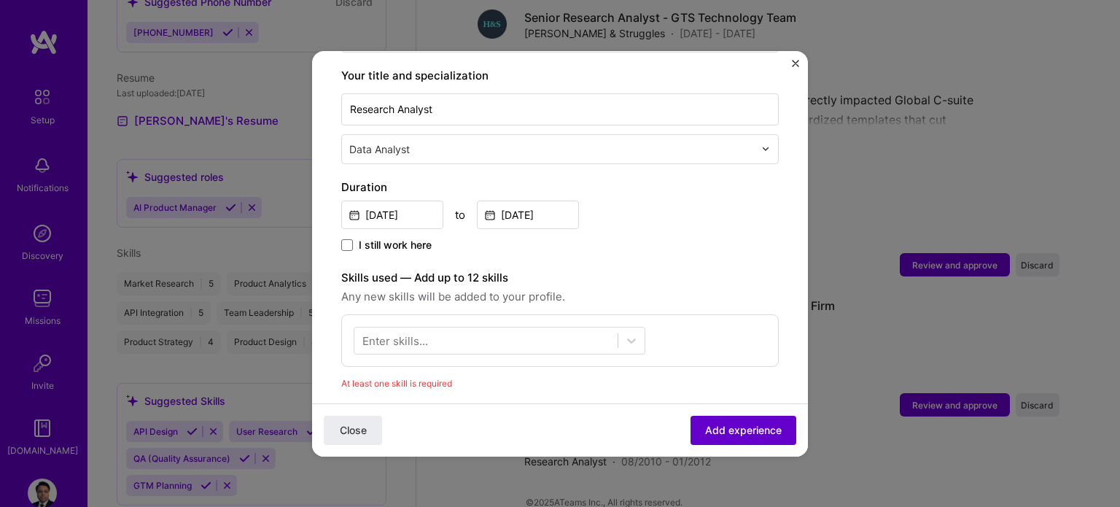
click at [737, 426] on span "Add experience" at bounding box center [743, 429] width 77 height 15
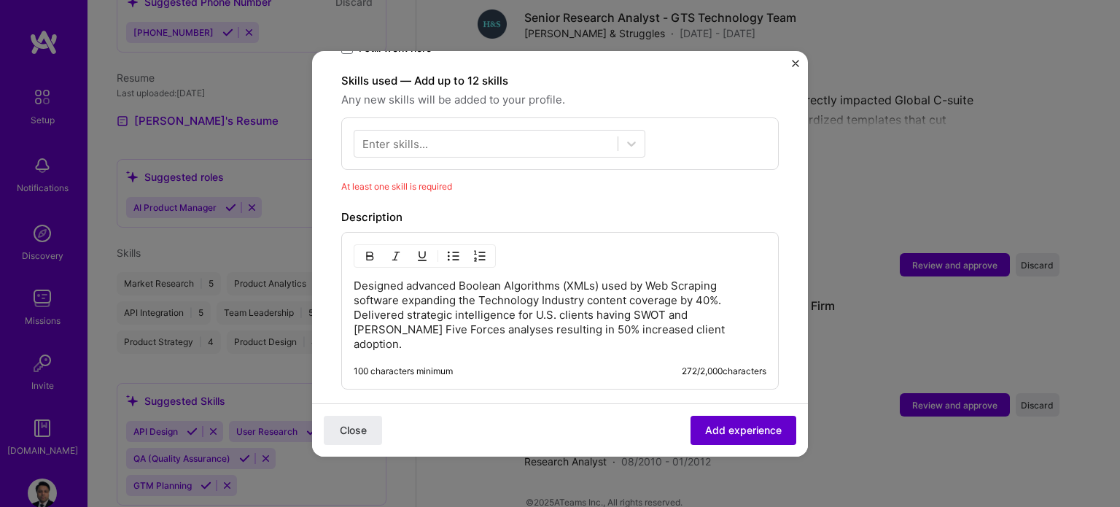
scroll to position [504, 0]
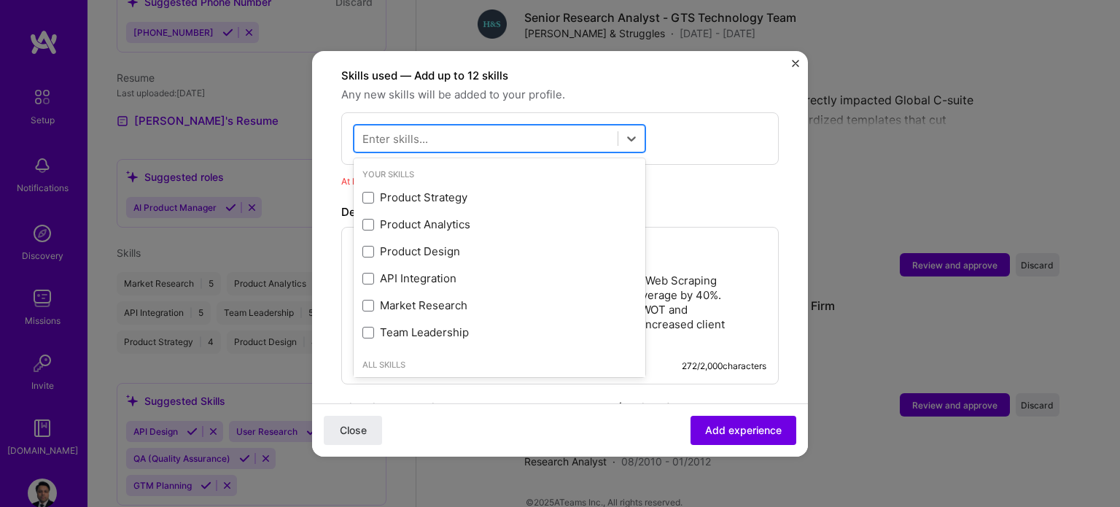
click at [487, 126] on div at bounding box center [485, 138] width 263 height 24
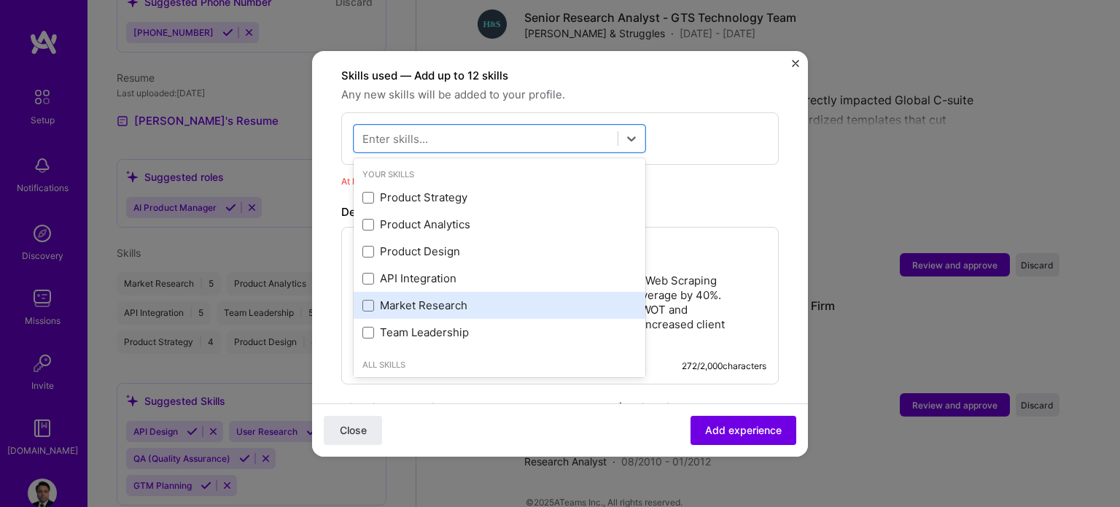
click at [388, 298] on div "Market Research" at bounding box center [500, 305] width 274 height 15
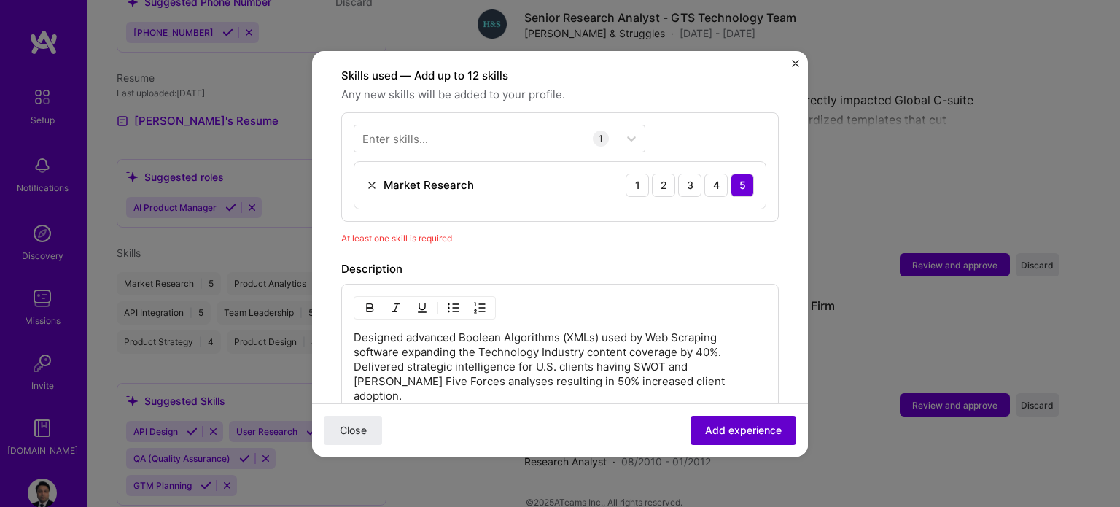
click at [717, 431] on span "Add experience" at bounding box center [743, 429] width 77 height 15
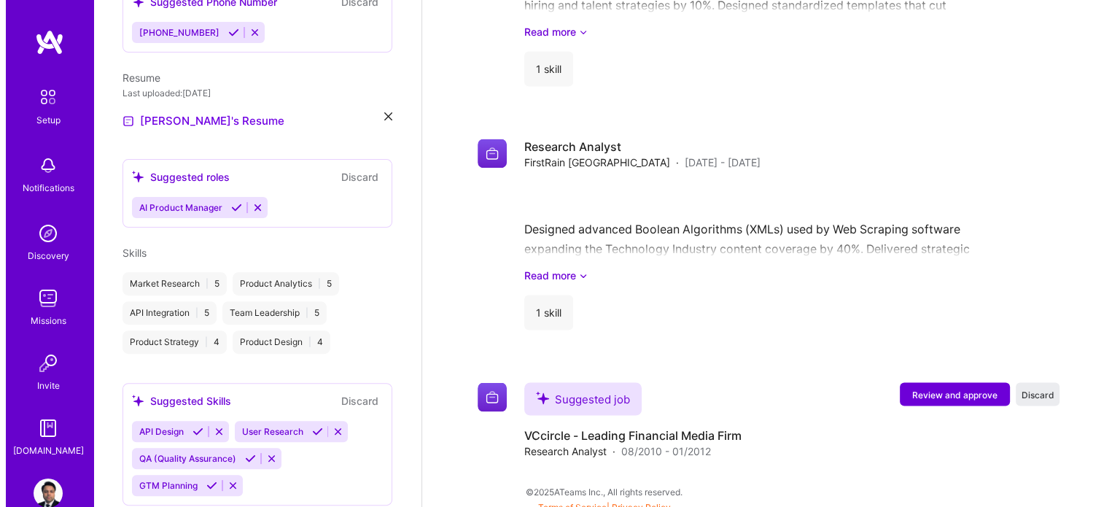
scroll to position [2398, 0]
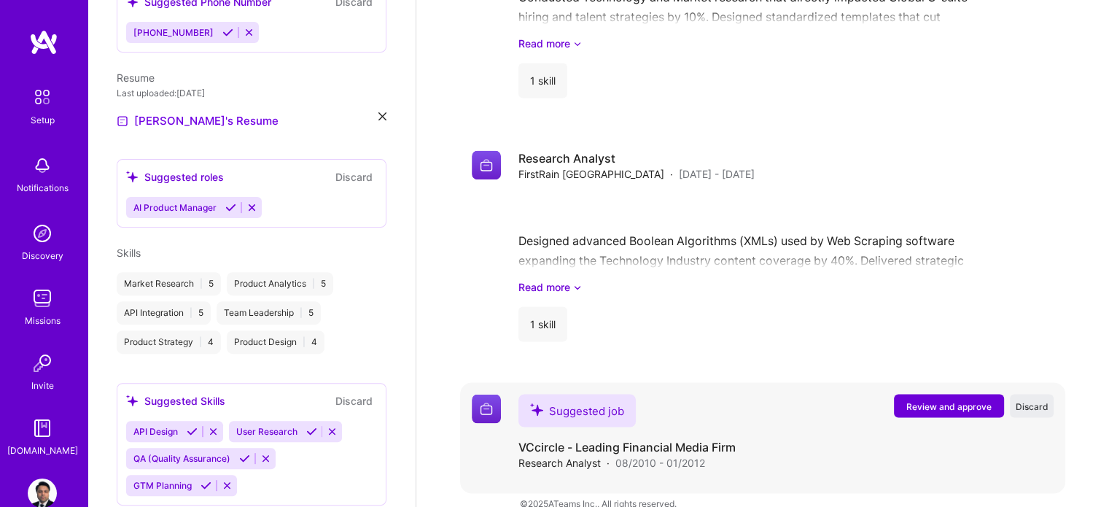
click at [958, 400] on span "Review and approve" at bounding box center [949, 406] width 85 height 12
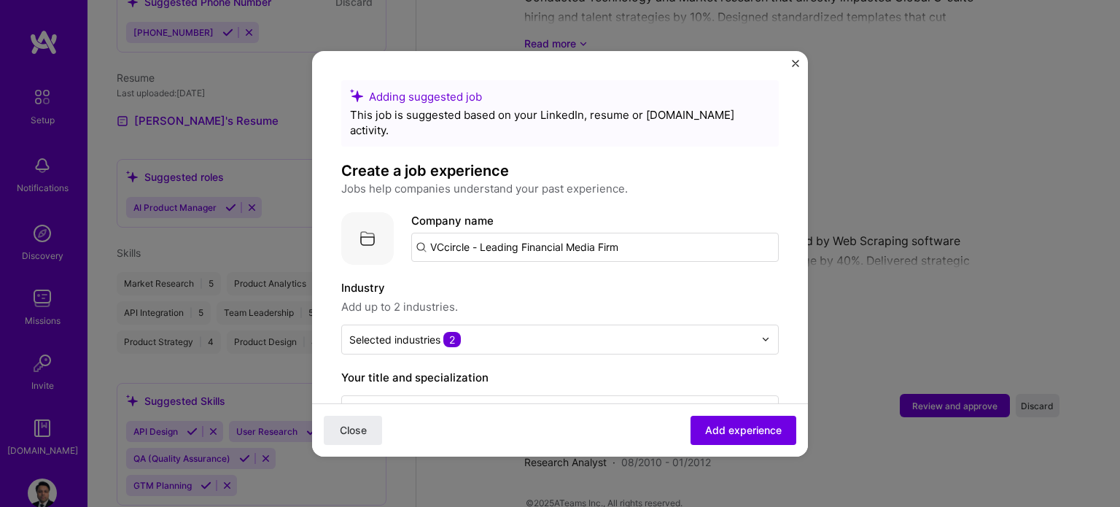
click at [452, 233] on input "VCcircle - Leading Financial Media Firm" at bounding box center [595, 247] width 368 height 29
click at [513, 233] on input "VCcircle - Leading Financial Media Firm" at bounding box center [595, 247] width 368 height 29
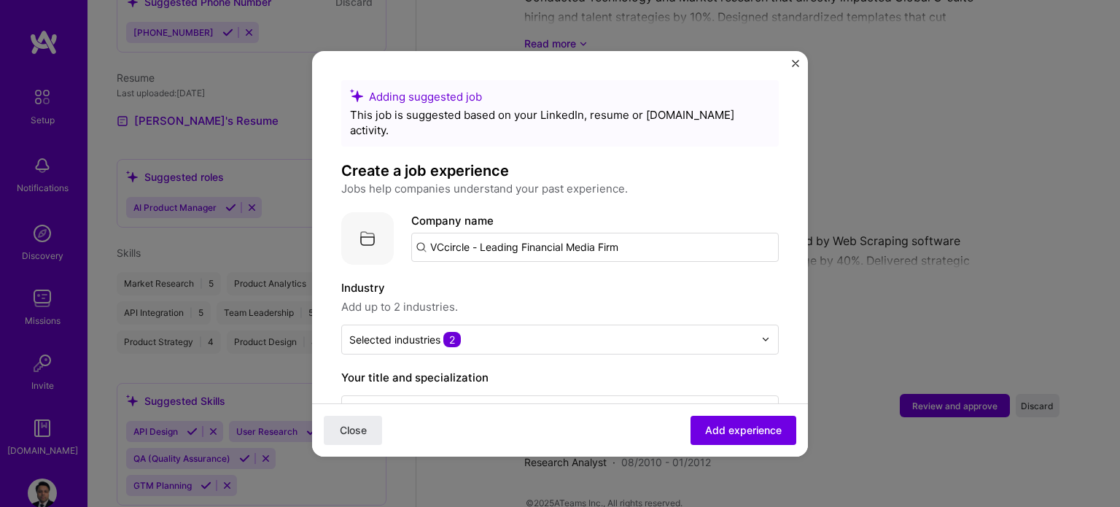
click at [513, 233] on input "VCcircle - Leading Financial Media Firm" at bounding box center [595, 247] width 368 height 29
type input "VCCircle"
click at [499, 275] on div "VCCircle" at bounding box center [522, 288] width 58 height 26
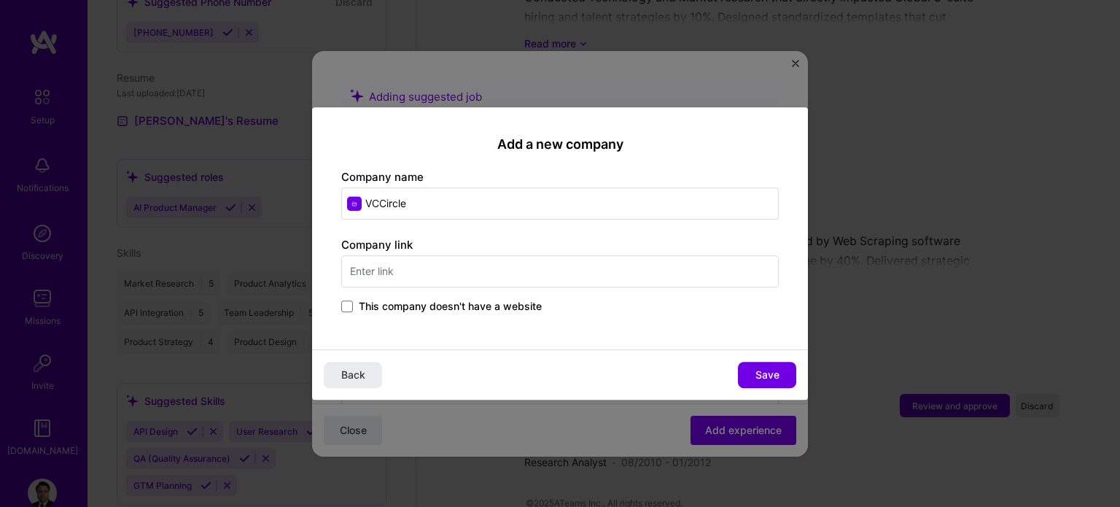
click at [414, 266] on input "text" at bounding box center [560, 271] width 438 height 32
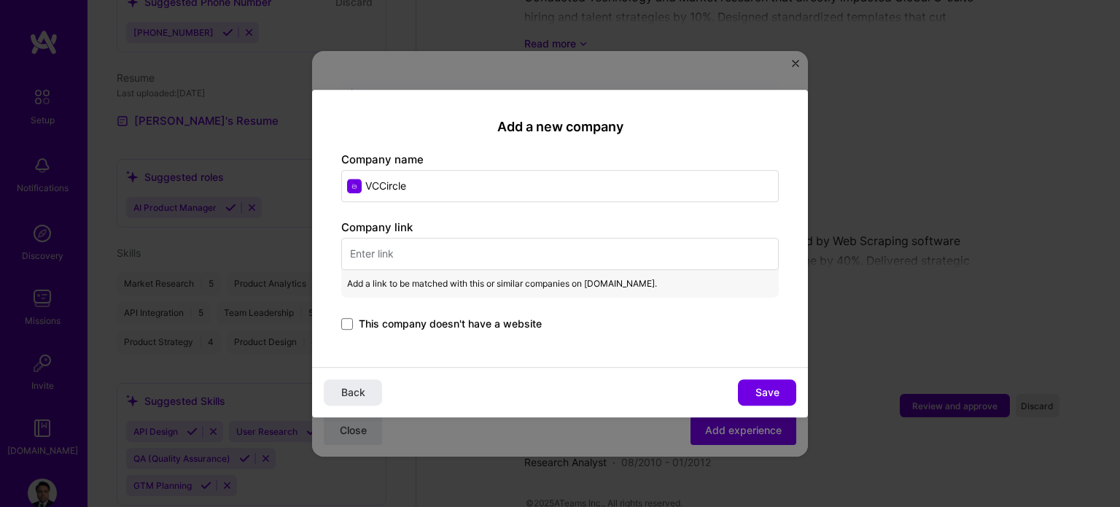
paste input "https://www.vccircle.com/"
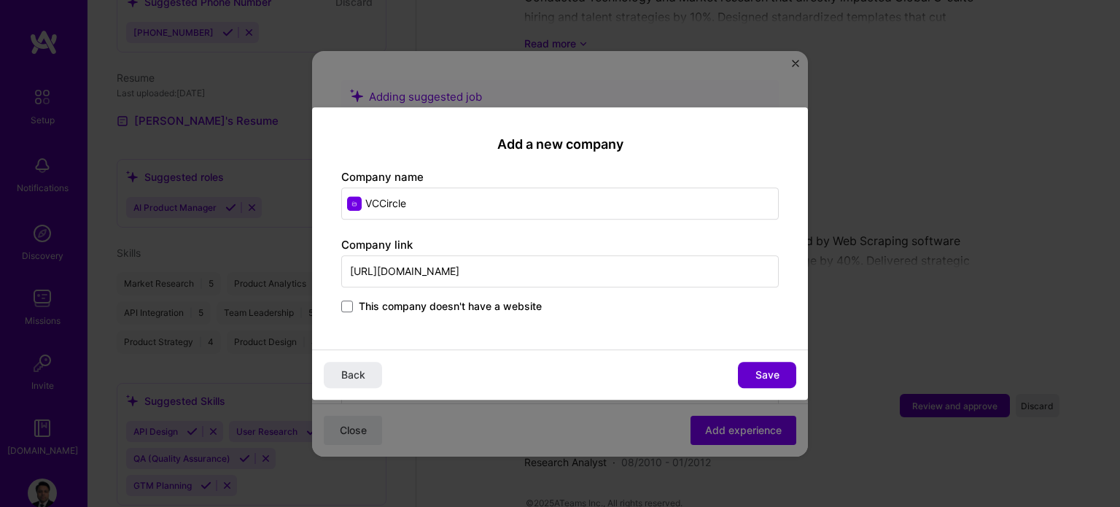
type input "https://www.vccircle.com/"
click at [766, 367] on button "Save" at bounding box center [767, 375] width 58 height 26
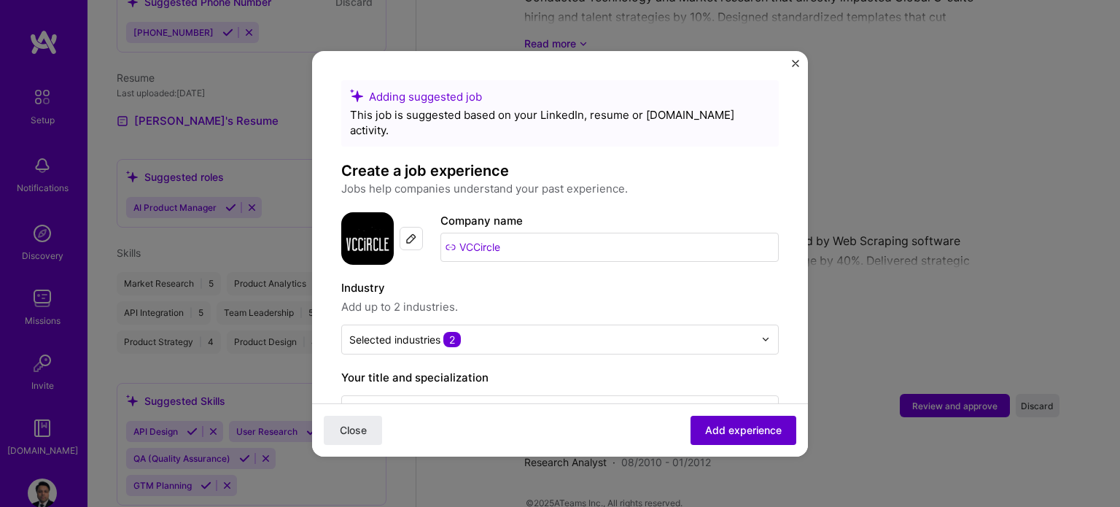
click at [716, 425] on span "Add experience" at bounding box center [743, 429] width 77 height 15
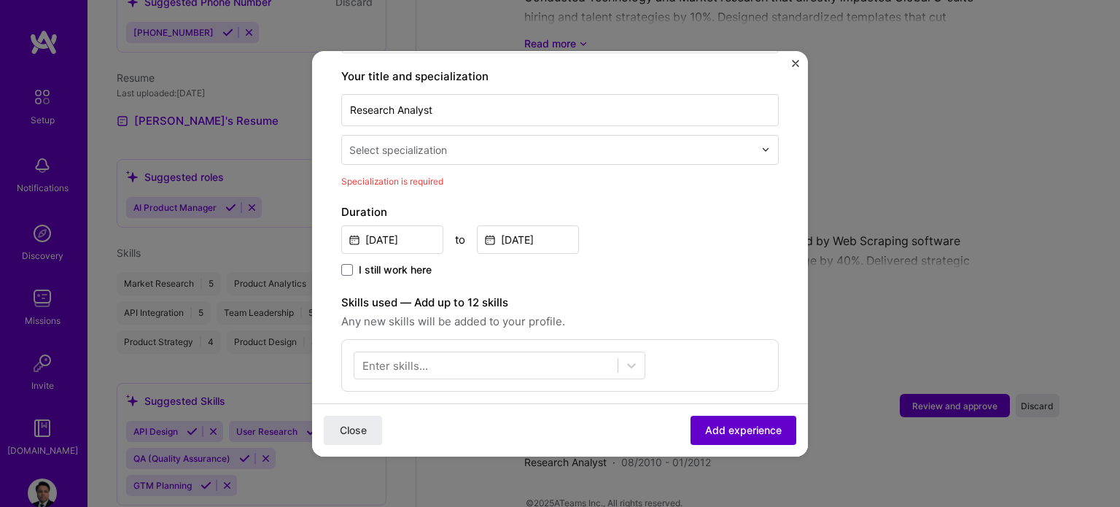
scroll to position [302, 0]
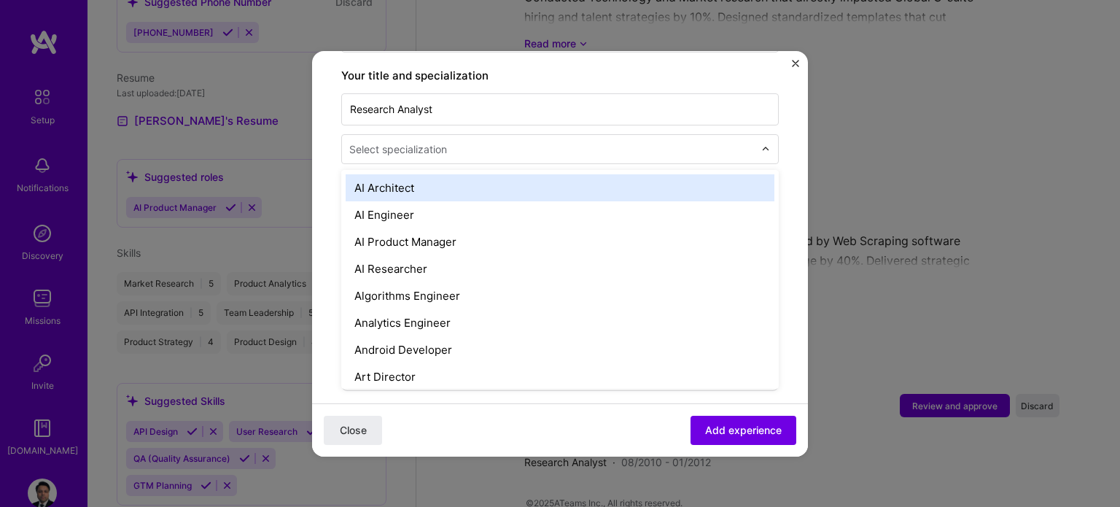
click at [436, 142] on div "Select specialization" at bounding box center [398, 149] width 98 height 15
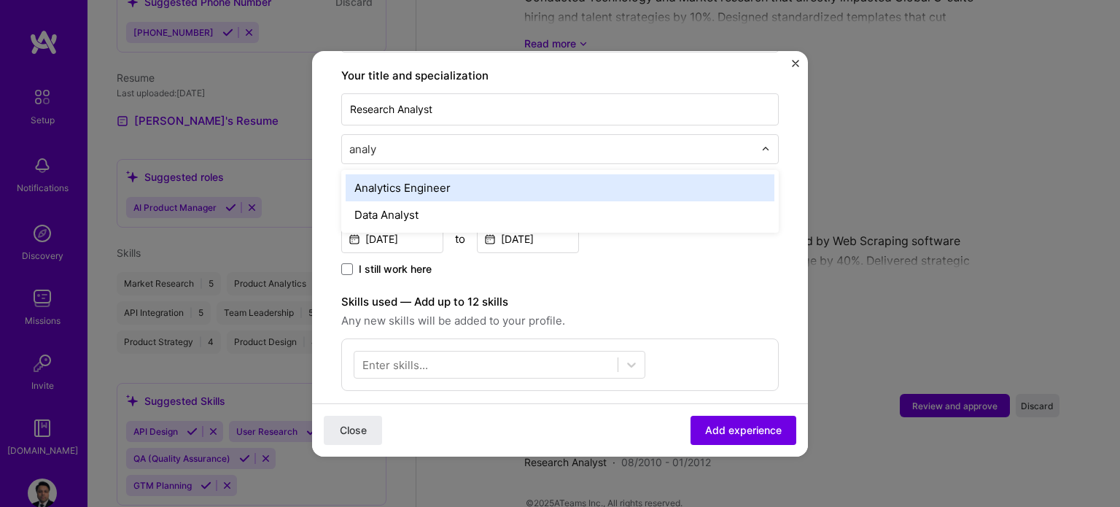
type input "analys"
click at [394, 174] on div "Data Analyst" at bounding box center [560, 187] width 429 height 27
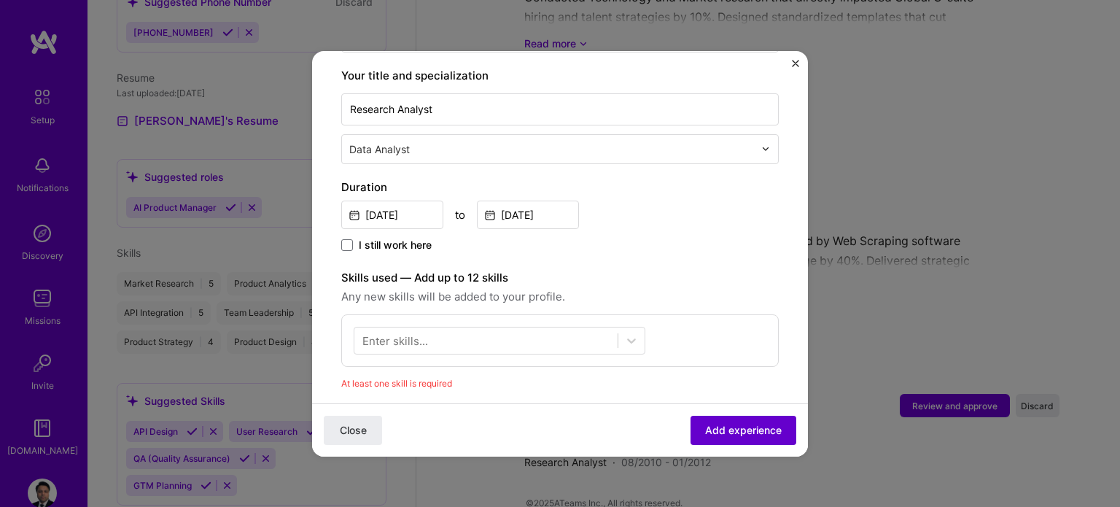
click at [726, 428] on span "Add experience" at bounding box center [743, 429] width 77 height 15
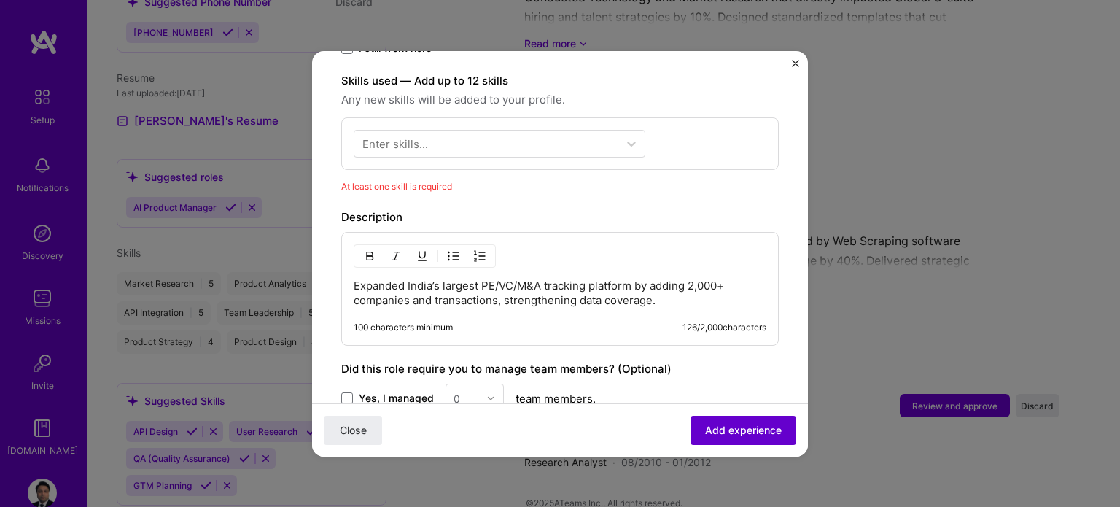
scroll to position [504, 0]
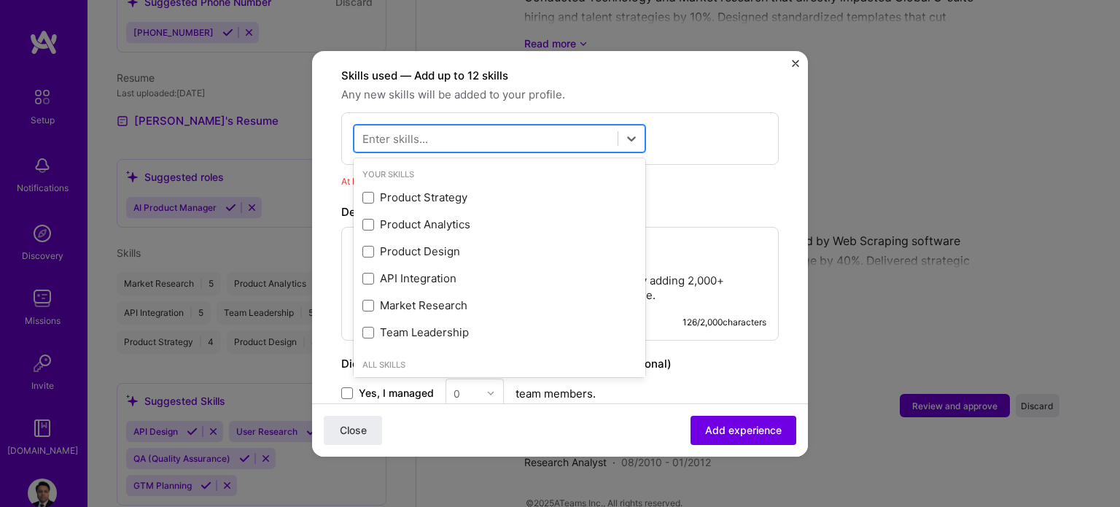
click at [601, 126] on div at bounding box center [485, 138] width 263 height 24
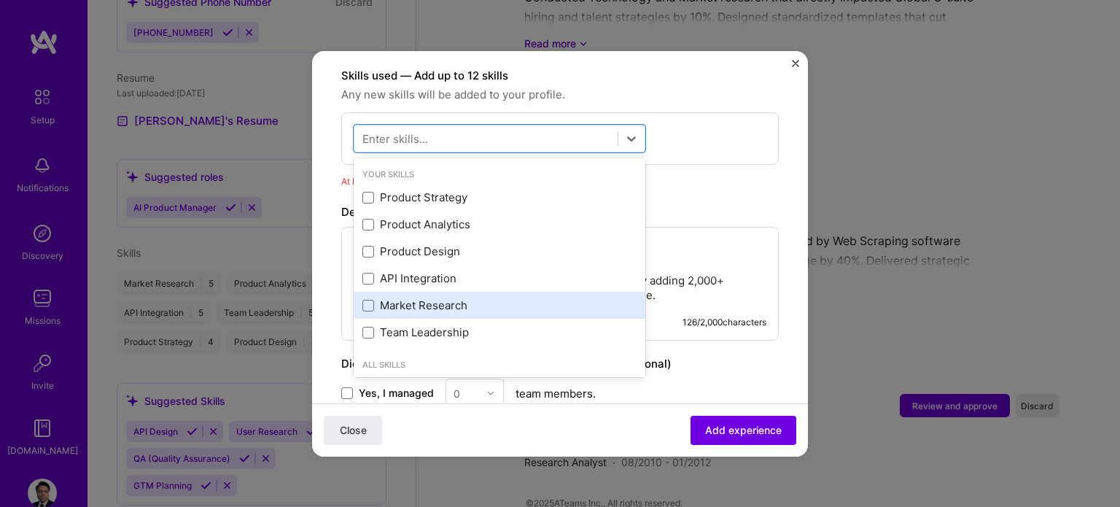
click at [455, 298] on div "Market Research" at bounding box center [500, 305] width 274 height 15
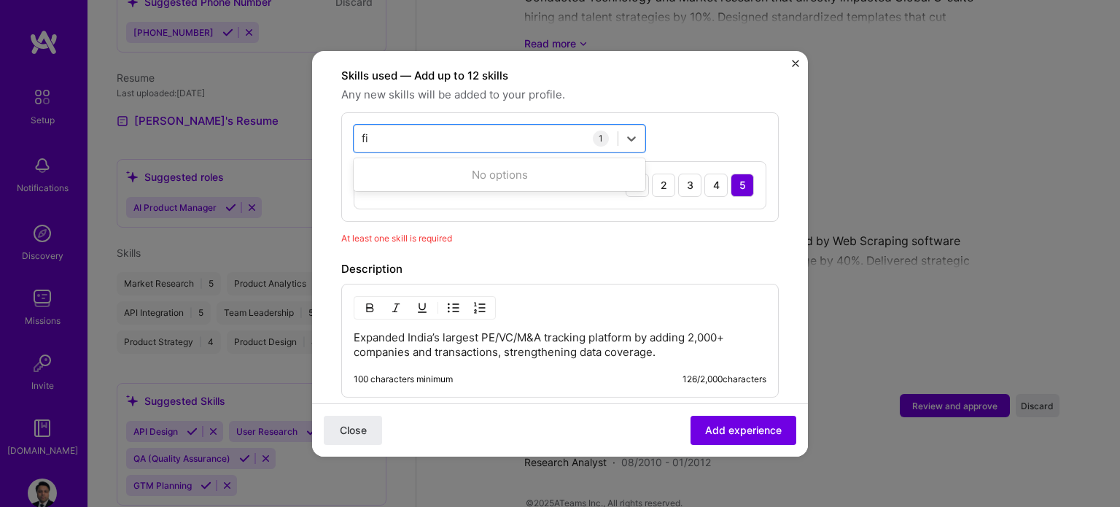
type input "f"
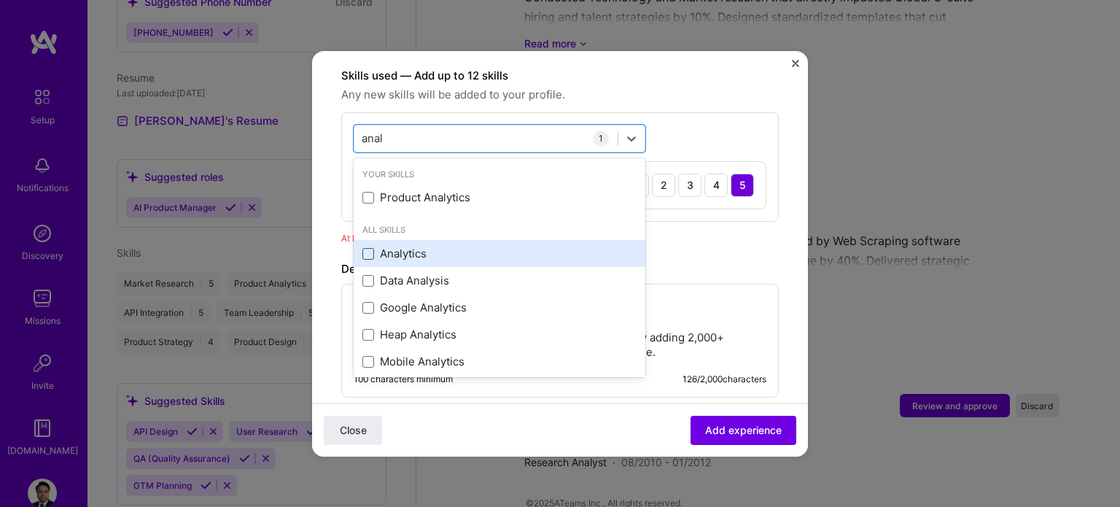
click at [368, 248] on span at bounding box center [369, 254] width 12 height 12
click at [0, 0] on input "checkbox" at bounding box center [0, 0] width 0 height 0
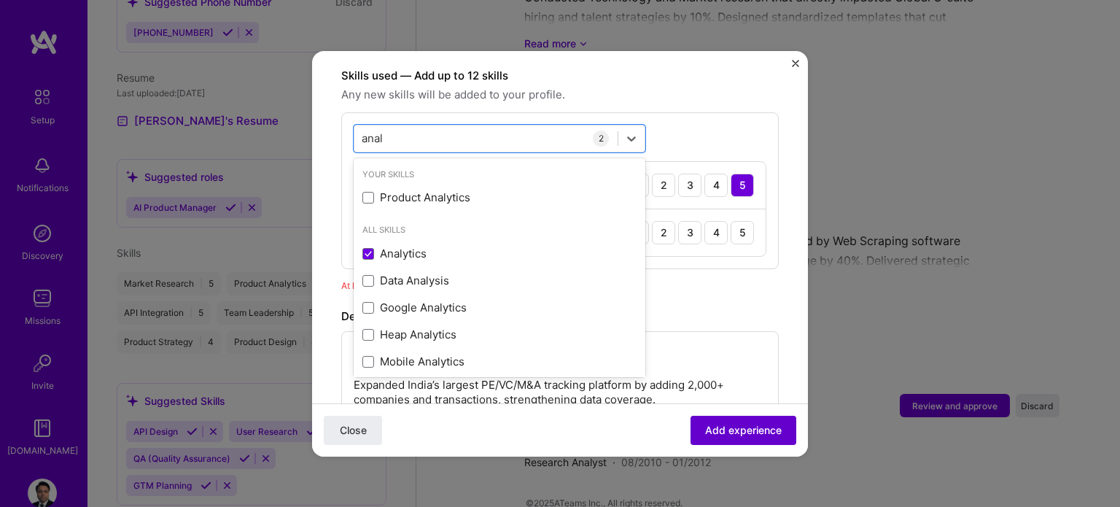
type input "anal"
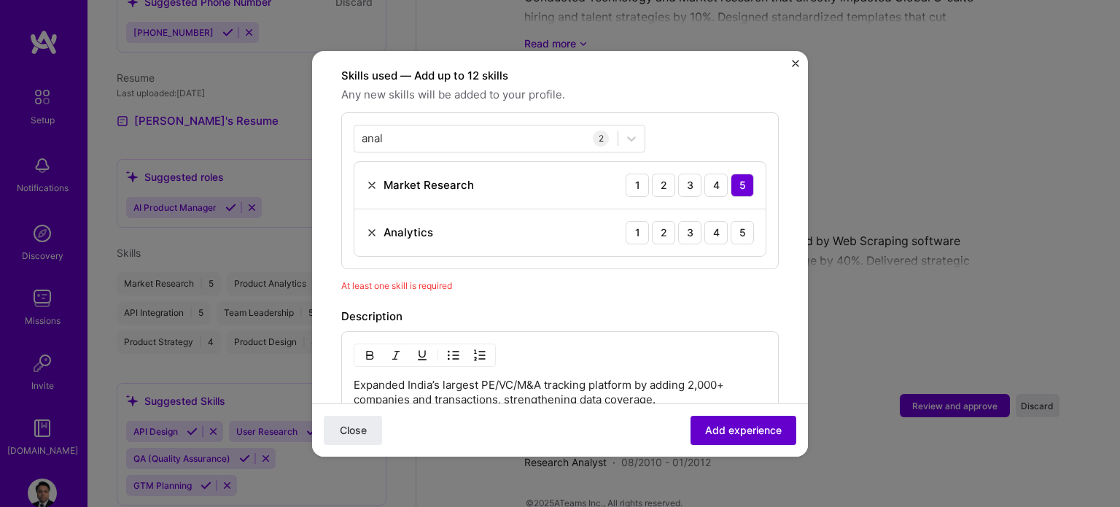
click at [718, 429] on span "Add experience" at bounding box center [743, 429] width 77 height 15
click at [740, 221] on div "5" at bounding box center [742, 232] width 23 height 23
click at [744, 430] on span "Add experience" at bounding box center [743, 429] width 77 height 15
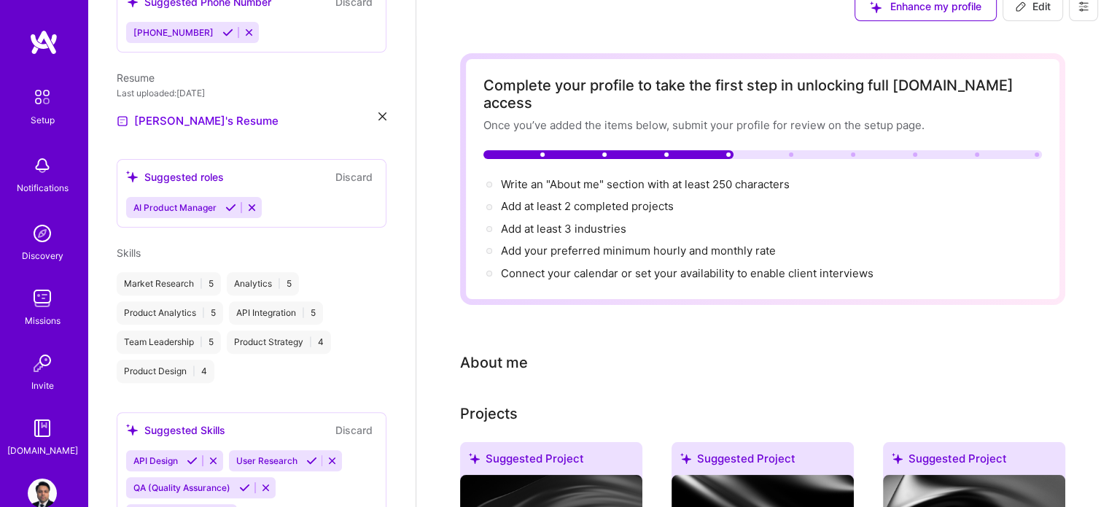
scroll to position [0, 0]
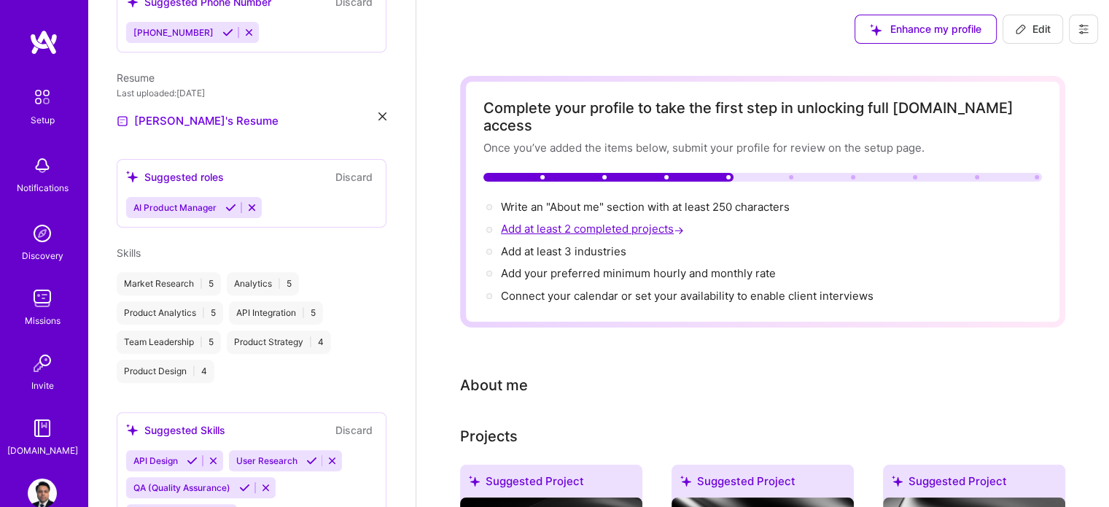
click at [627, 222] on span "Add at least 2 completed projects →" at bounding box center [594, 229] width 186 height 14
select select "US"
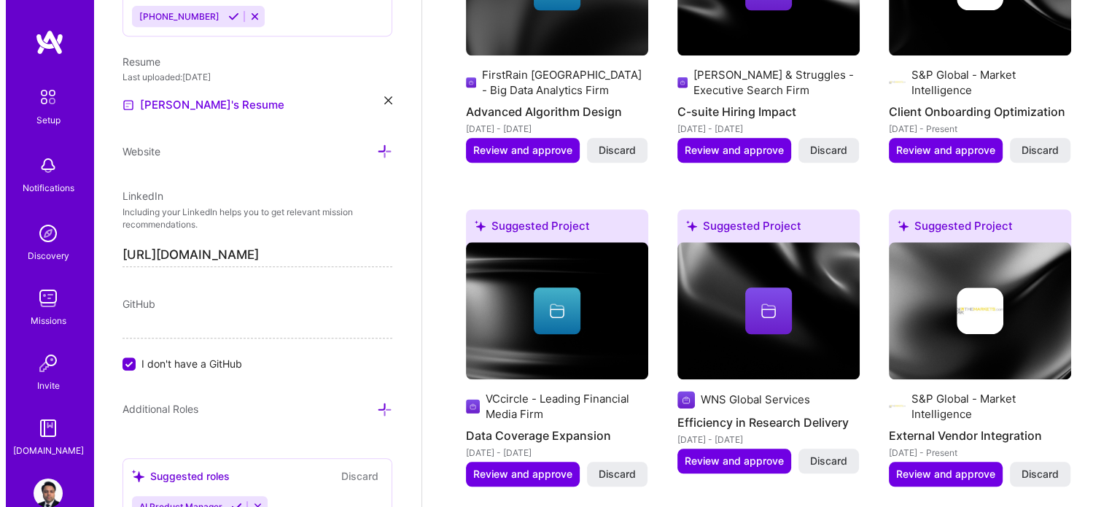
scroll to position [1366, 0]
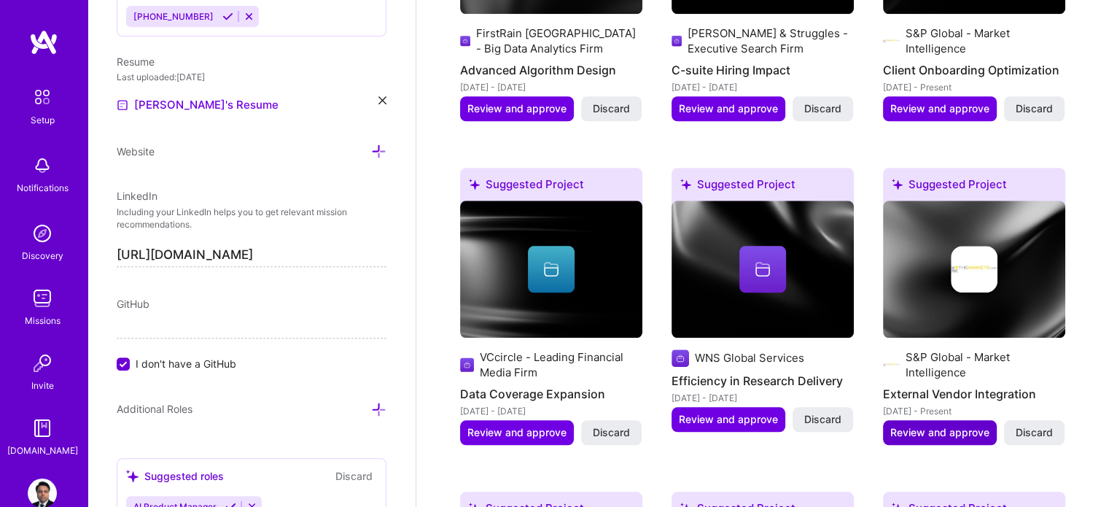
click at [963, 425] on span "Review and approve" at bounding box center [940, 432] width 99 height 15
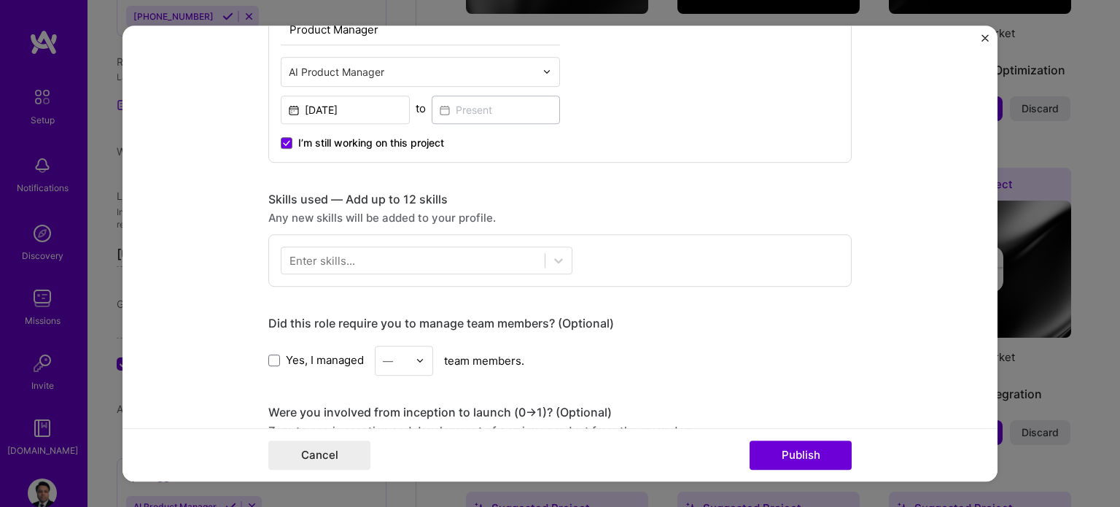
scroll to position [567, 0]
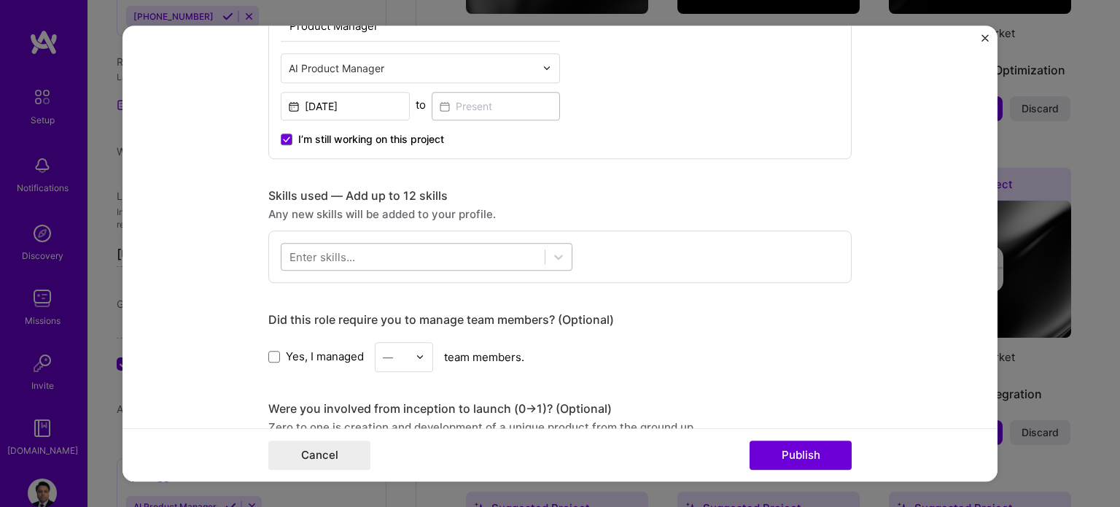
click at [502, 260] on div at bounding box center [413, 256] width 263 height 24
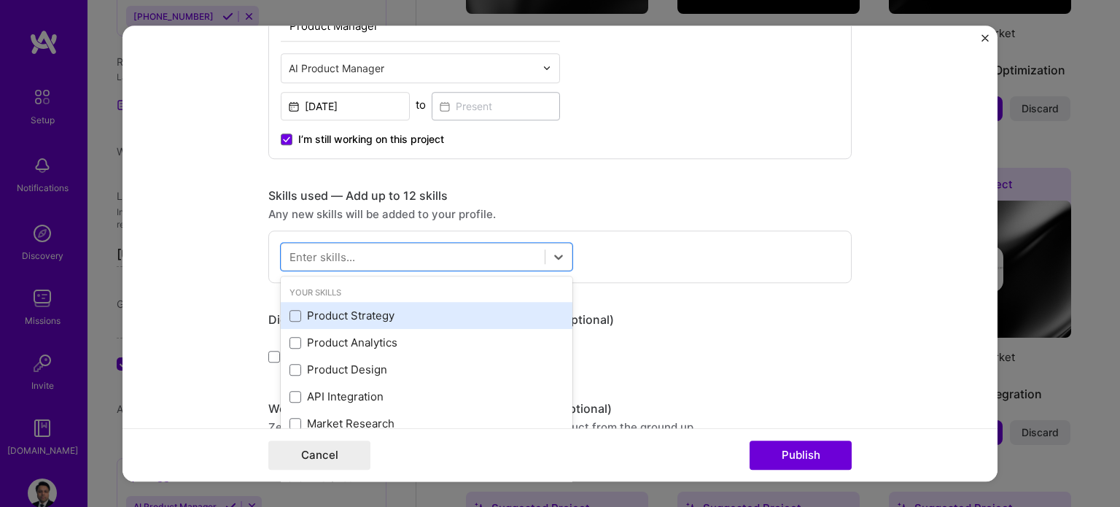
click at [342, 317] on div "Product Strategy" at bounding box center [427, 316] width 274 height 15
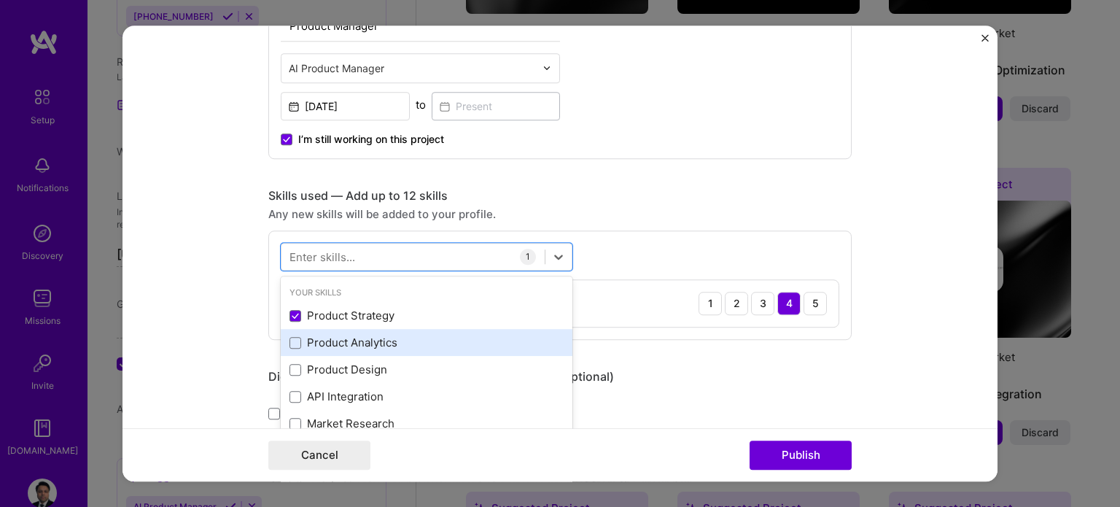
click at [342, 336] on div "Product Analytics" at bounding box center [427, 343] width 274 height 15
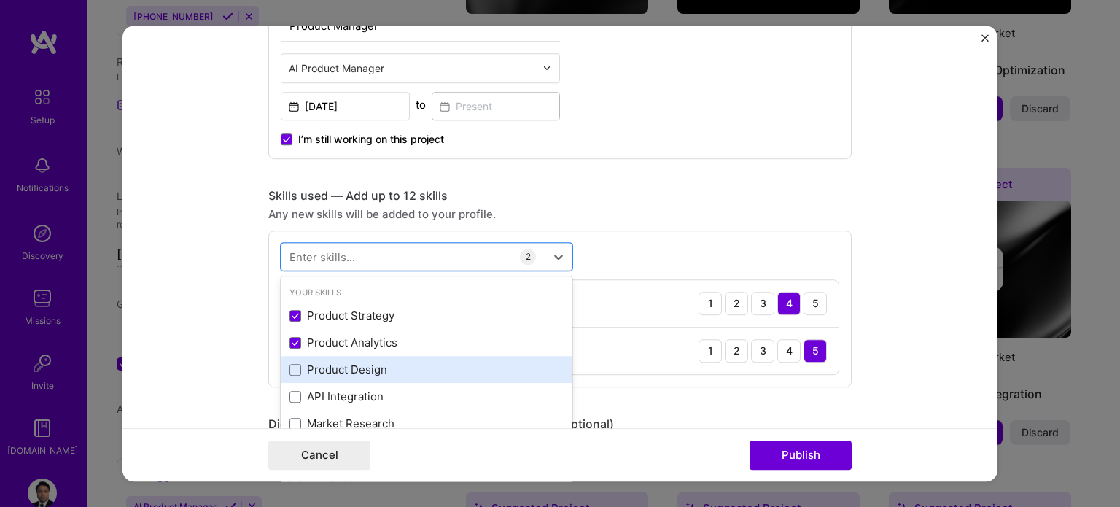
click at [344, 363] on div "Product Design" at bounding box center [427, 370] width 274 height 15
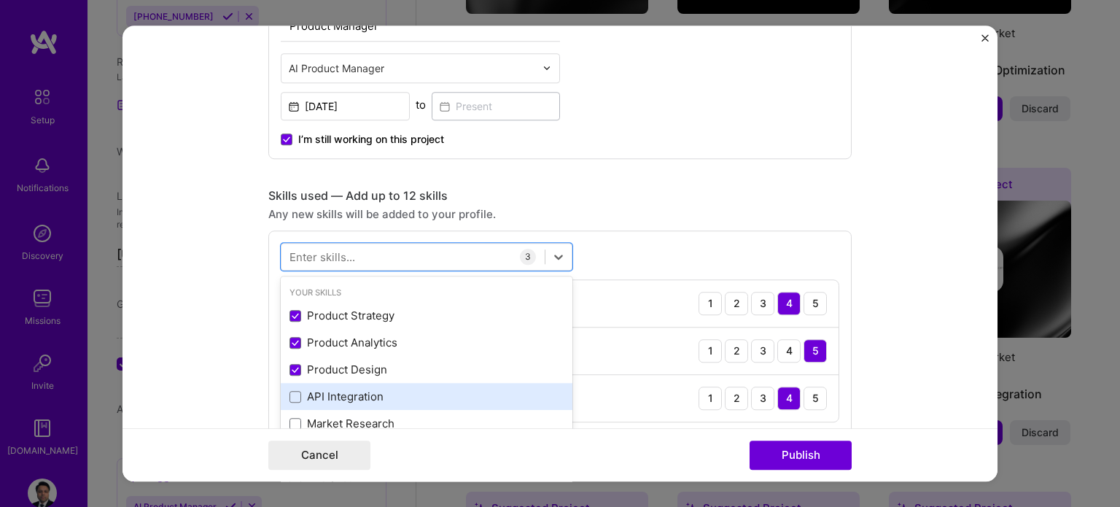
click at [350, 398] on div "API Integration" at bounding box center [427, 396] width 274 height 15
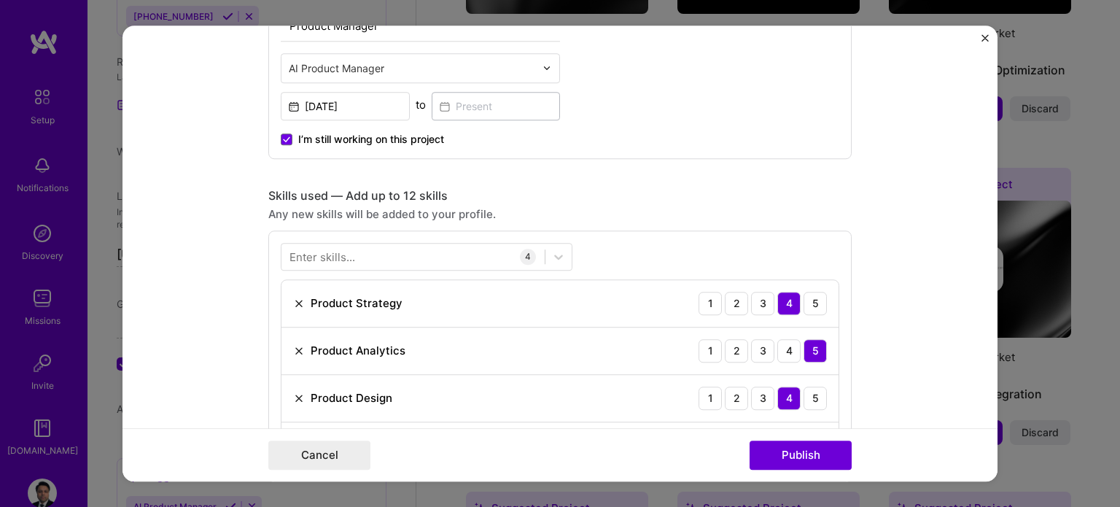
click at [691, 213] on div "Any new skills will be added to your profile." at bounding box center [560, 213] width 584 height 15
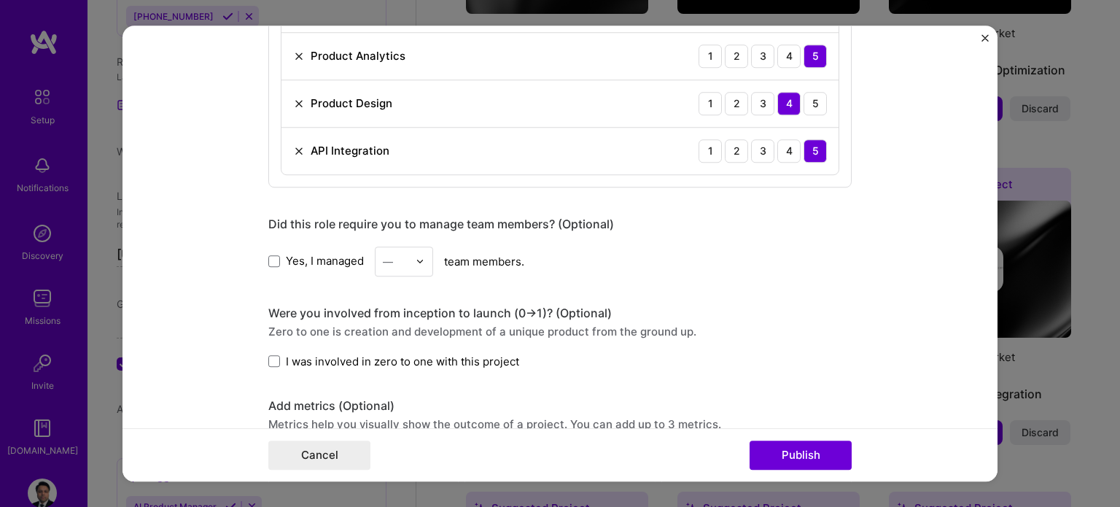
scroll to position [879, 0]
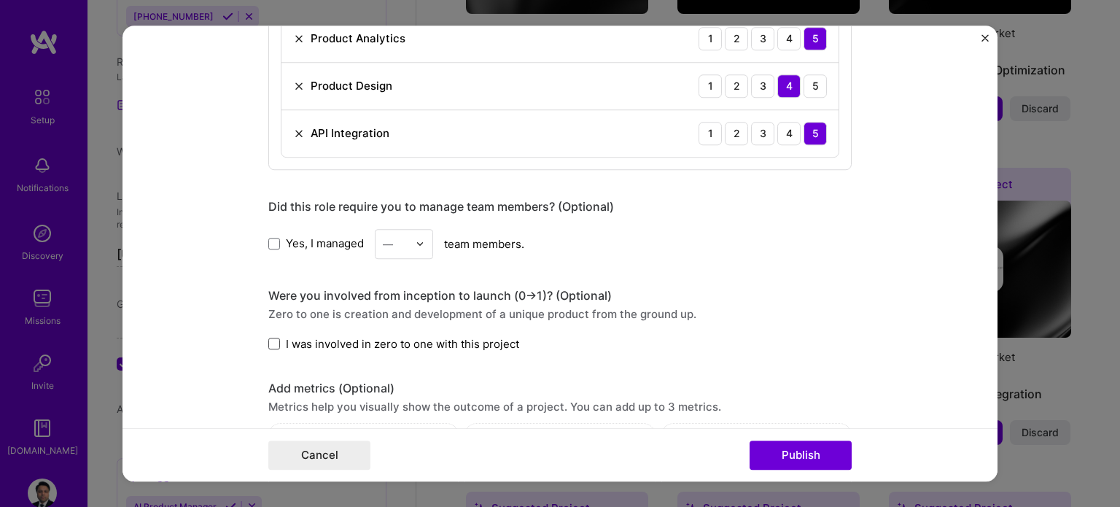
click at [268, 342] on span at bounding box center [274, 344] width 12 height 12
click at [0, 0] on input "I was involved in zero to one with this project" at bounding box center [0, 0] width 0 height 0
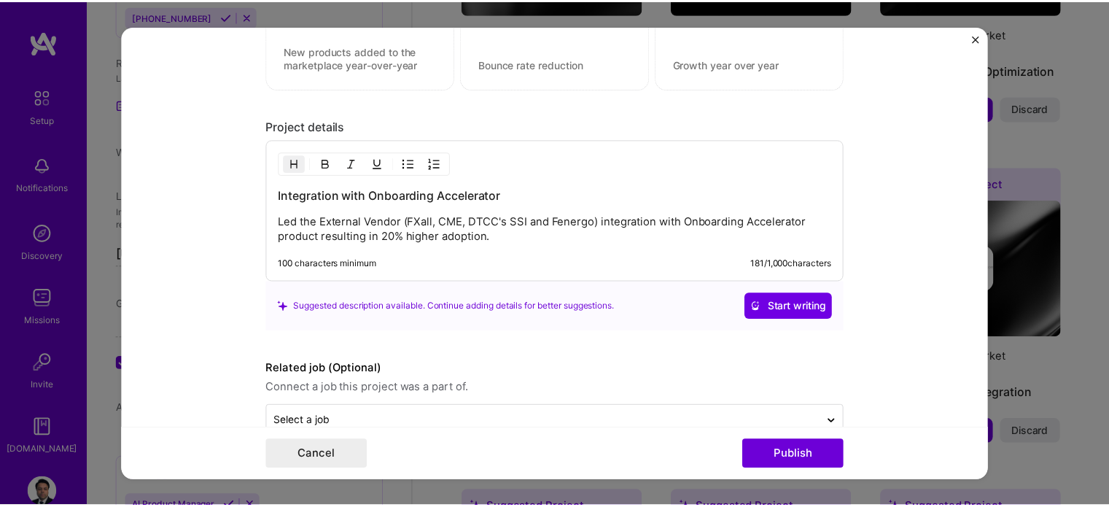
scroll to position [1360, 0]
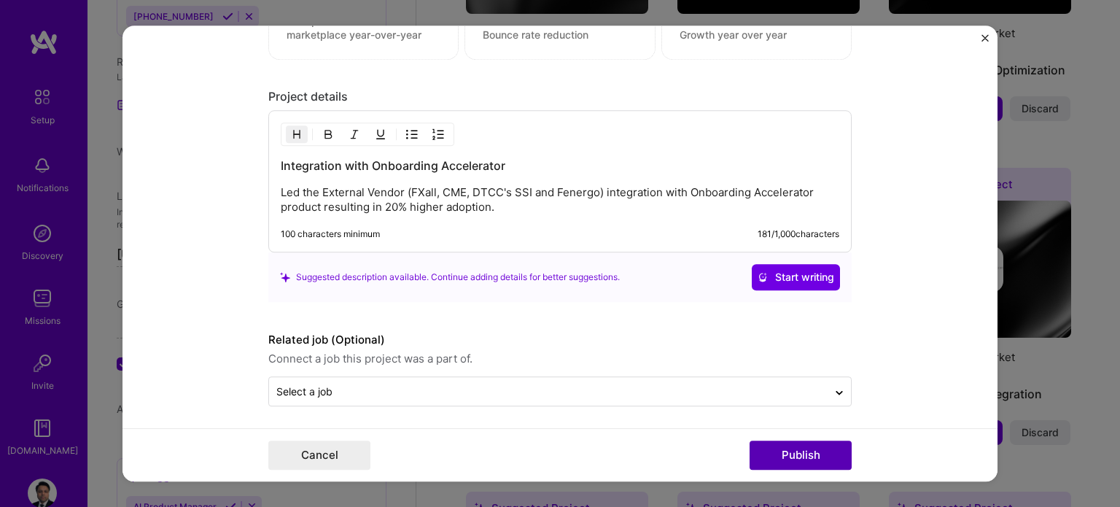
click at [797, 440] on div "Cancel Publish" at bounding box center [560, 454] width 875 height 53
click at [775, 450] on button "Publish" at bounding box center [801, 455] width 102 height 29
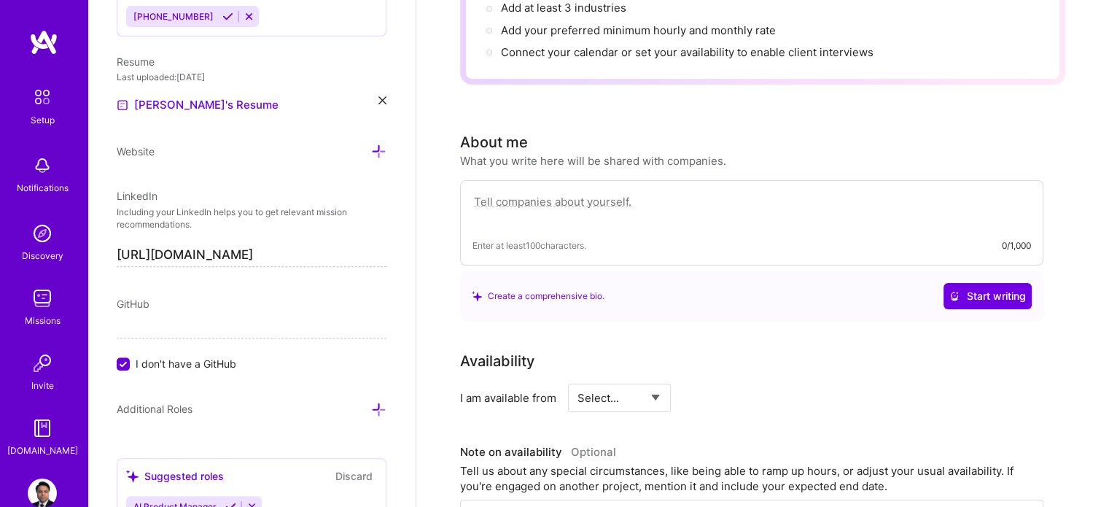
scroll to position [0, 0]
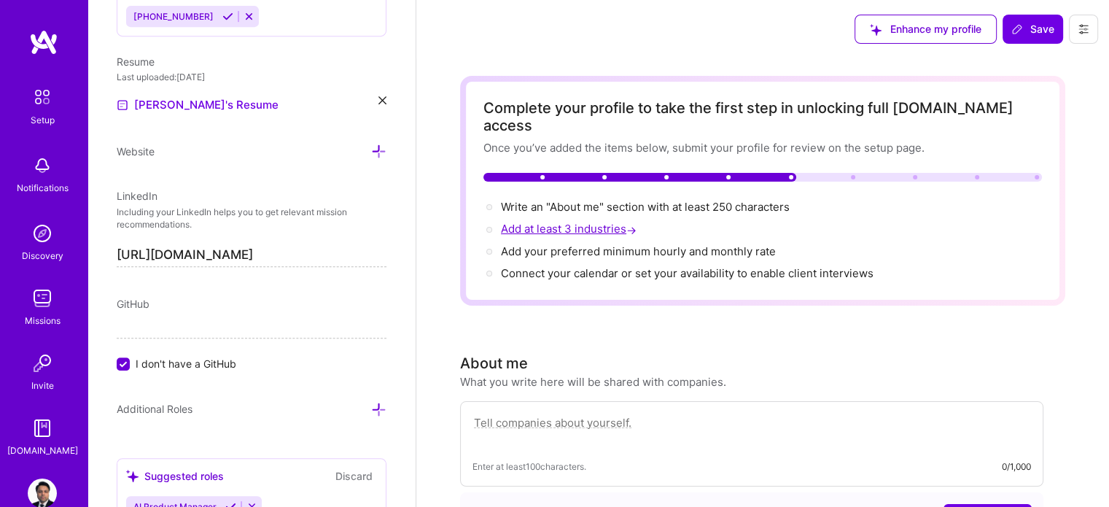
click at [586, 222] on span "Add at least 3 industries →" at bounding box center [570, 229] width 139 height 14
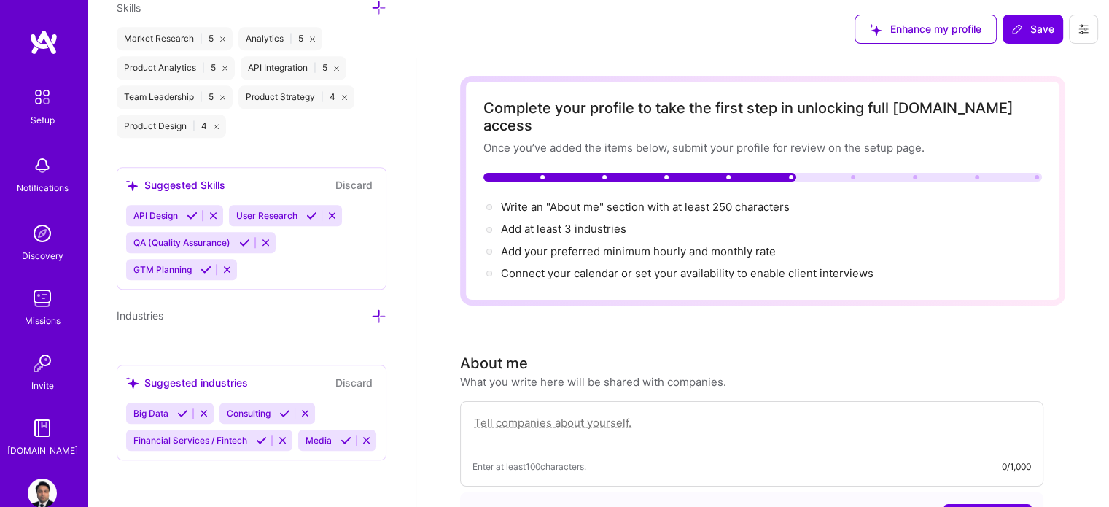
click at [181, 408] on icon at bounding box center [182, 413] width 11 height 11
click at [193, 408] on icon at bounding box center [191, 413] width 11 height 11
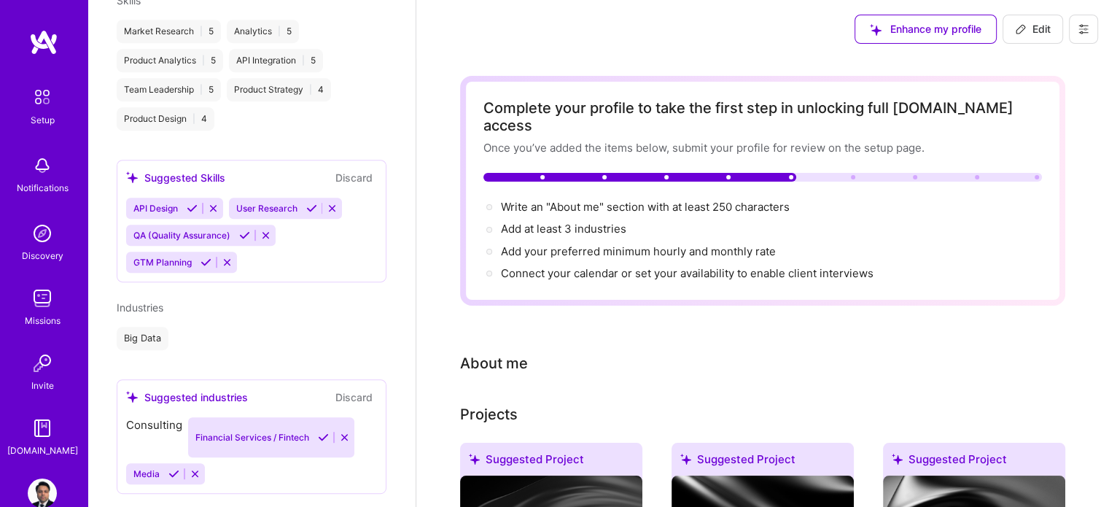
scroll to position [683, 0]
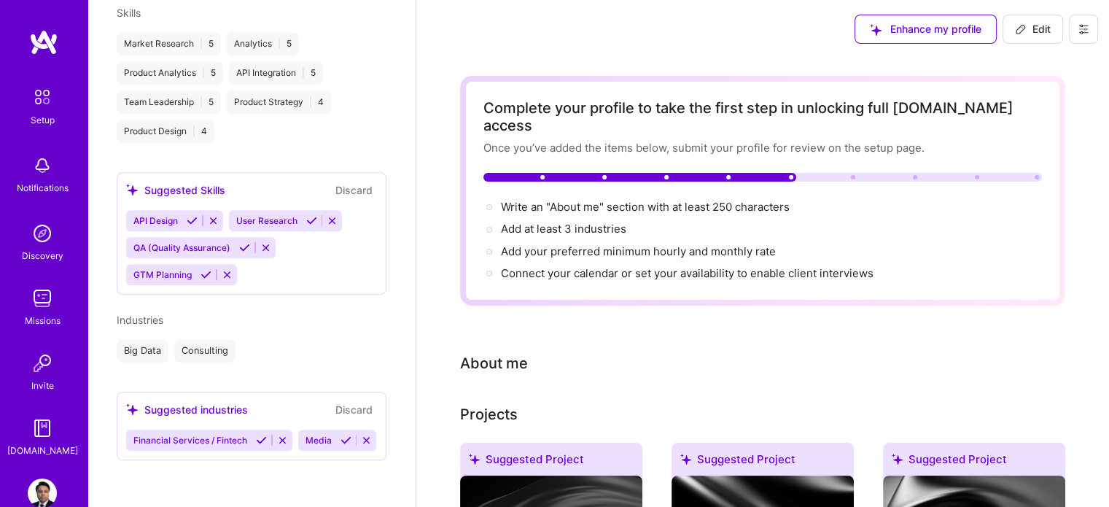
click at [190, 215] on icon at bounding box center [192, 220] width 11 height 11
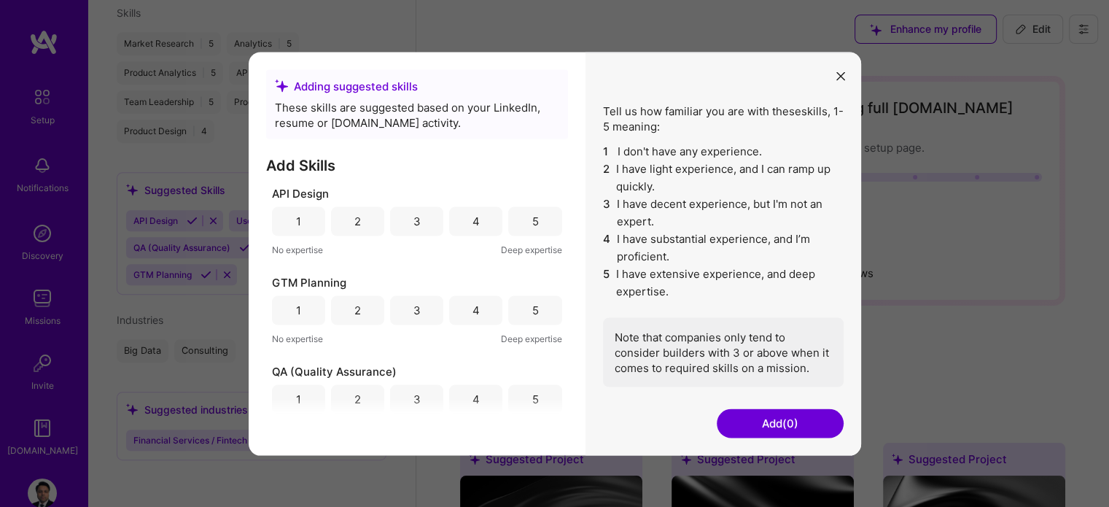
click at [513, 225] on div "5" at bounding box center [534, 220] width 53 height 29
click at [462, 311] on div "4" at bounding box center [475, 309] width 53 height 29
click at [473, 396] on div "4" at bounding box center [476, 399] width 7 height 15
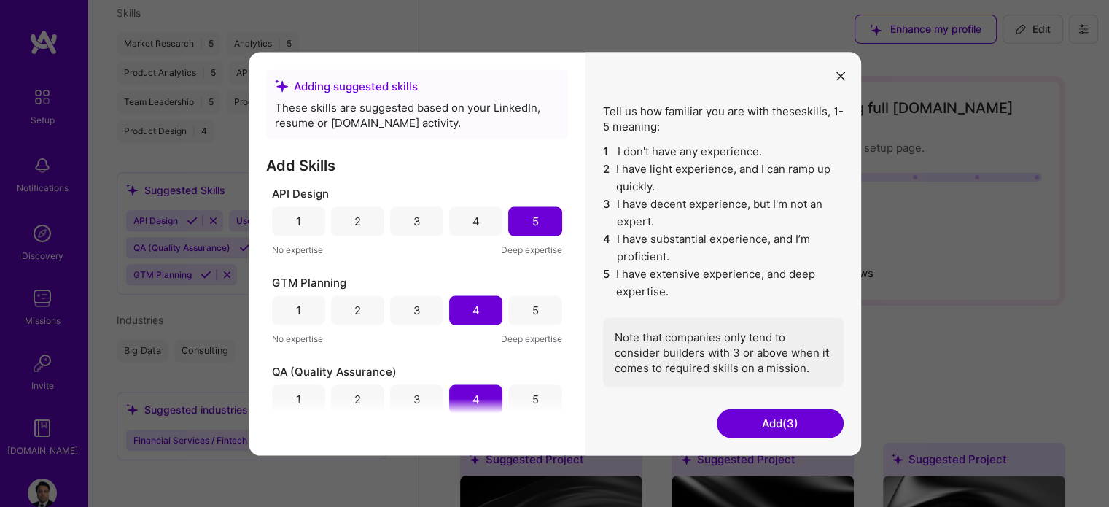
scroll to position [110, 0]
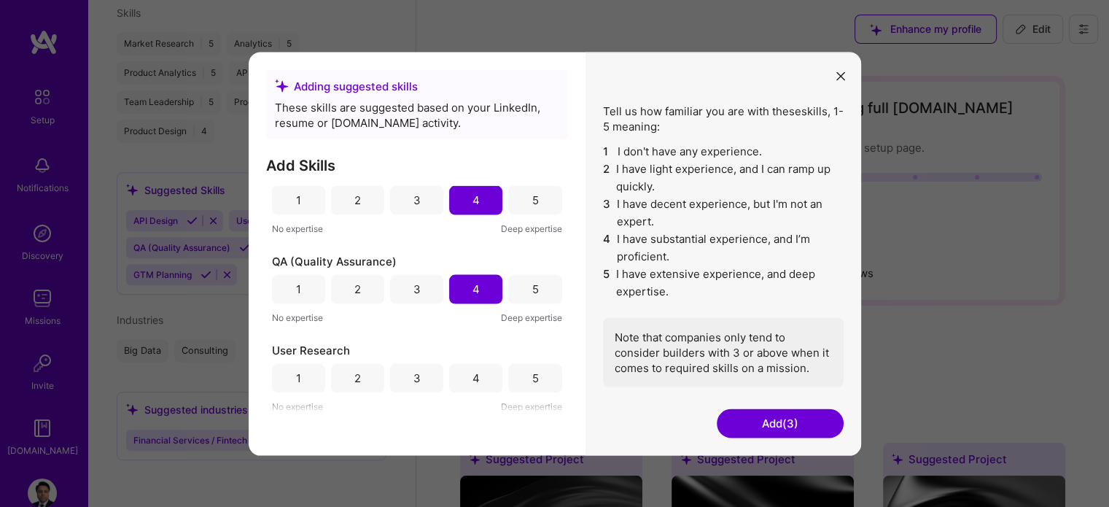
click at [532, 379] on div "5" at bounding box center [535, 378] width 7 height 15
click at [766, 420] on button "Add (4)" at bounding box center [780, 422] width 127 height 29
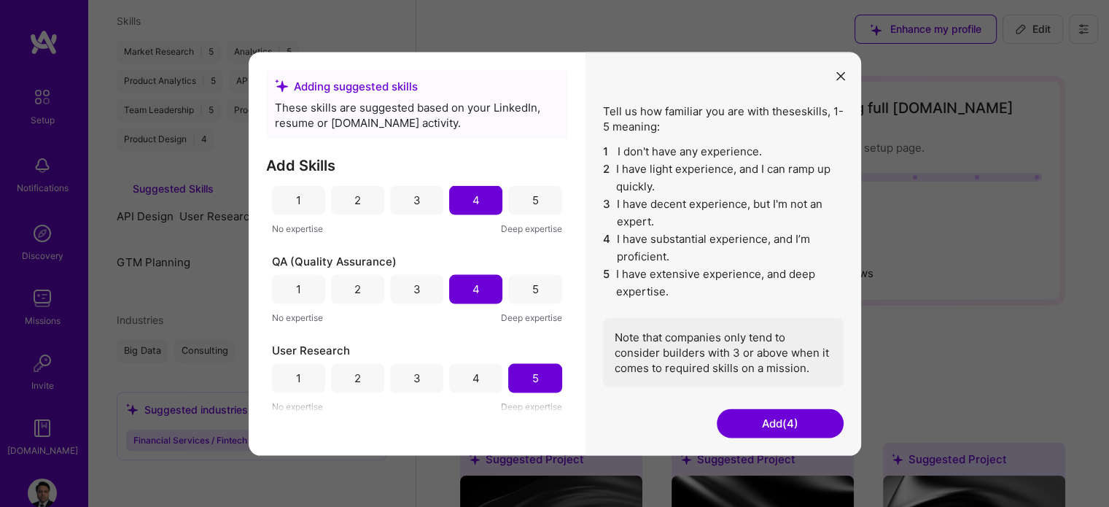
scroll to position [543, 0]
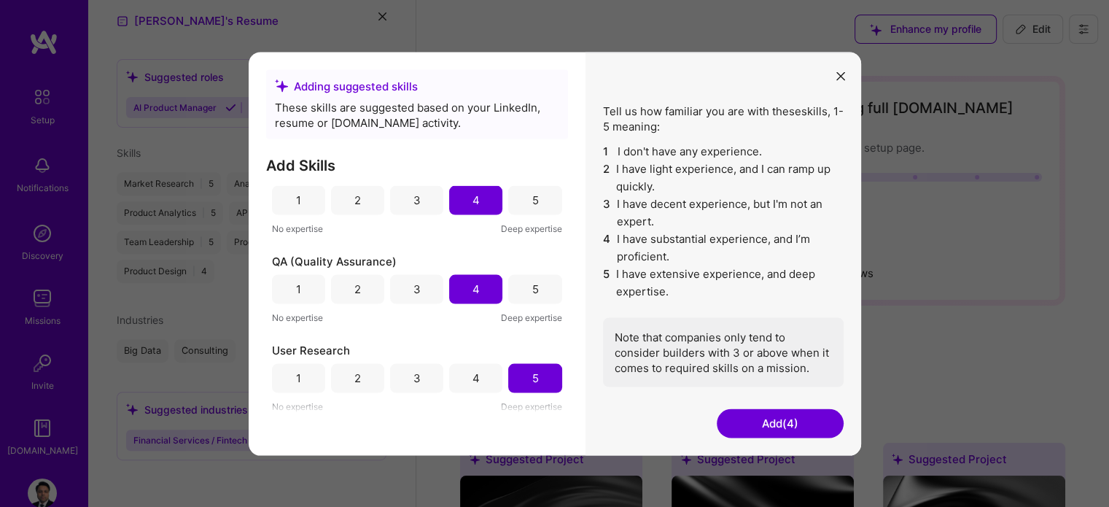
click at [755, 416] on button "Add (4)" at bounding box center [780, 422] width 127 height 29
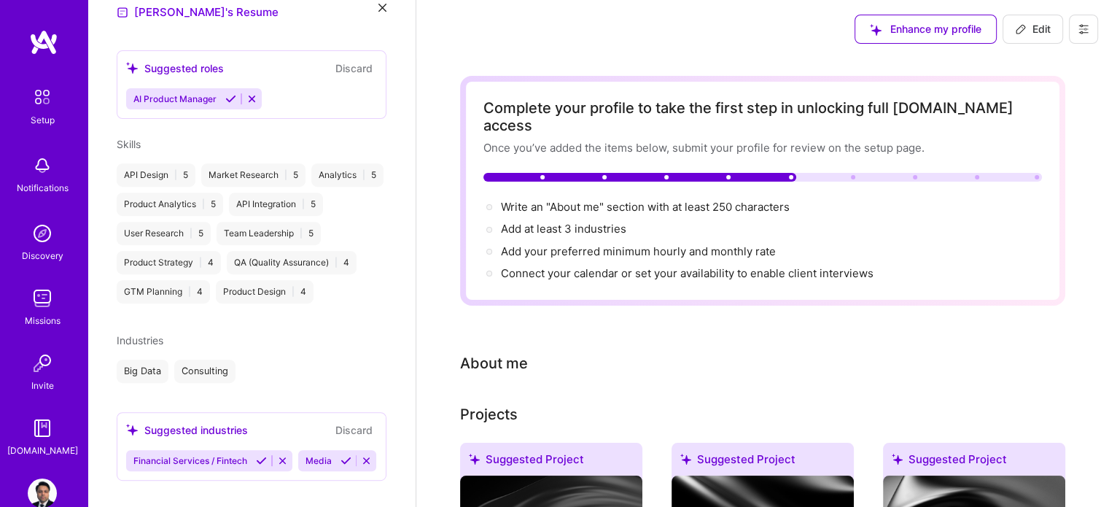
scroll to position [601, 0]
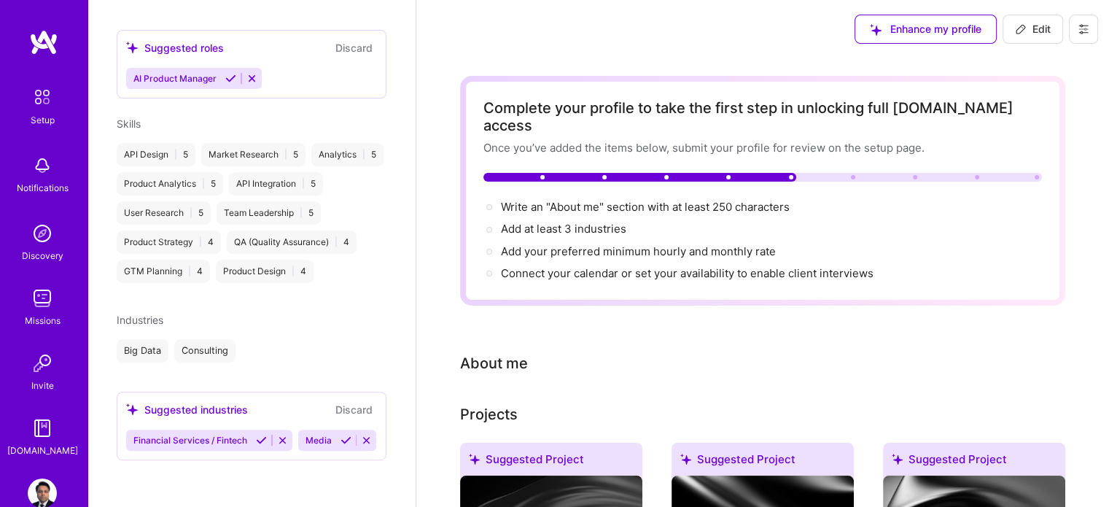
click at [260, 435] on icon at bounding box center [261, 440] width 11 height 11
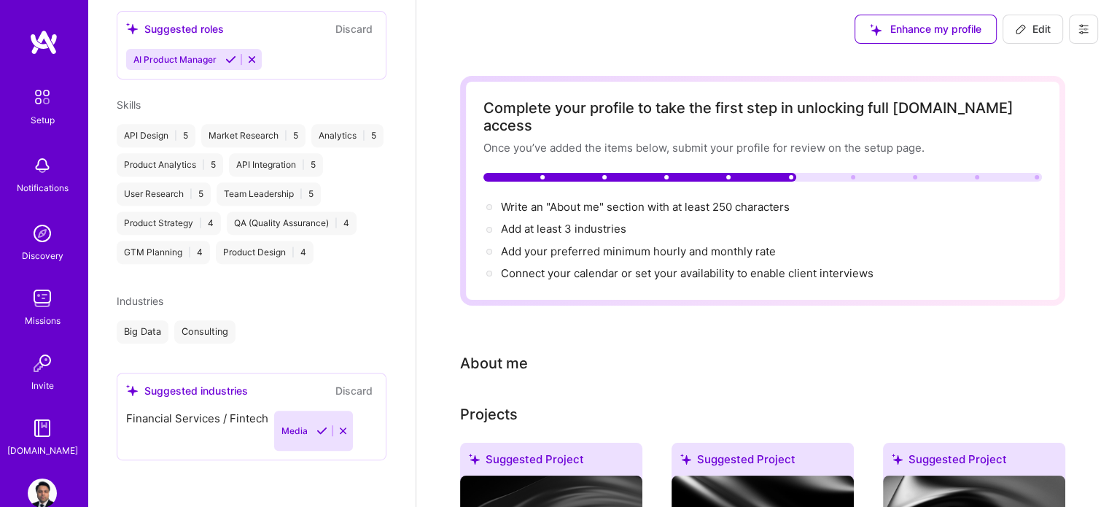
scroll to position [574, 0]
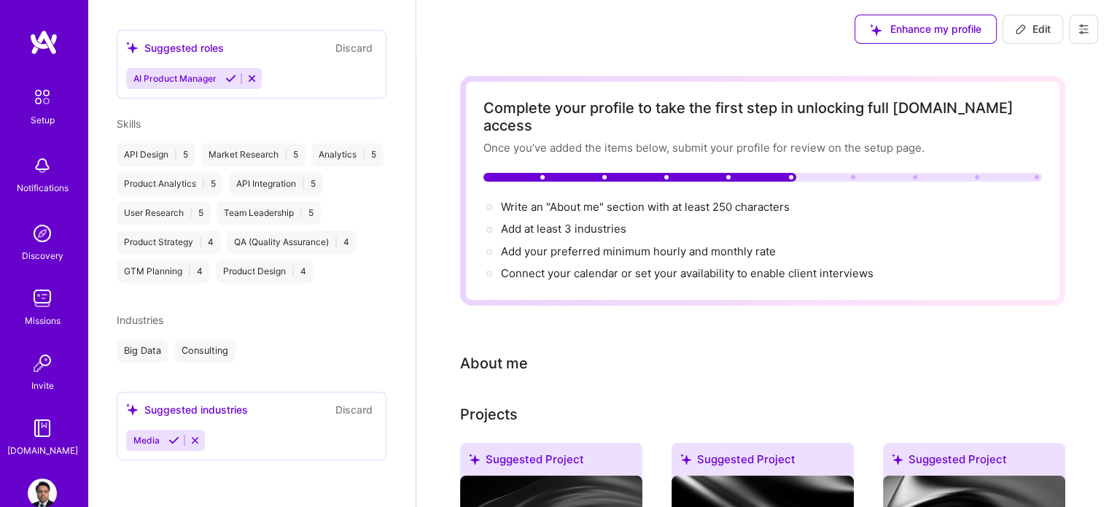
click at [170, 438] on icon at bounding box center [173, 440] width 11 height 11
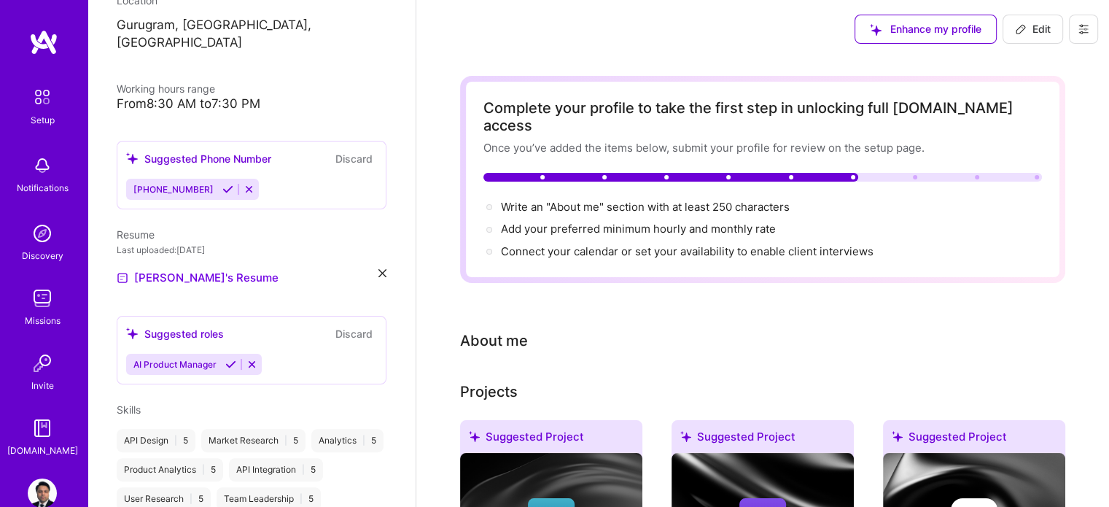
scroll to position [276, 0]
click at [228, 360] on icon at bounding box center [230, 365] width 11 height 11
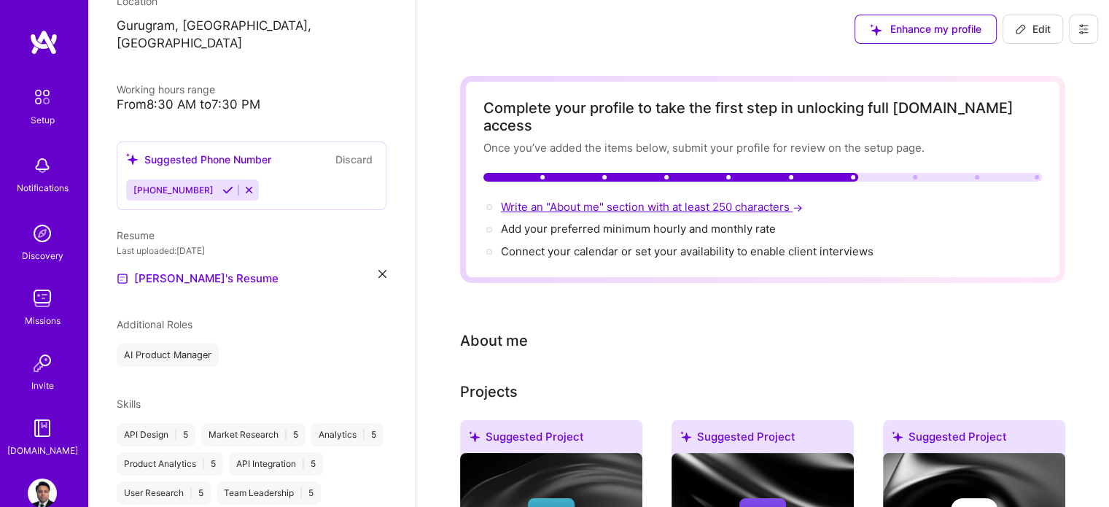
click at [723, 200] on span "Write an "About me" section with at least 250 characters →" at bounding box center [653, 207] width 305 height 14
select select "US"
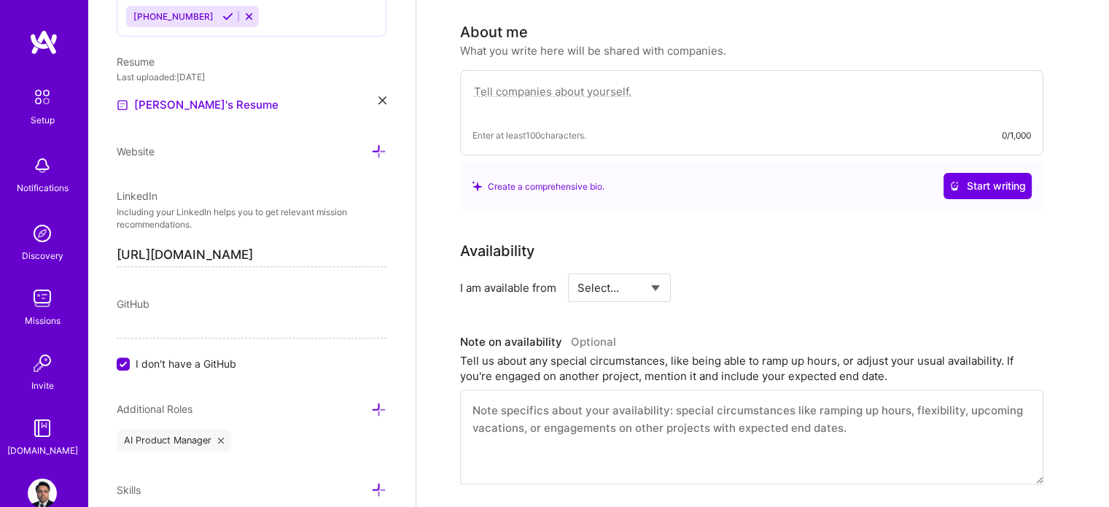
scroll to position [310, 0]
paste textarea "I’m a Product Manager with 10+ years of experience turning complex data and AI …"
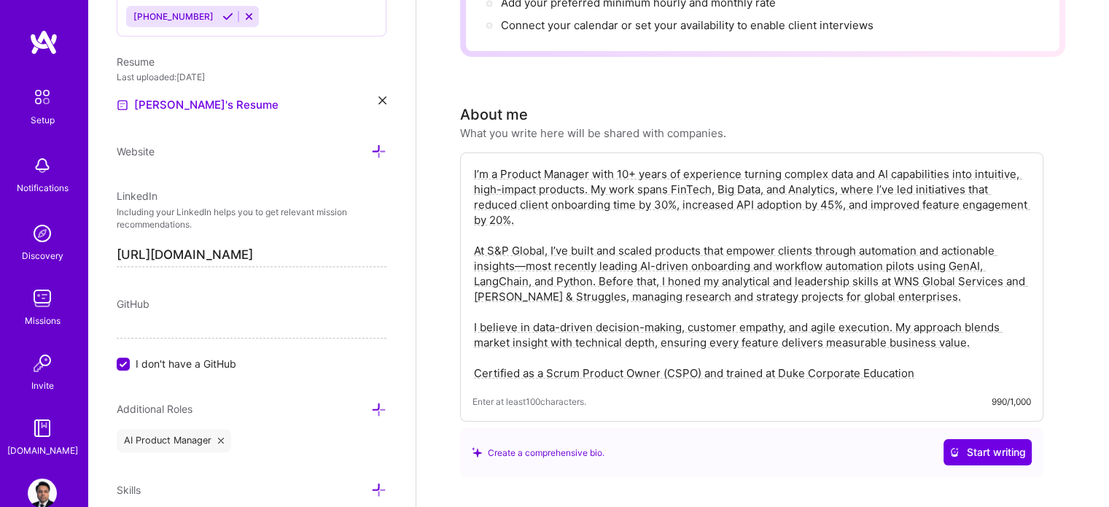
scroll to position [212, 0]
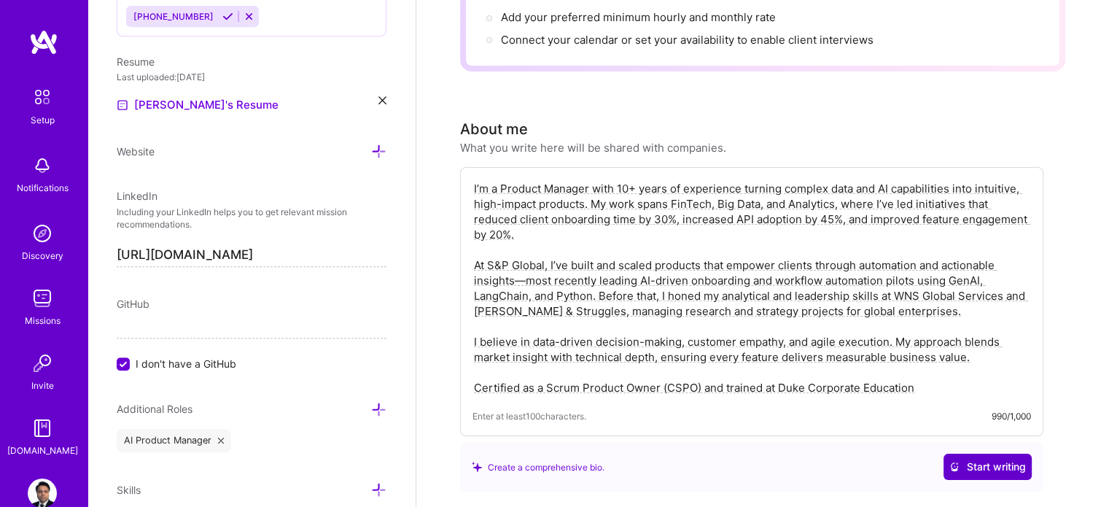
click at [994, 460] on span "Start writing" at bounding box center [988, 467] width 77 height 15
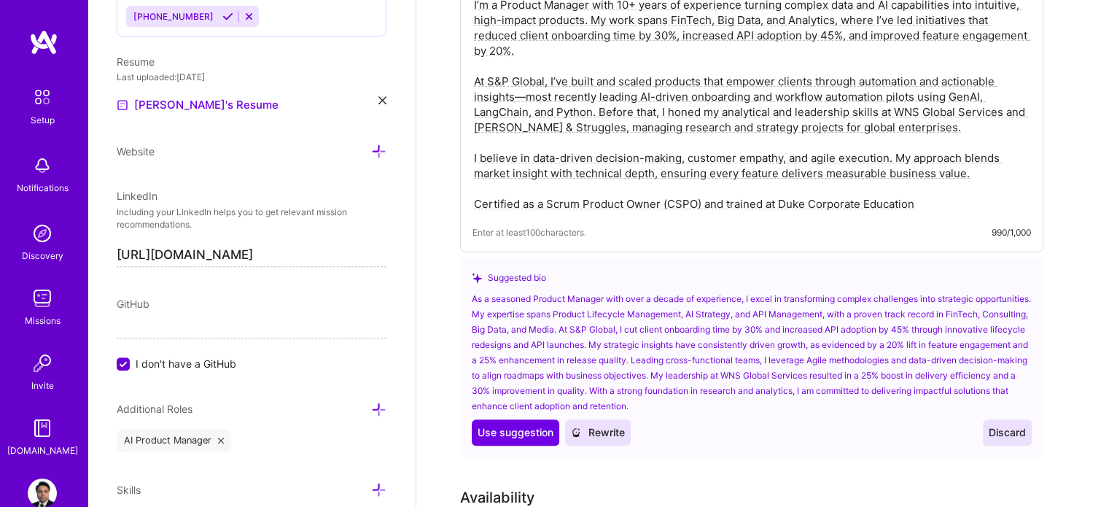
scroll to position [445, 0]
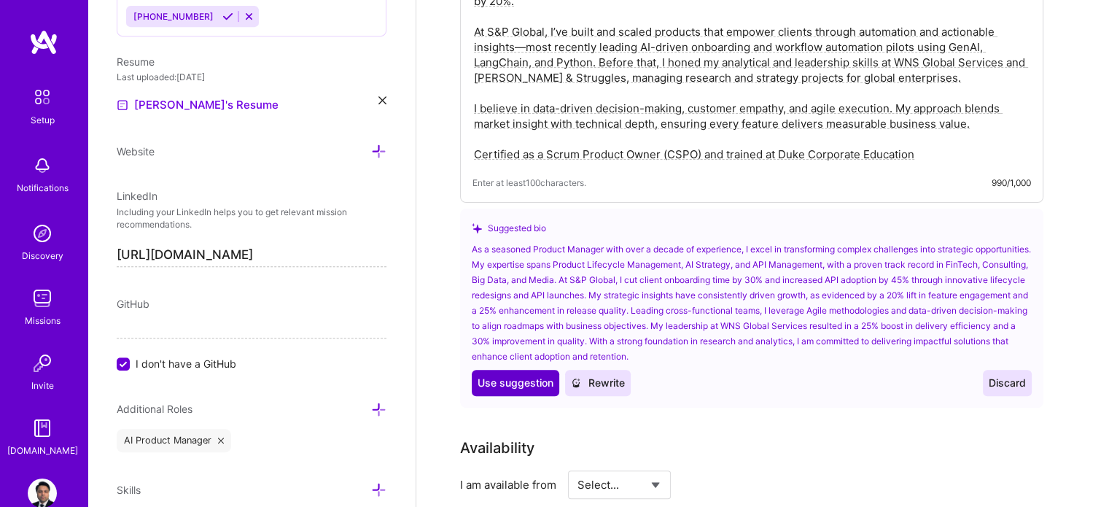
click at [518, 370] on button "Use Use suggestion" at bounding box center [516, 383] width 88 height 26
type textarea "As a seasoned Product Manager with over a decade of experience, I excel in tran…"
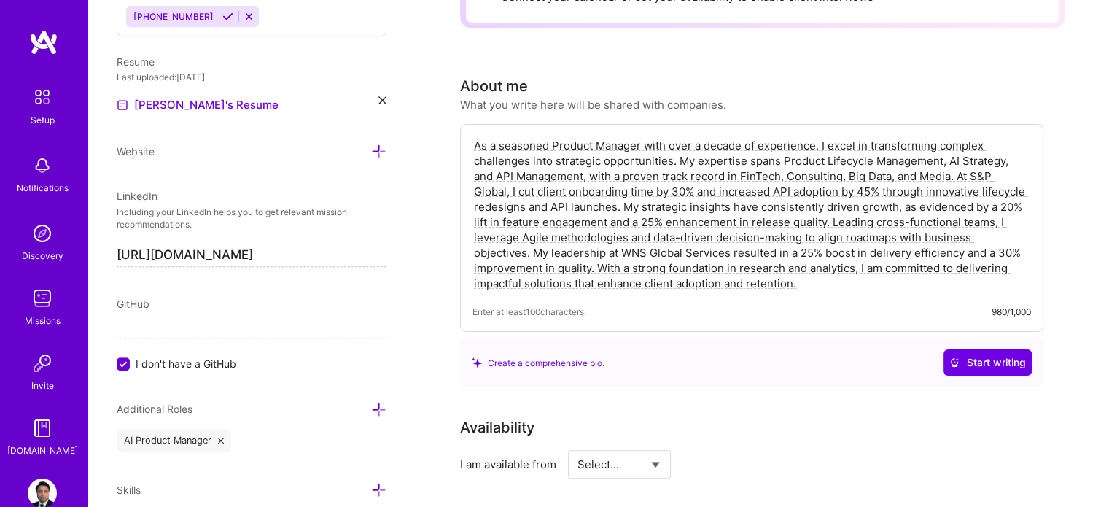
scroll to position [522, 0]
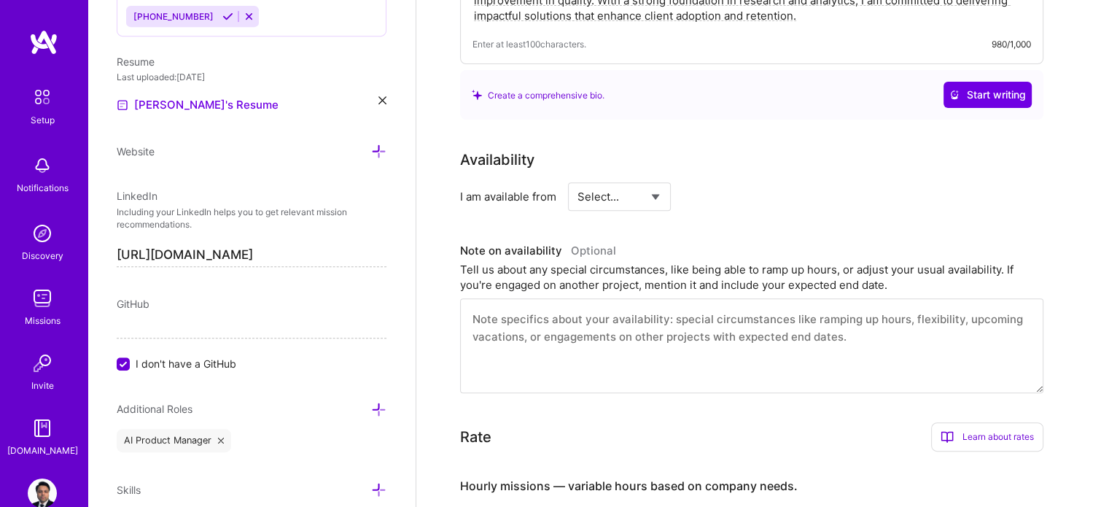
click at [621, 179] on select "Select... Right Now Future Date Not Available" at bounding box center [620, 196] width 84 height 37
select select "Right Now"
click at [578, 178] on select "Select... Right Now Future Date Not Available" at bounding box center [620, 196] width 84 height 37
click at [747, 182] on input at bounding box center [753, 196] width 88 height 28
type input "40"
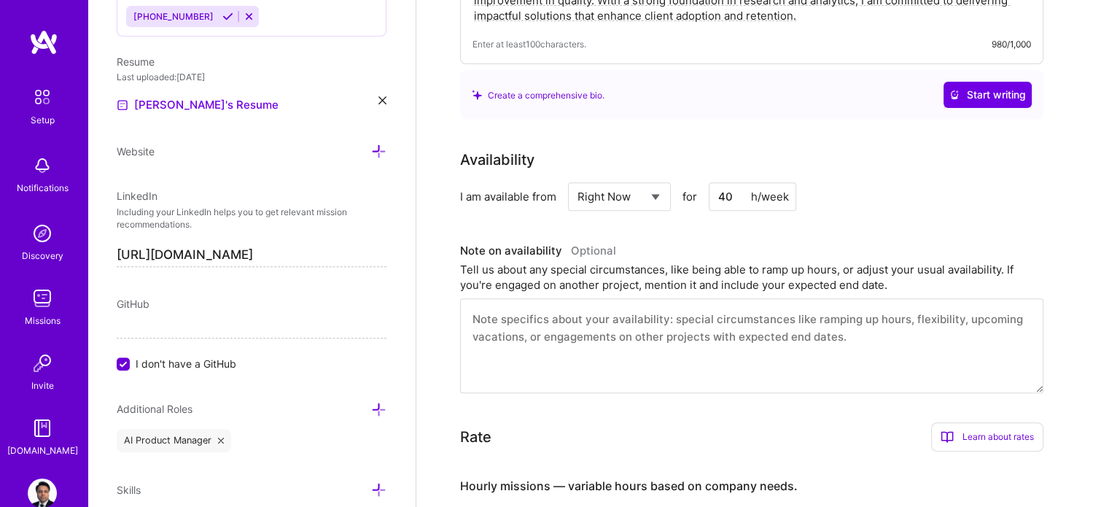
click at [872, 216] on div "Availability I am available from Select... Right Now Future Date Not Available …" at bounding box center [762, 271] width 605 height 244
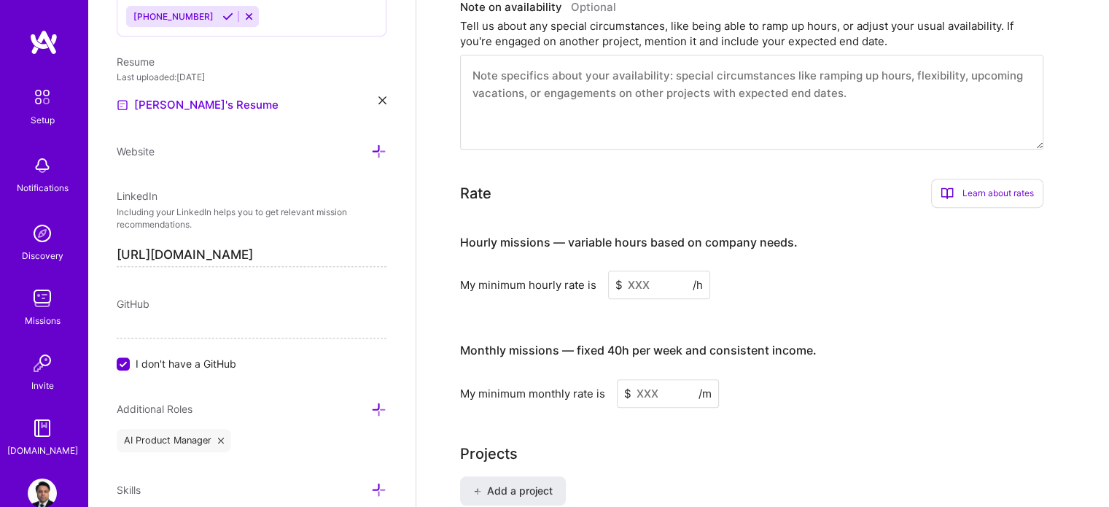
scroll to position [817, 0]
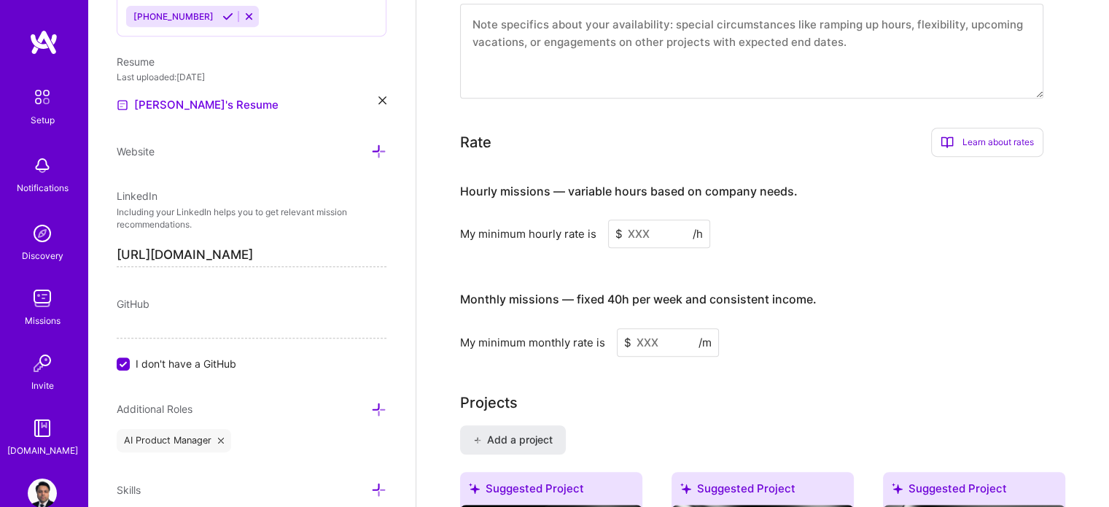
click at [637, 220] on input at bounding box center [659, 234] width 102 height 28
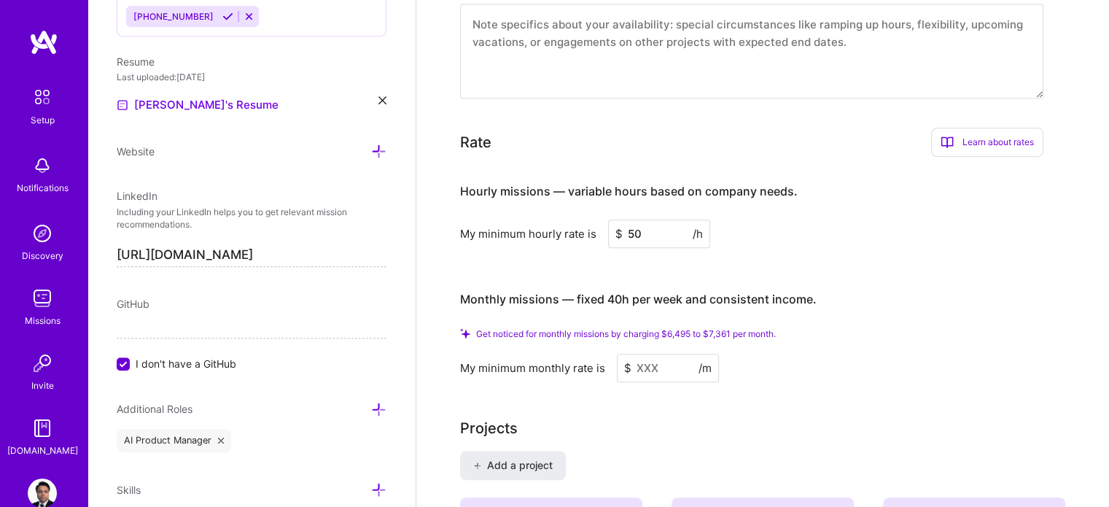
type input "50"
click at [639, 354] on input at bounding box center [668, 368] width 102 height 28
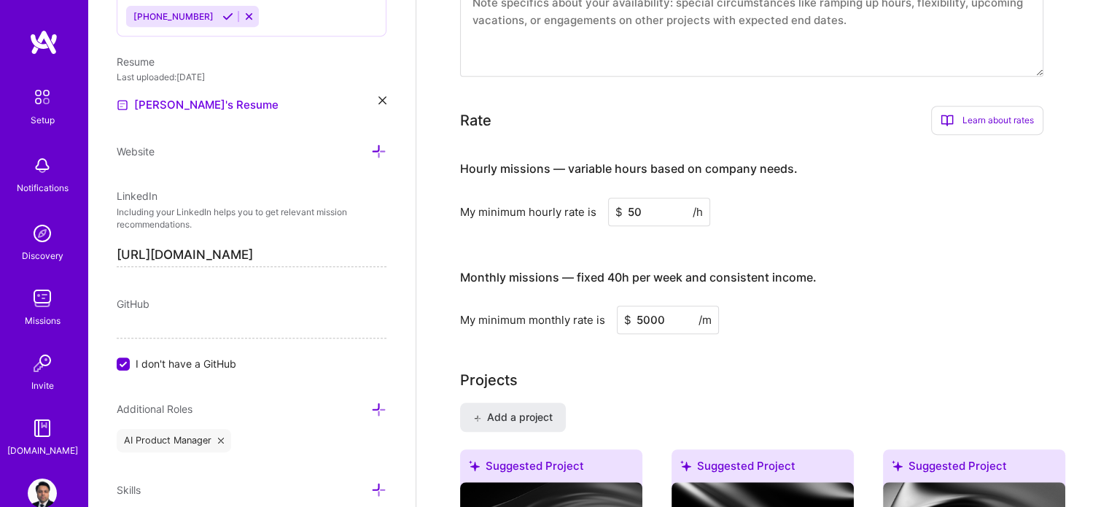
type input "5000"
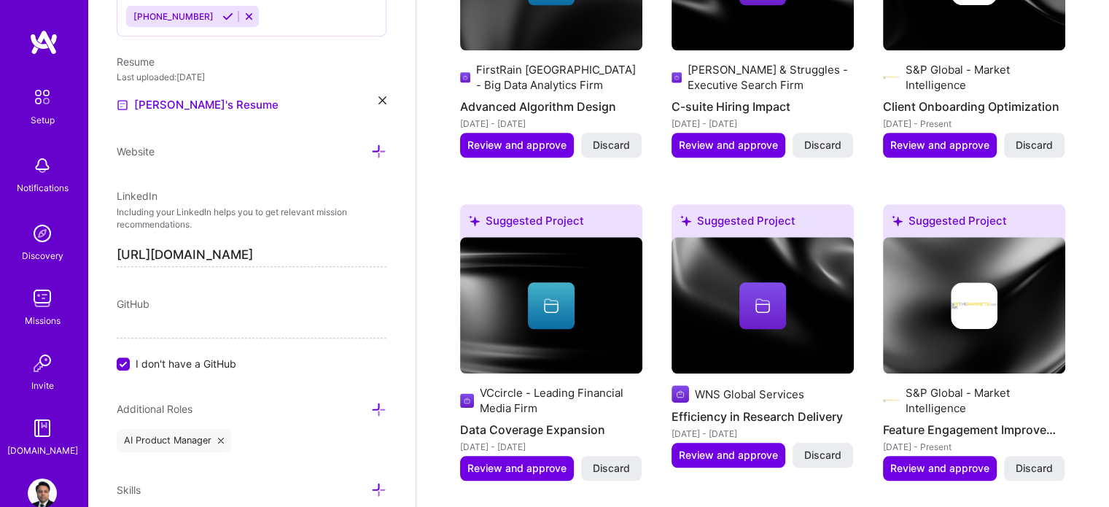
scroll to position [1390, 0]
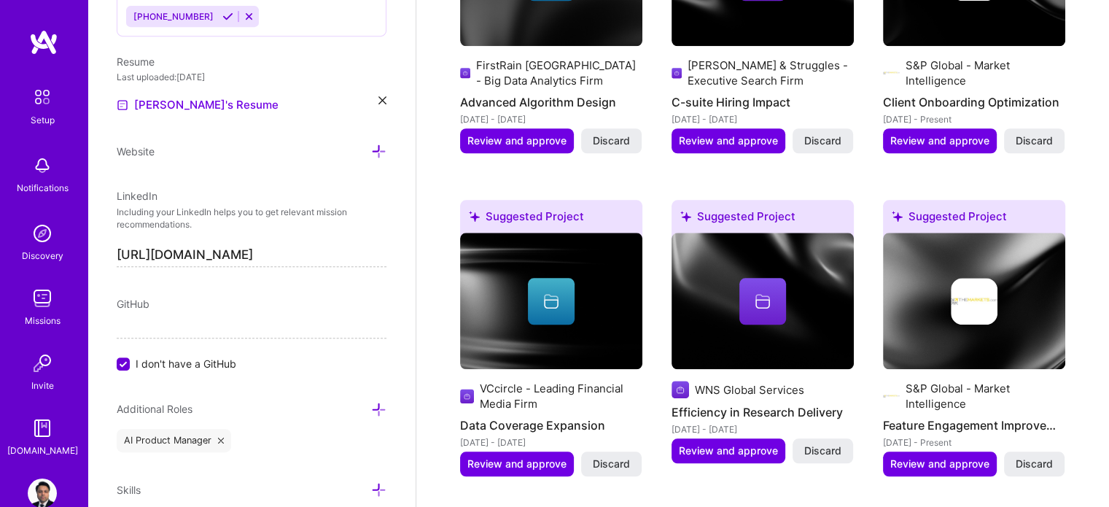
click at [117, 363] on div at bounding box center [123, 363] width 13 height 13
click at [118, 363] on input "I don't have a GitHub" at bounding box center [124, 364] width 13 height 13
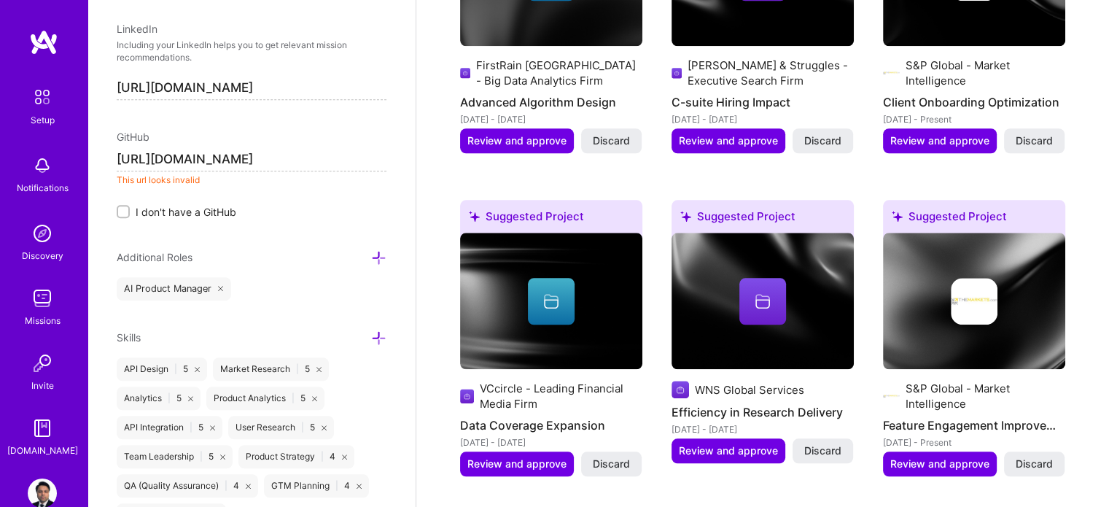
scroll to position [850, 0]
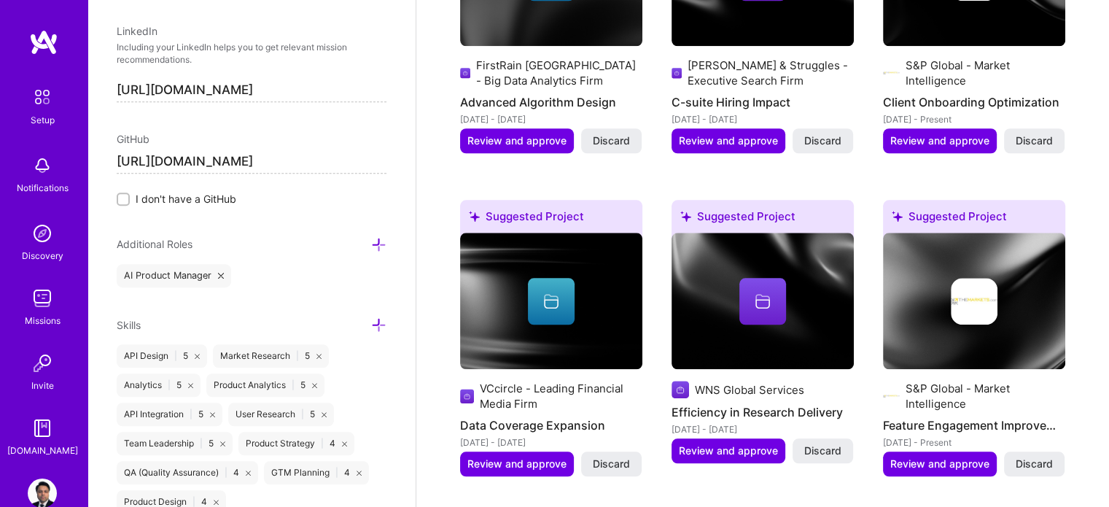
drag, startPoint x: 305, startPoint y: 155, endPoint x: 105, endPoint y: 163, distance: 200.0
click at [105, 163] on div "Edit photo Akshat Singhal Product Manager 13 Years Experience Location This is …" at bounding box center [252, 253] width 328 height 507
type input "https://github.com/AkshatPM/"
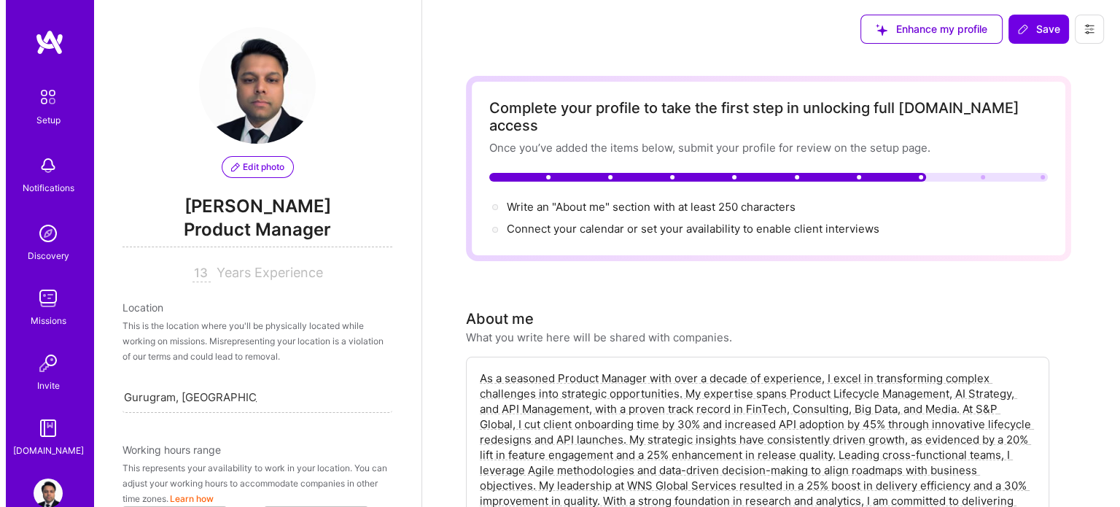
scroll to position [0, 0]
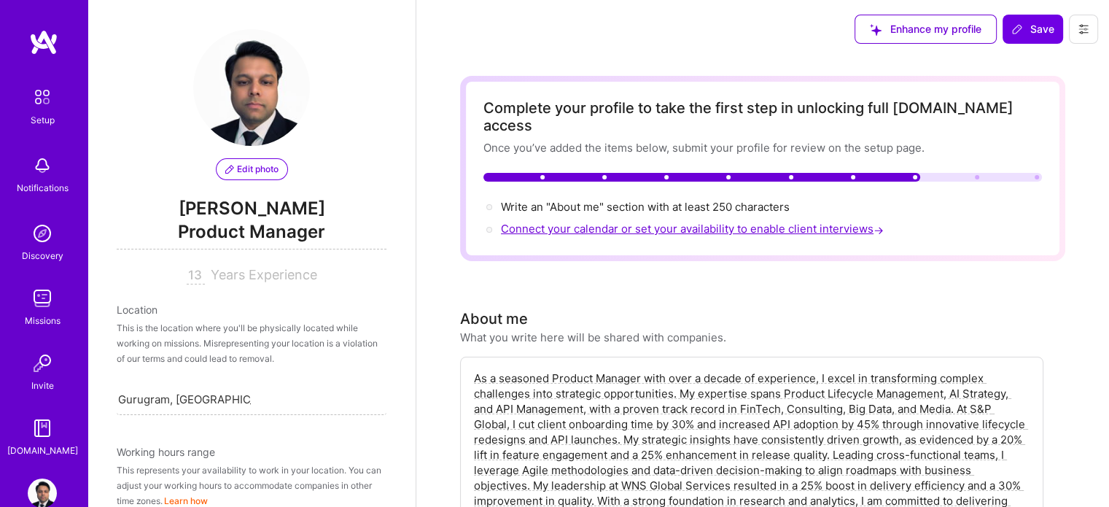
click at [643, 222] on span "Connect your calendar or set your availability to enable client interviews →" at bounding box center [694, 229] width 386 height 14
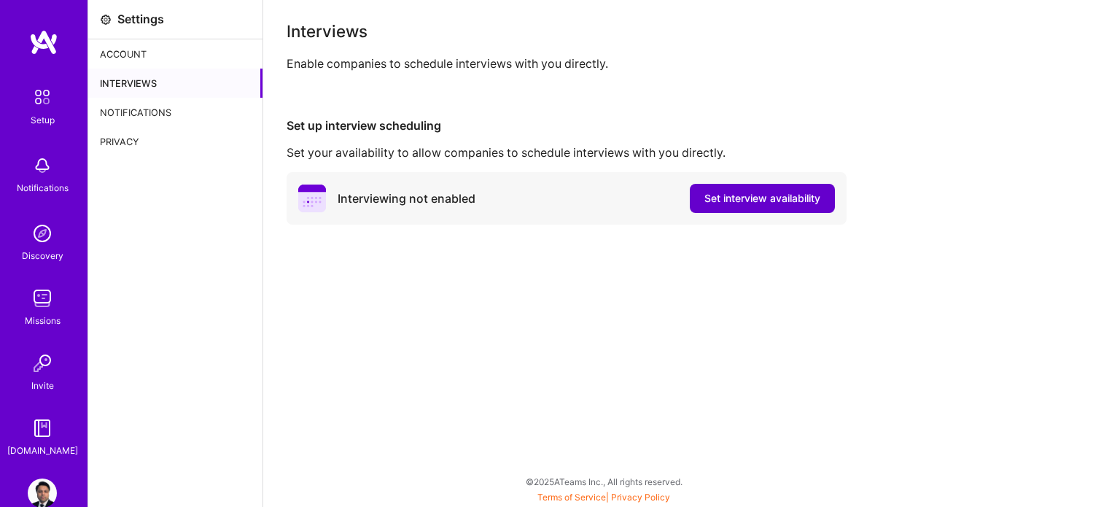
click at [722, 193] on span "Set interview availability" at bounding box center [763, 198] width 116 height 15
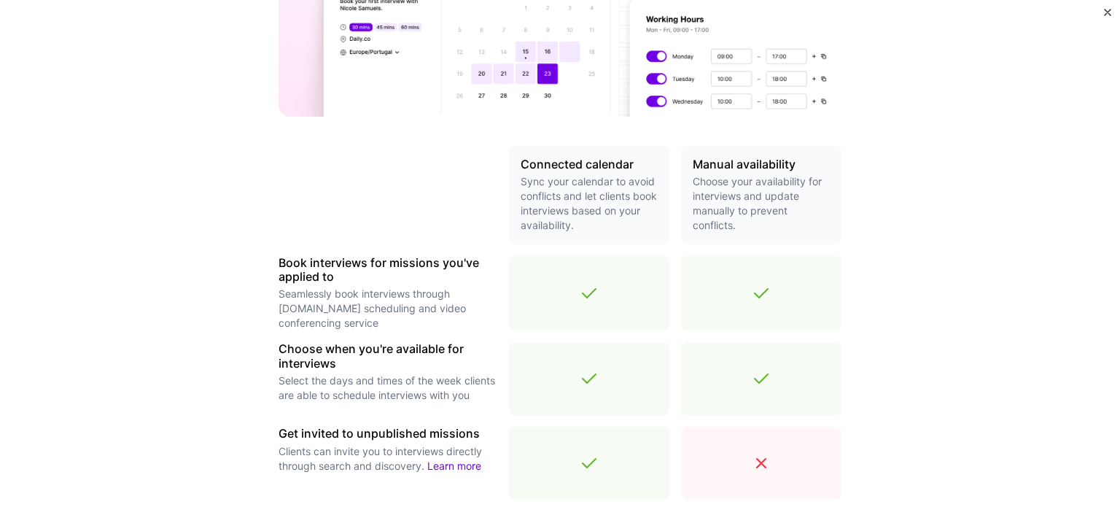
scroll to position [462, 0]
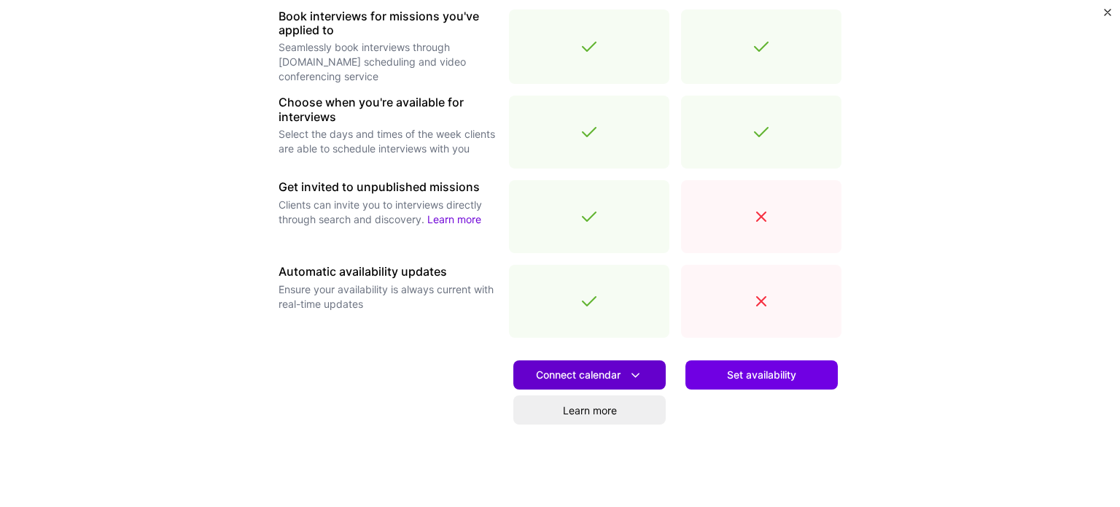
click at [612, 365] on button "Connect calendar" at bounding box center [589, 374] width 152 height 29
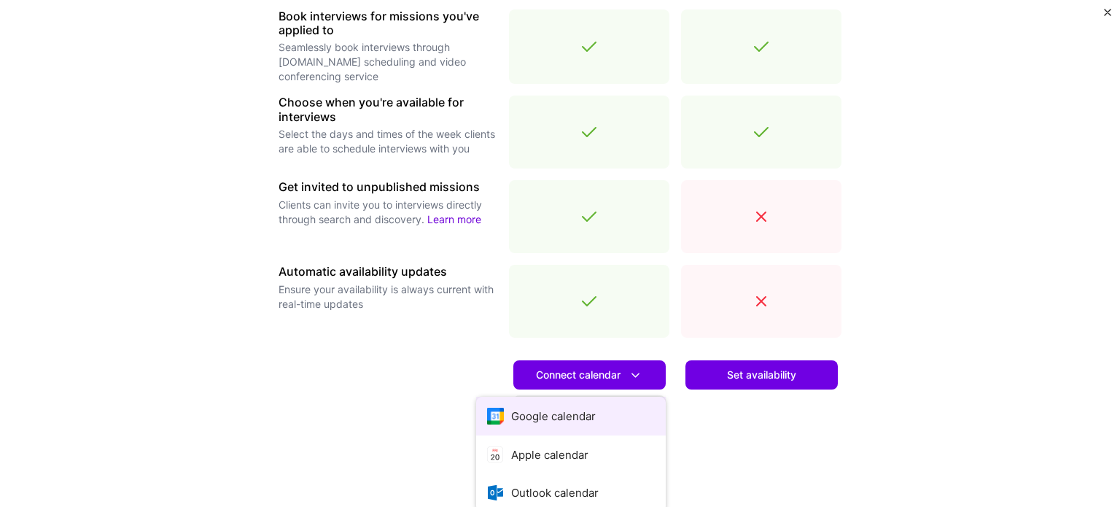
click at [565, 425] on button "Google calendar" at bounding box center [571, 416] width 190 height 39
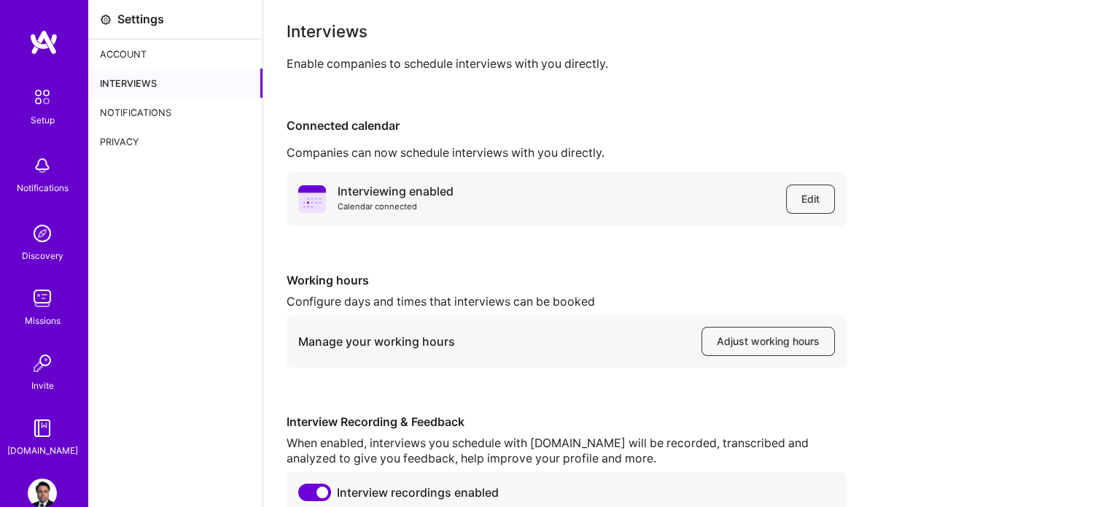
click at [114, 48] on div "Account" at bounding box center [175, 53] width 174 height 29
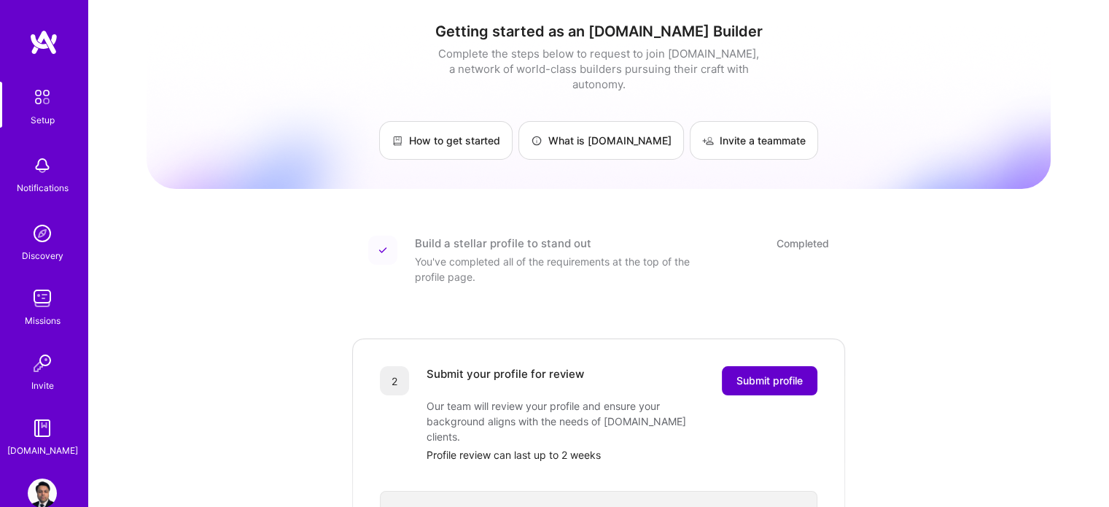
click at [794, 373] on span "Submit profile" at bounding box center [770, 380] width 66 height 15
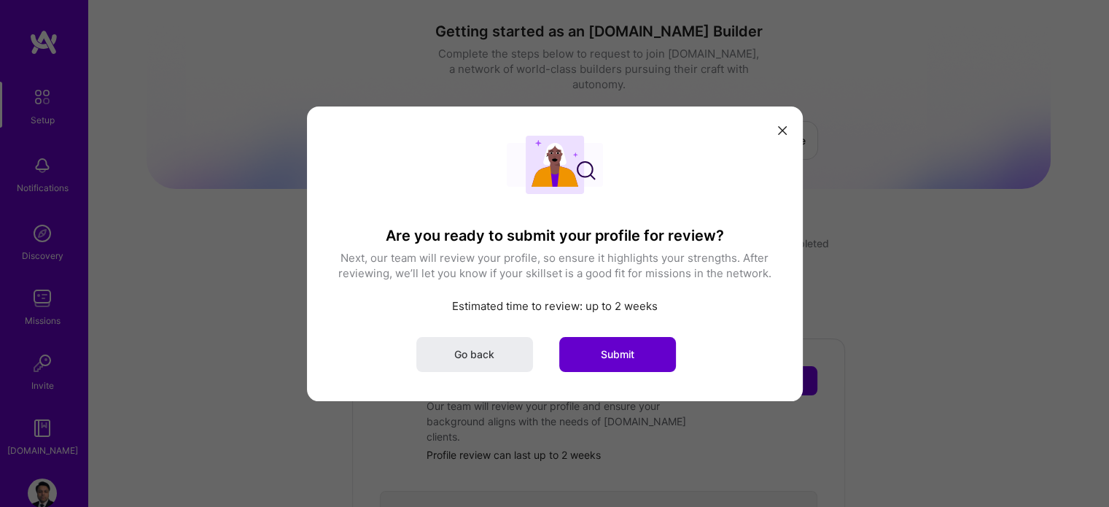
click at [584, 358] on button "Submit" at bounding box center [617, 353] width 117 height 35
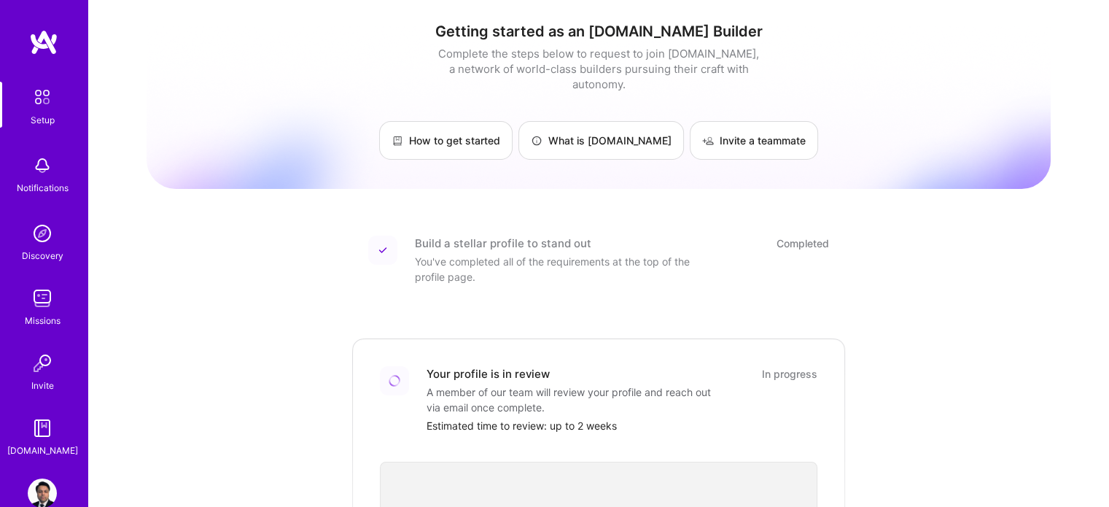
click at [32, 98] on img at bounding box center [42, 97] width 31 height 31
